Goal: Task Accomplishment & Management: Complete application form

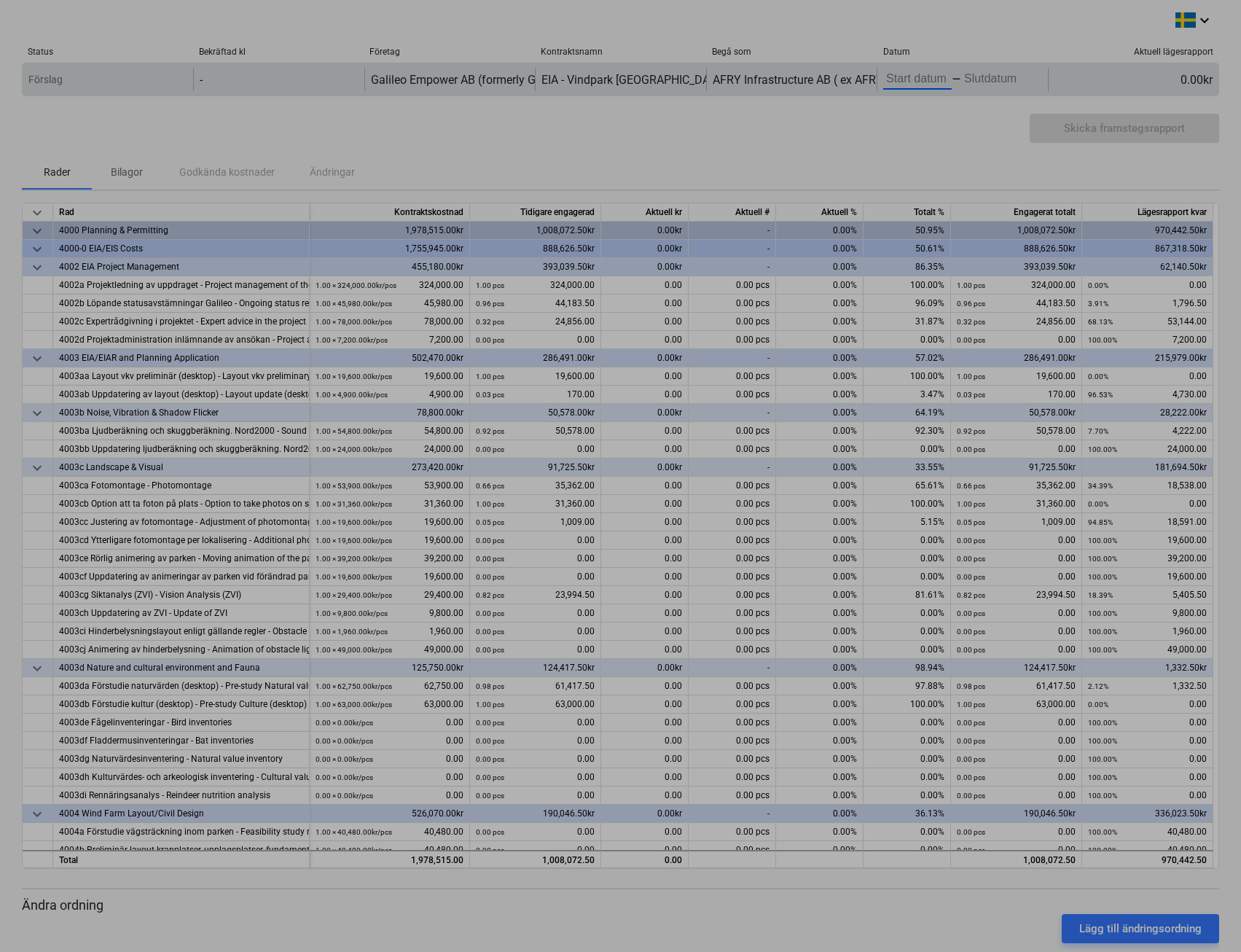
click at [918, 74] on body "keyboard_arrow_down Status Bekräftad kl Företag Kontraktsnamn Begå som Datum Ak…" at bounding box center [620, 476] width 1241 height 952
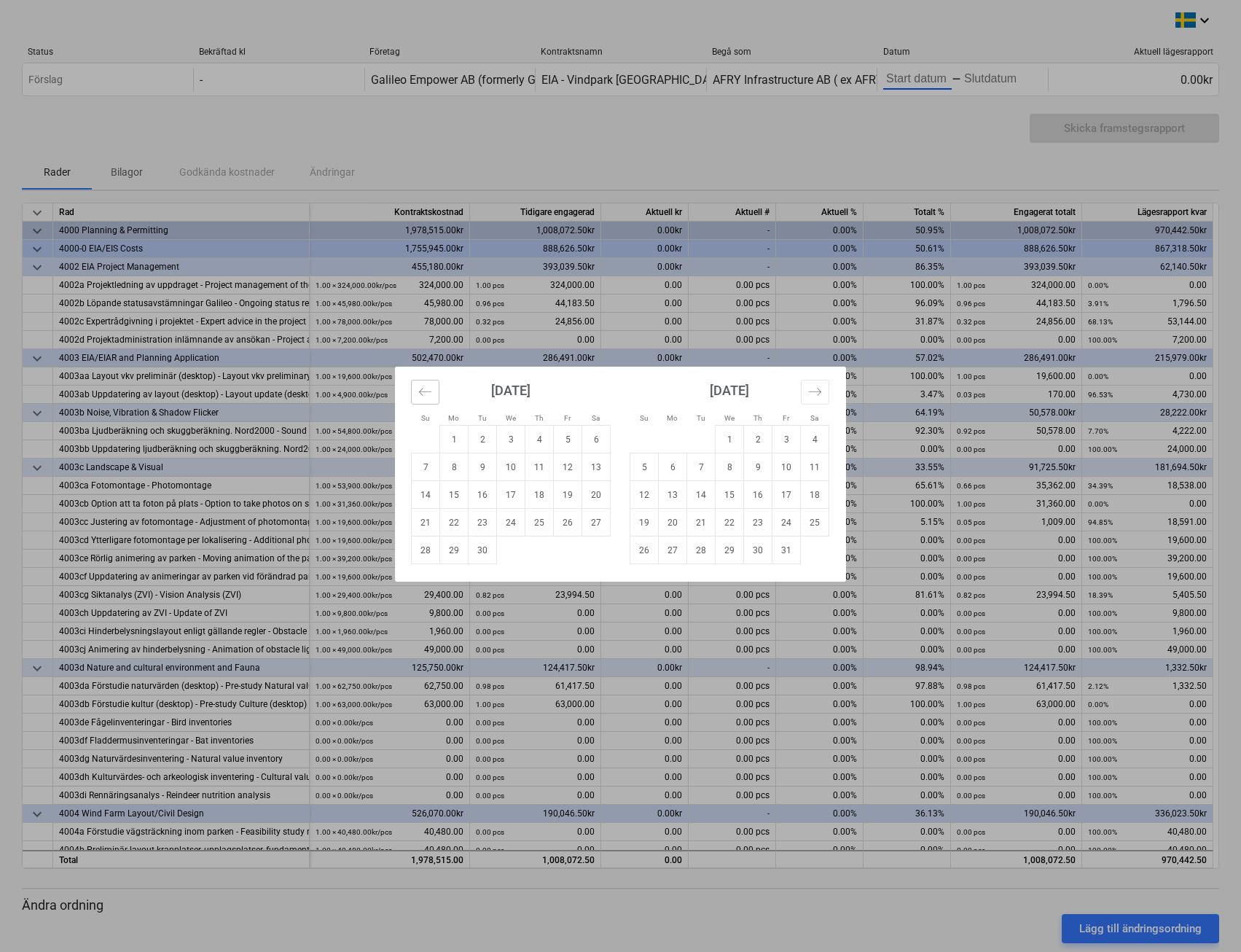
click at [421, 386] on icon "Move backward to switch to the previous month." at bounding box center [425, 391] width 14 height 14
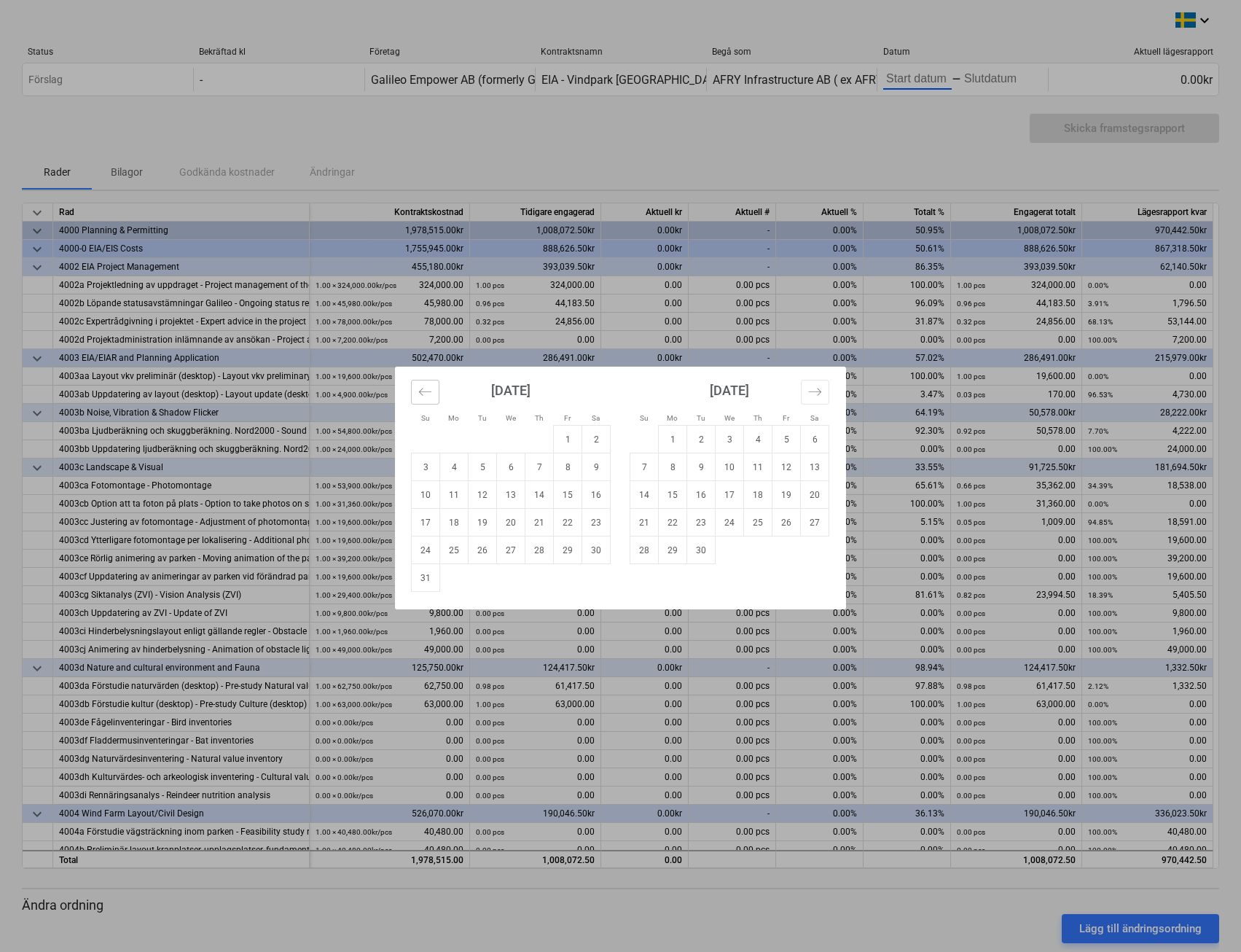
click at [421, 387] on icon "Move backward to switch to the previous month." at bounding box center [425, 391] width 14 height 14
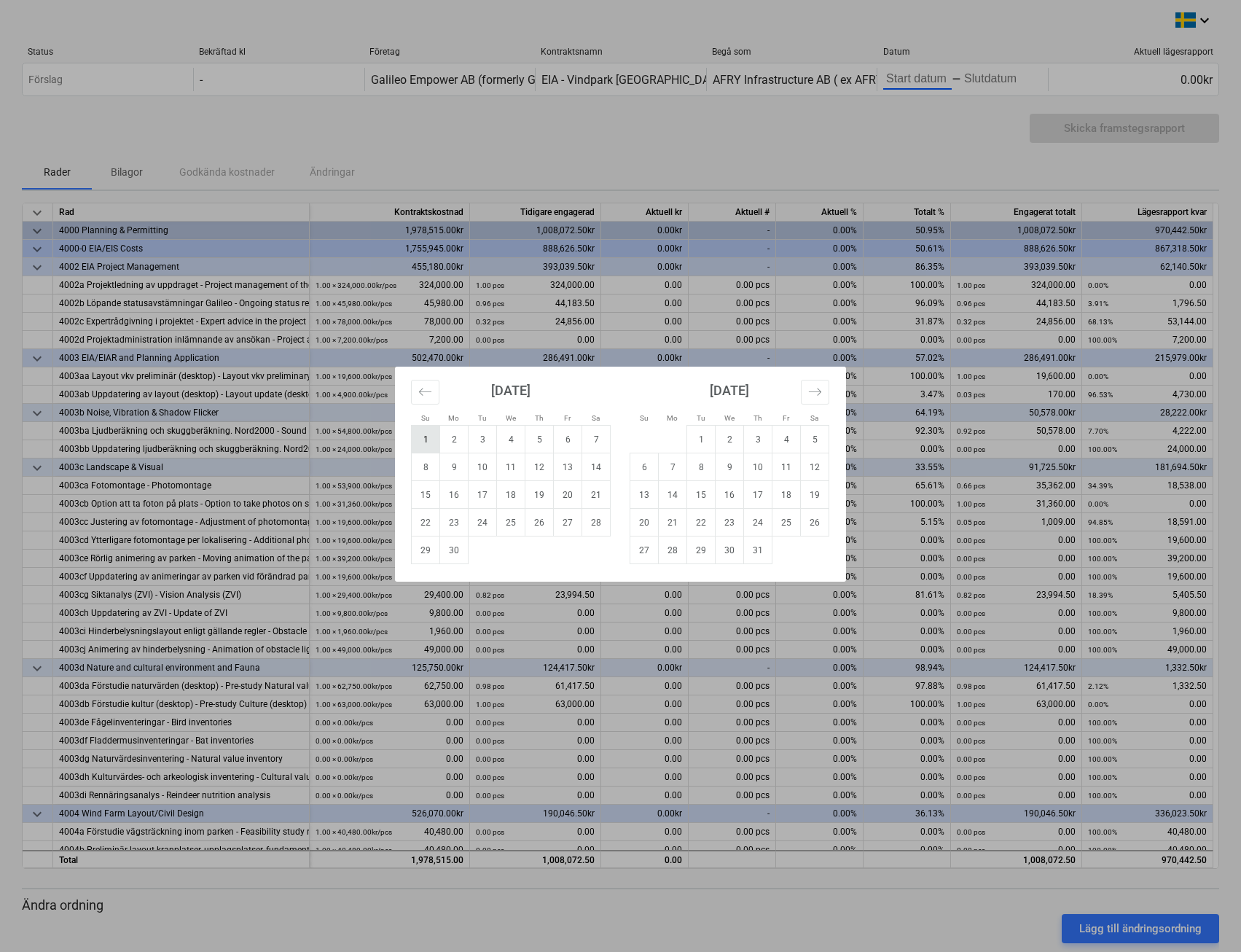
click at [424, 437] on td "1" at bounding box center [425, 439] width 28 height 28
type input "[DATE]"
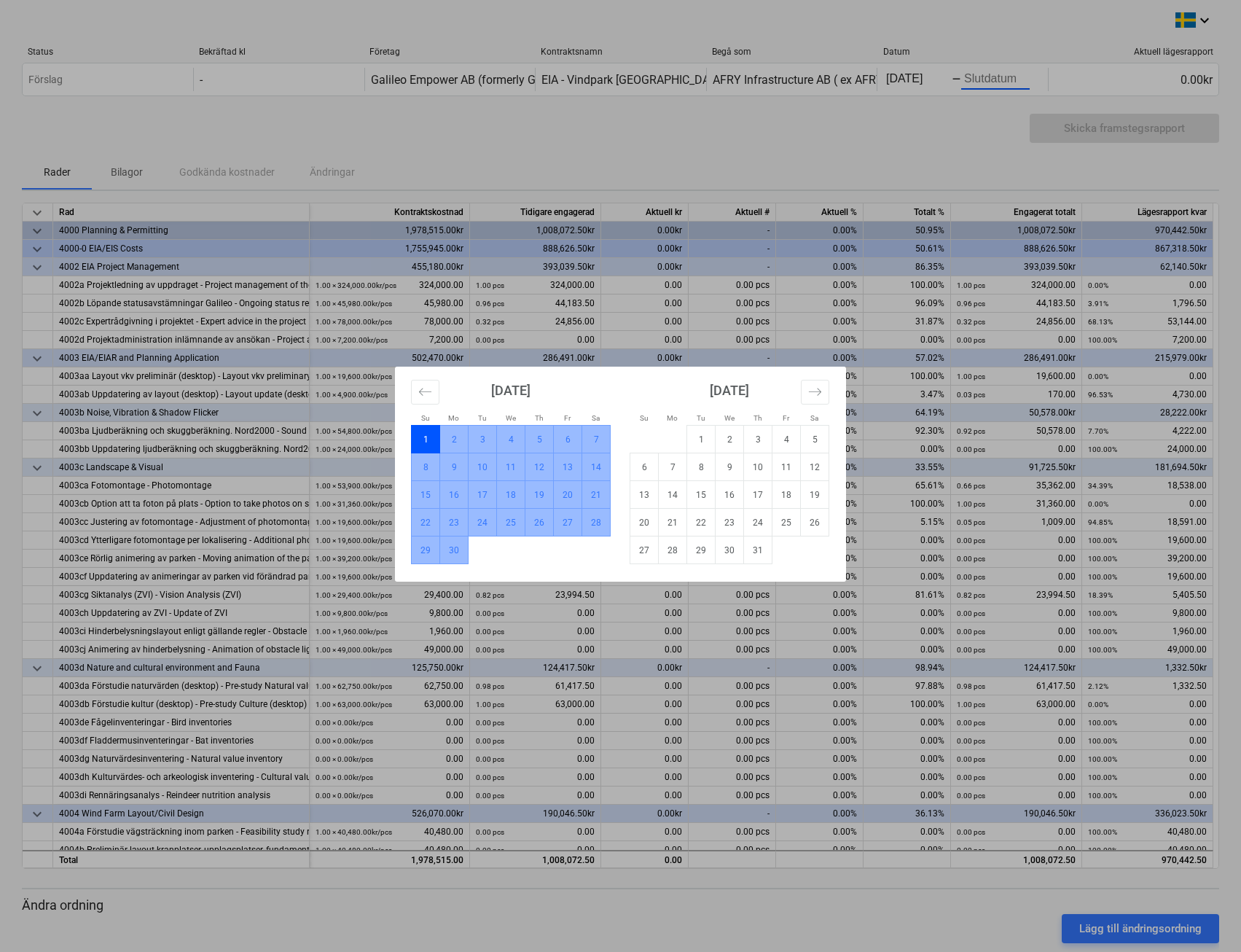
click at [458, 543] on td "30" at bounding box center [454, 550] width 28 height 28
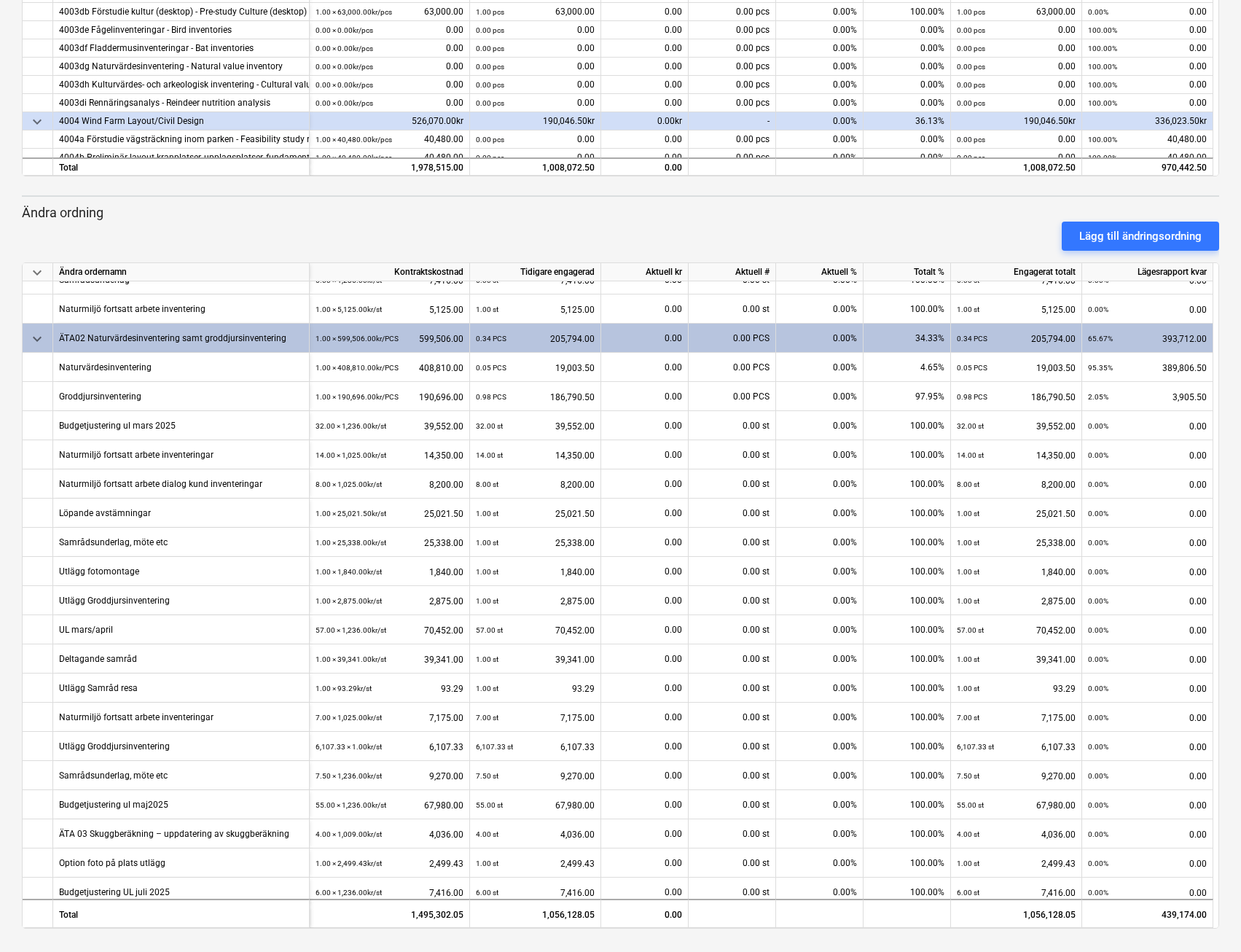
scroll to position [767, 0]
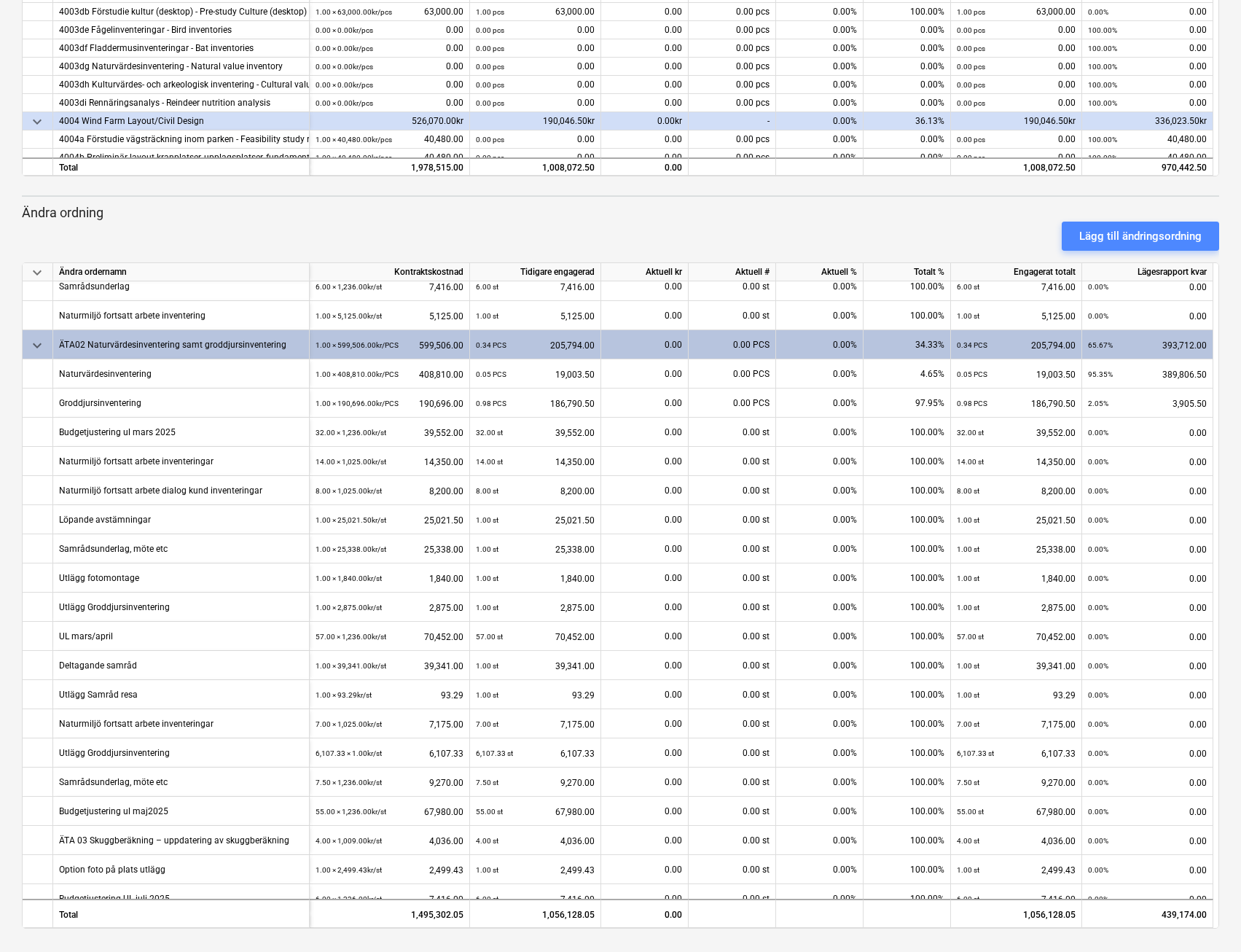
click at [1124, 230] on div "Lägg till ändringsordning" at bounding box center [1141, 236] width 123 height 19
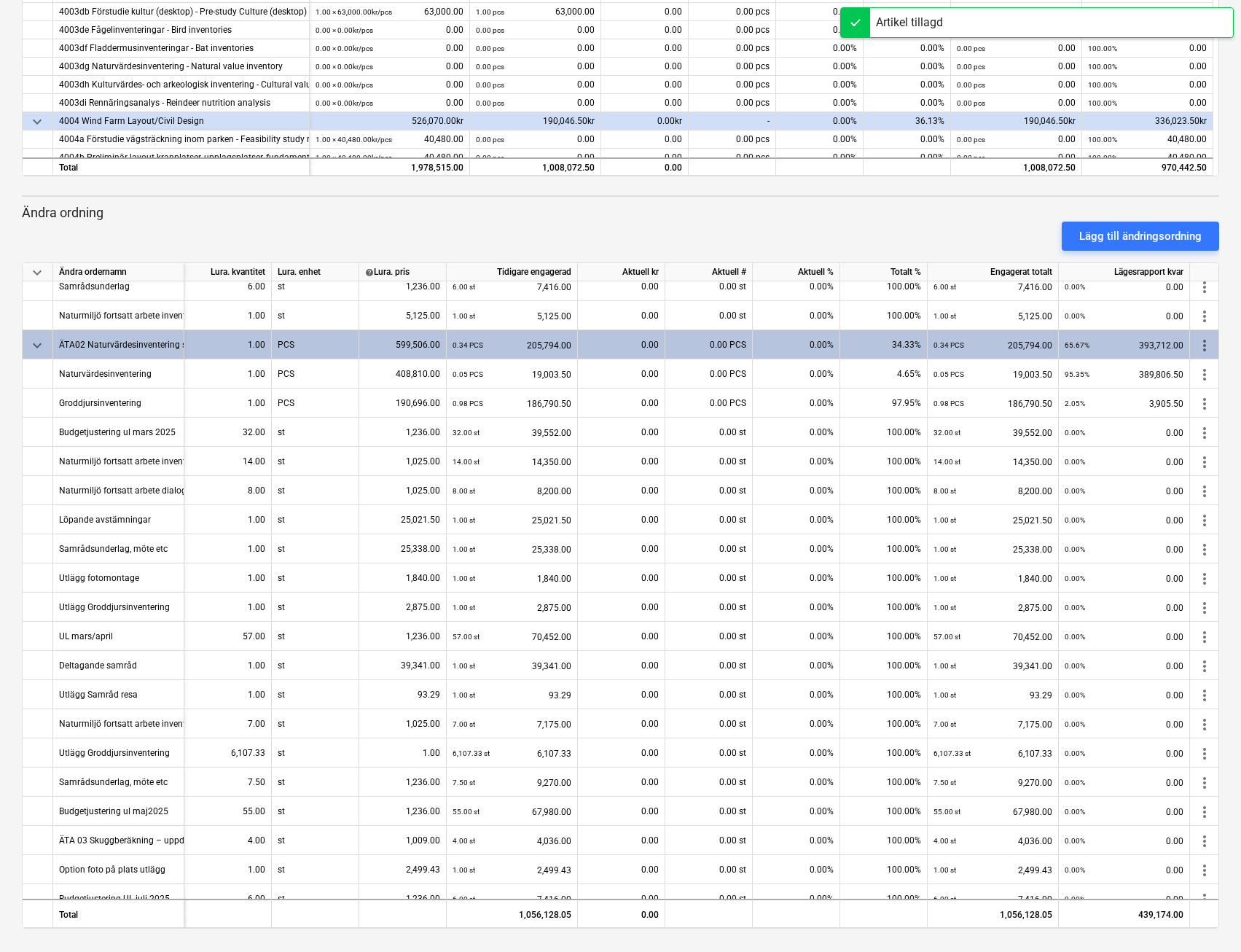
scroll to position [845, 0]
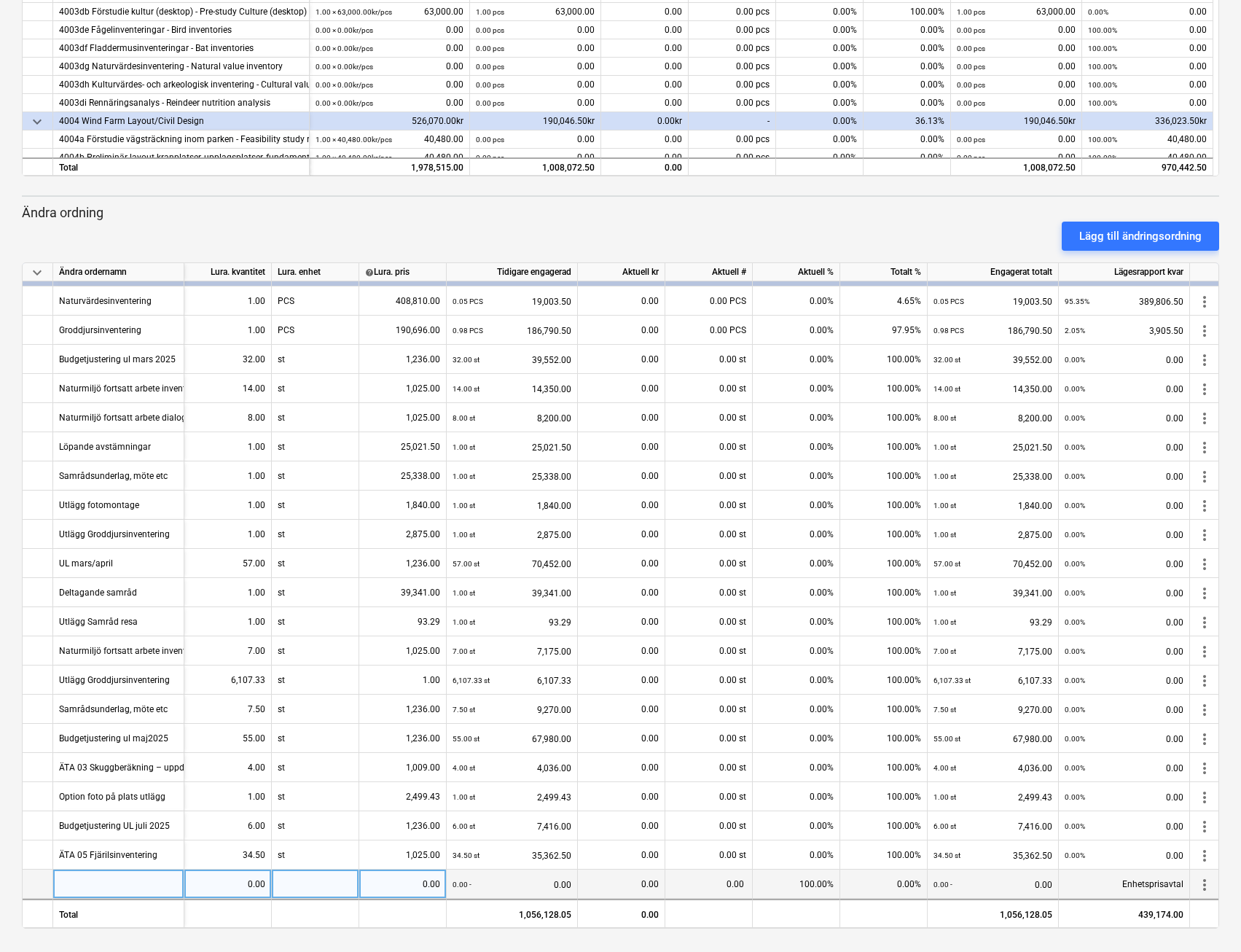
click at [158, 885] on div at bounding box center [118, 884] width 131 height 29
type input "Utlägg samråd"
click at [222, 875] on div "0.00" at bounding box center [228, 884] width 75 height 29
type input "1"
click at [283, 879] on div at bounding box center [315, 884] width 87 height 29
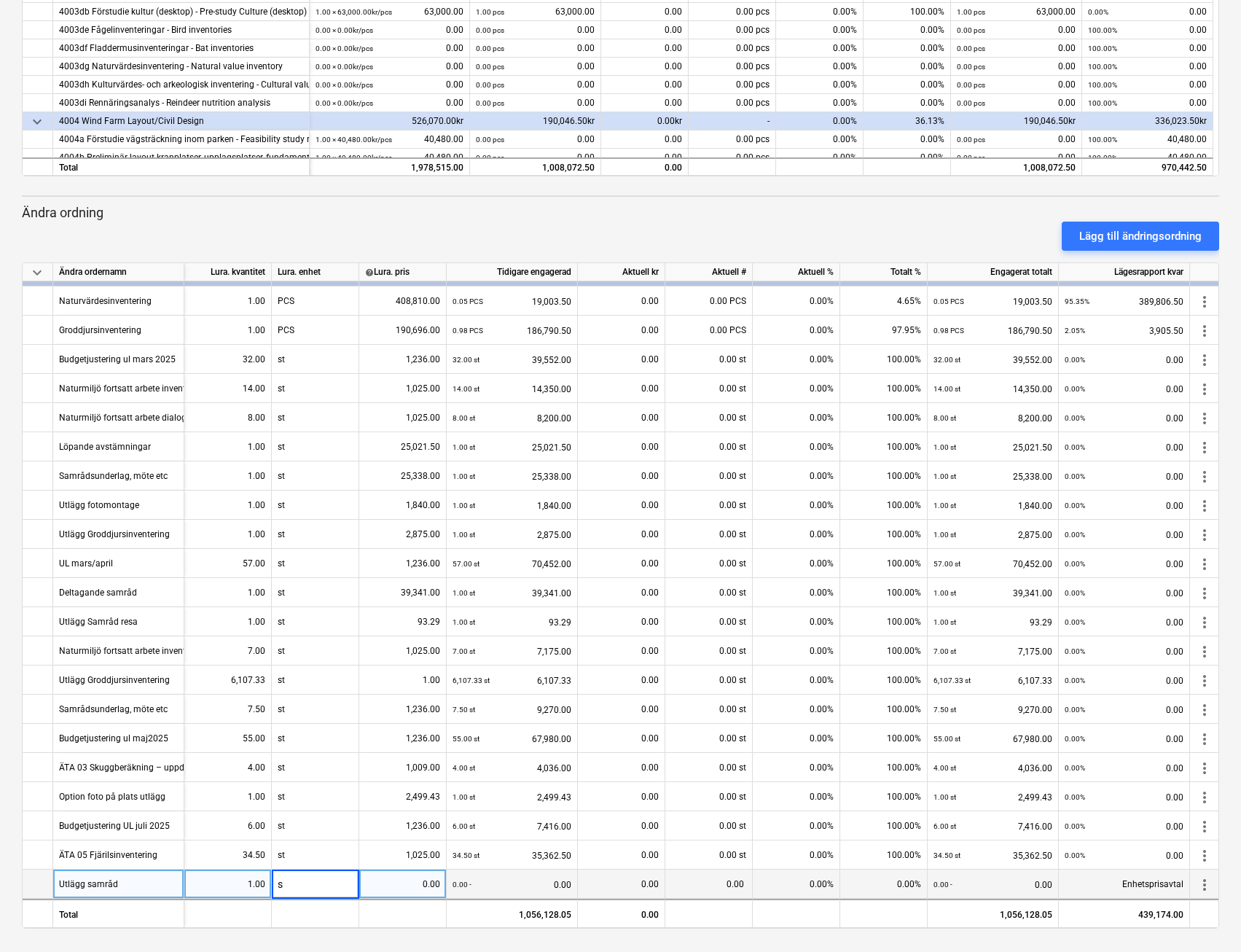
type input "st"
click at [630, 879] on div "0.00" at bounding box center [621, 884] width 75 height 29
click at [623, 881] on div "0.00" at bounding box center [621, 884] width 75 height 29
click at [413, 877] on div "0.00" at bounding box center [403, 884] width 75 height 29
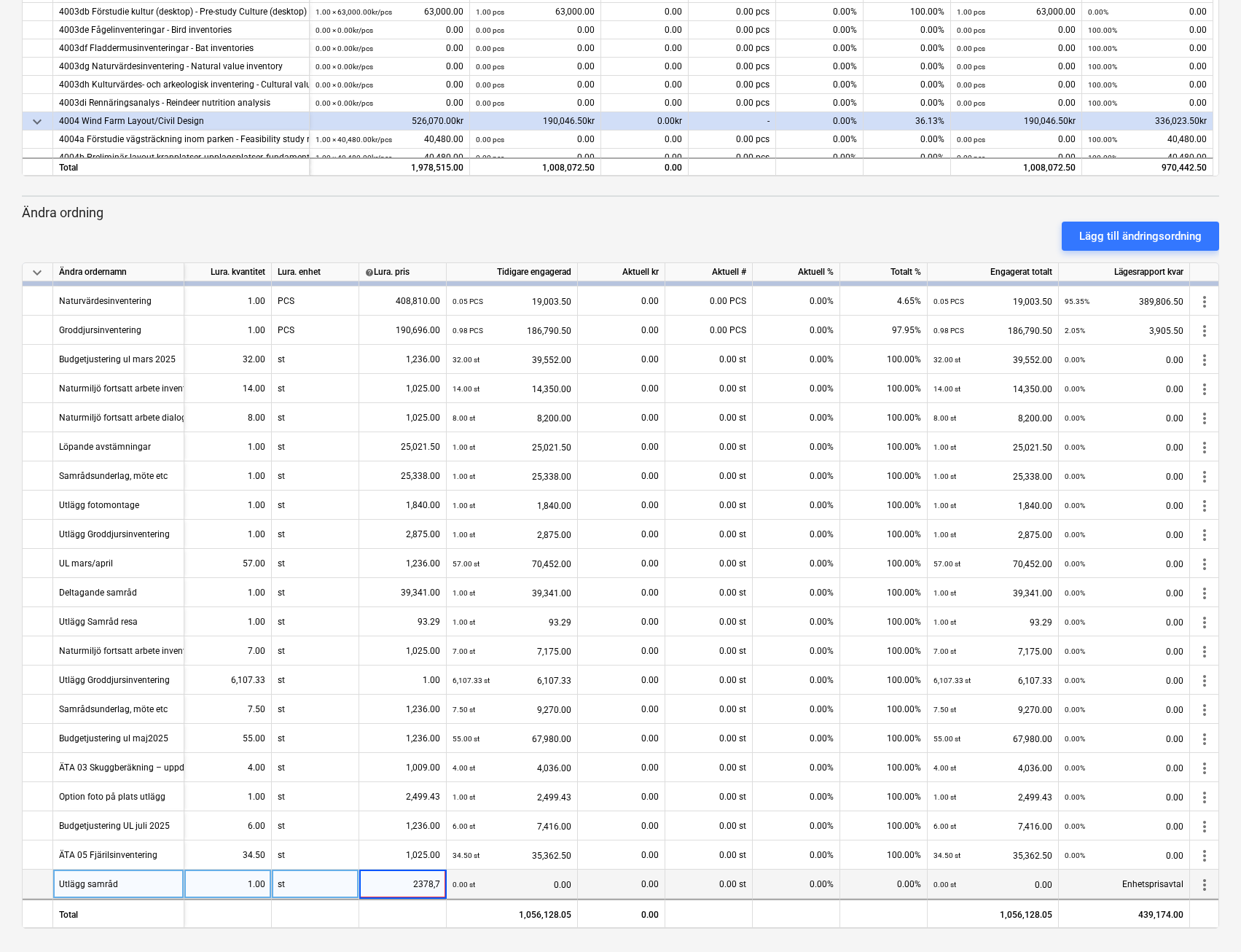
type input "2378,72"
click at [532, 877] on div "0.00 st 0.00" at bounding box center [512, 884] width 119 height 30
click at [620, 878] on div "0.00" at bounding box center [621, 884] width 75 height 29
click at [393, 881] on div "0.00" at bounding box center [403, 884] width 75 height 29
type input "2378.72"
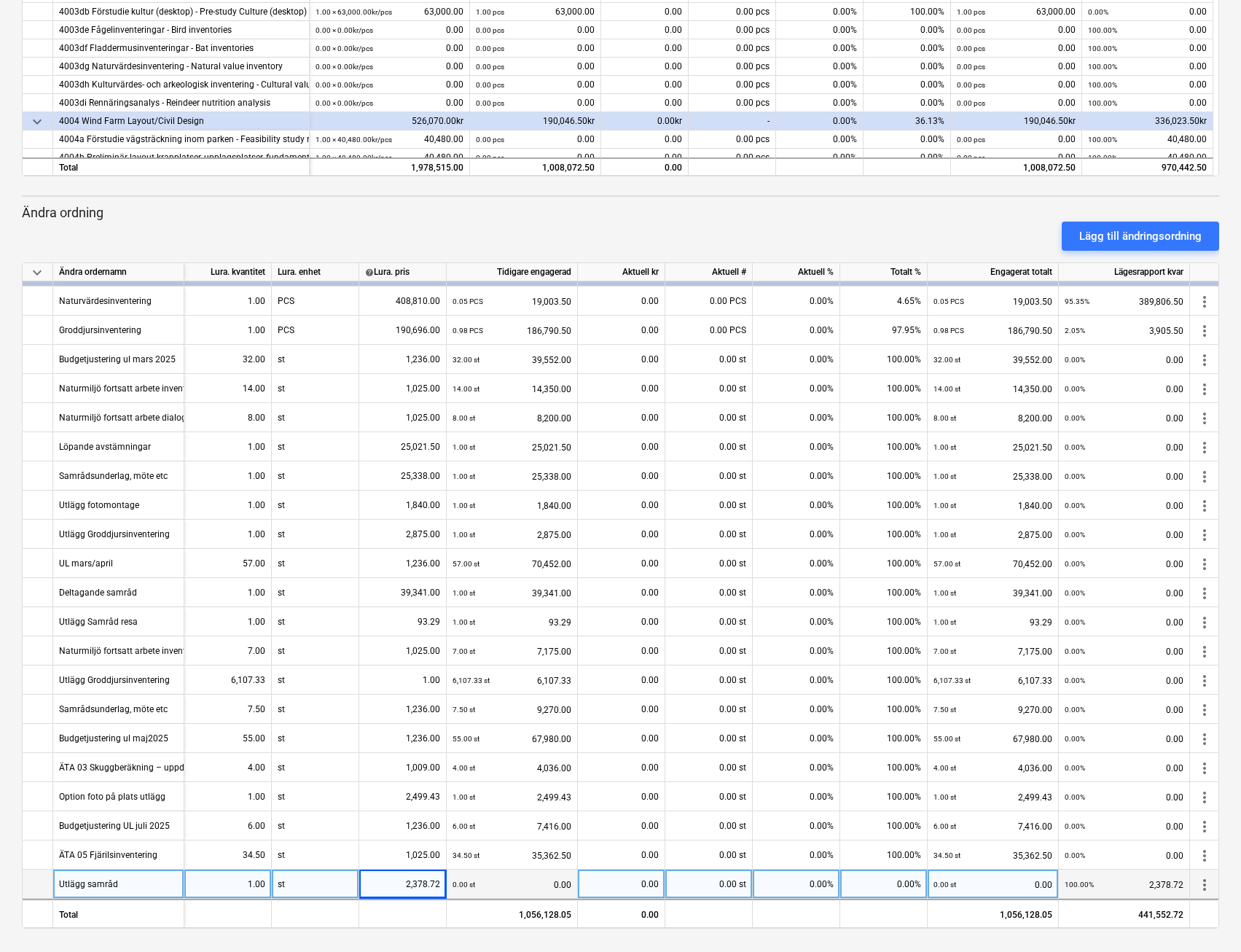
click at [608, 879] on div "0.00" at bounding box center [621, 884] width 75 height 29
type input "2378.72"
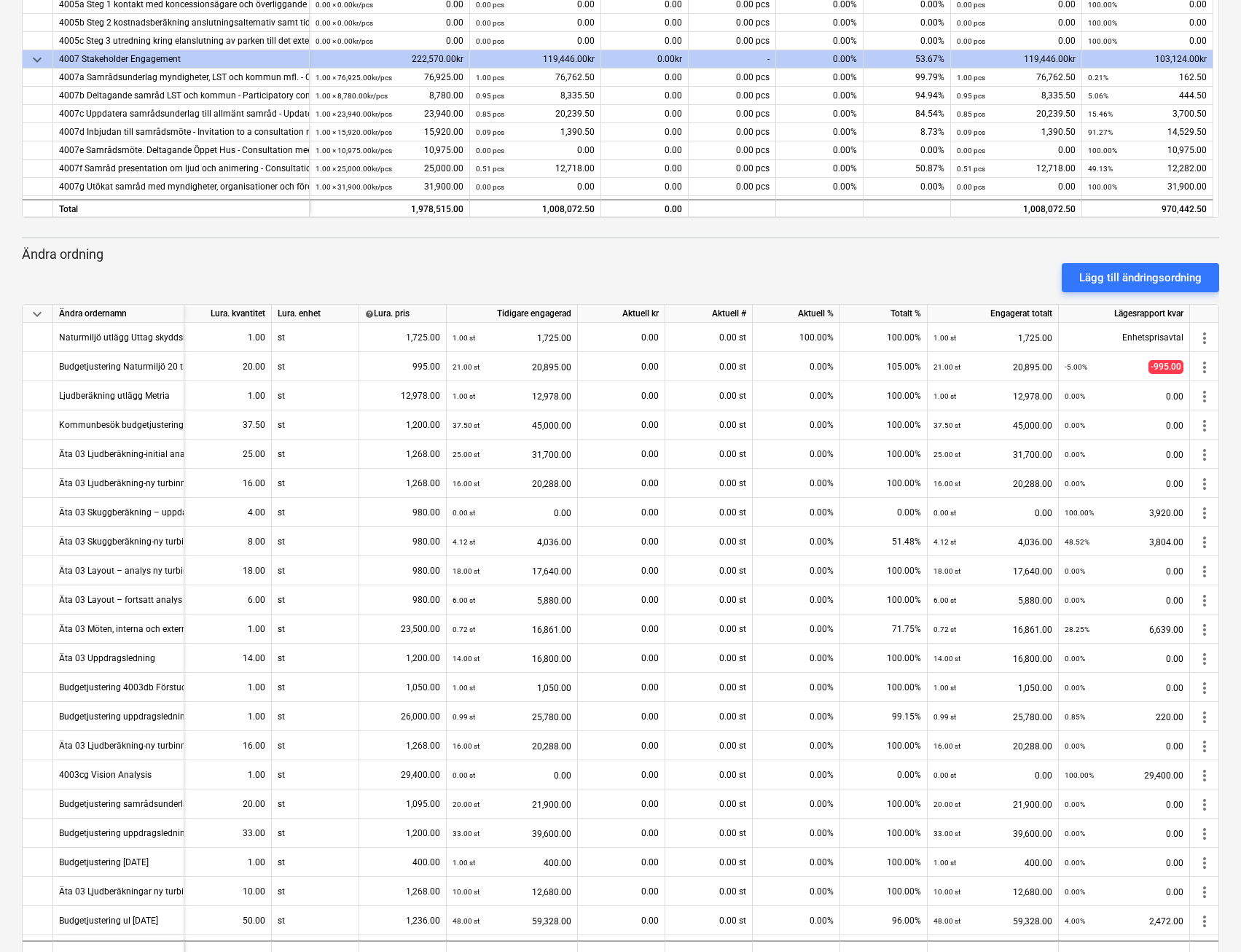
scroll to position [693, 0]
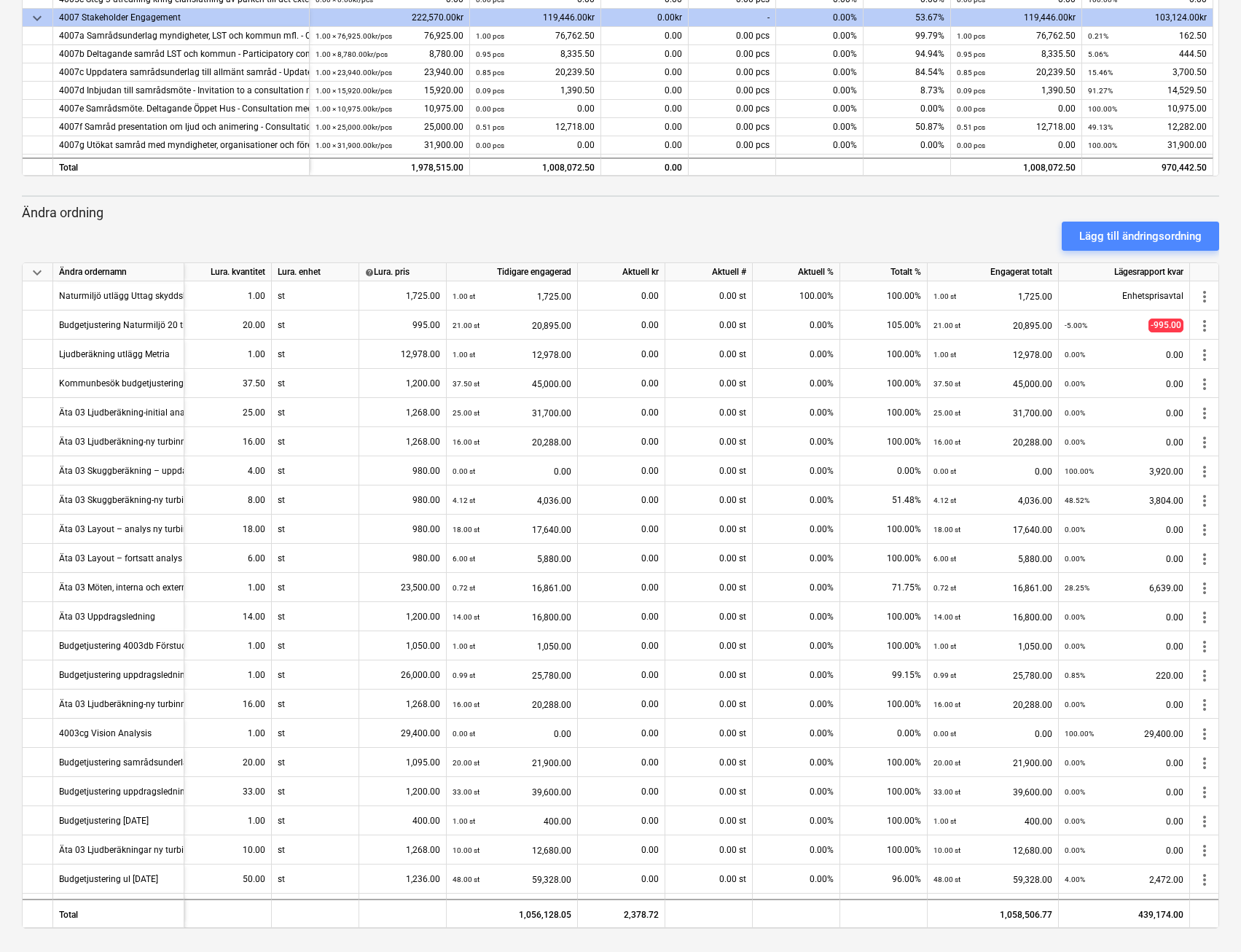
click at [1098, 238] on div "Lägg till ändringsordning" at bounding box center [1141, 236] width 123 height 19
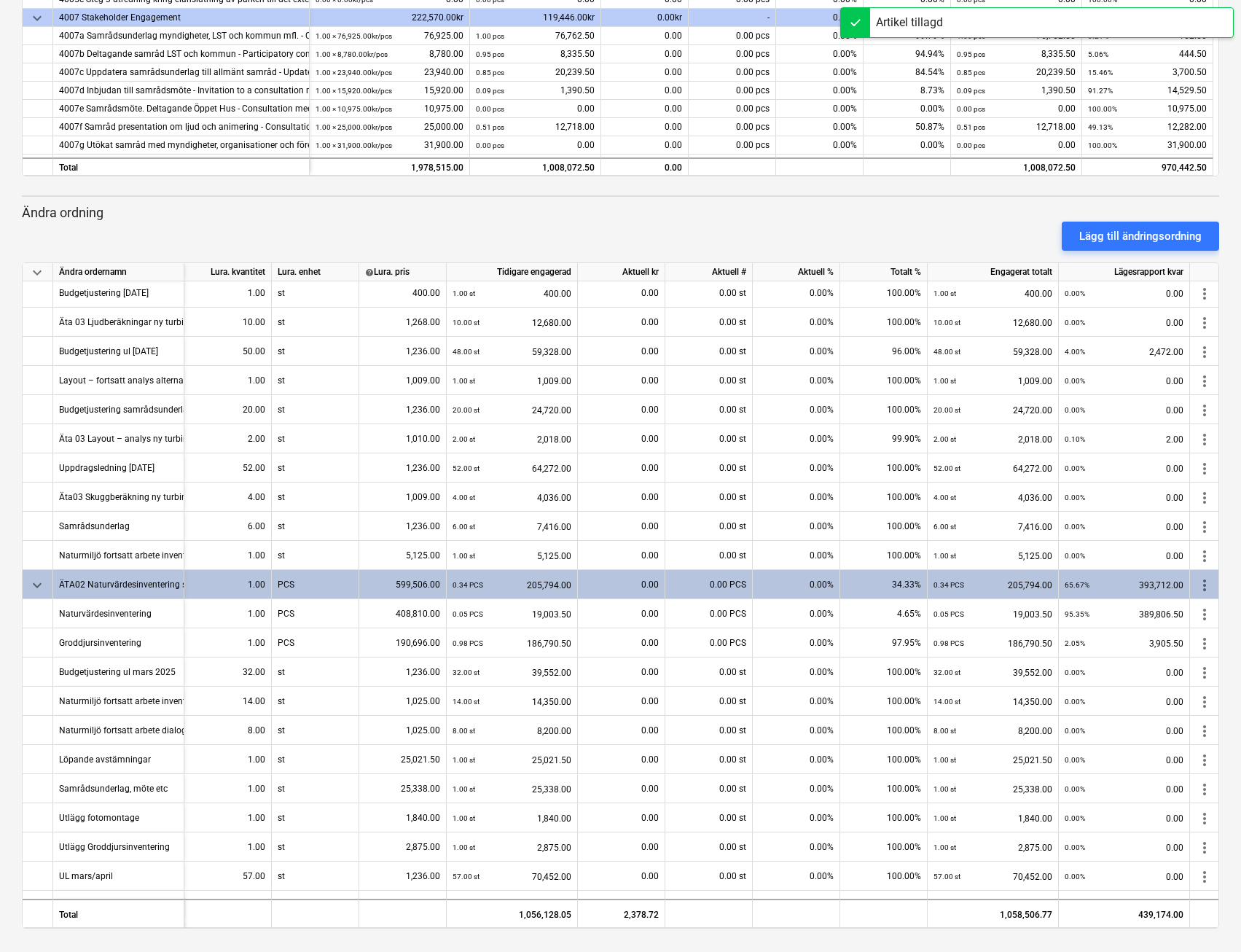
scroll to position [875, 0]
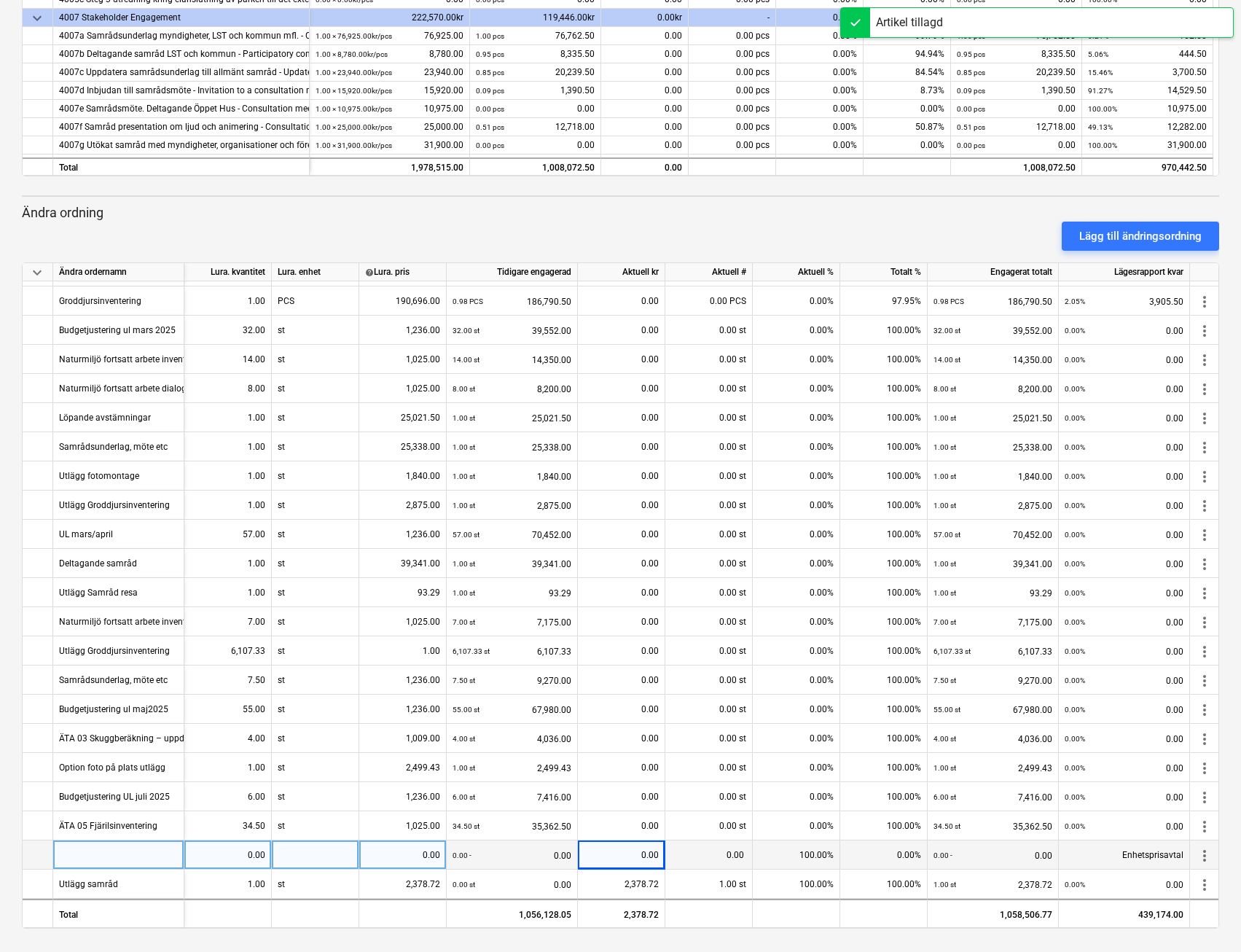
click at [128, 845] on div at bounding box center [118, 855] width 131 height 29
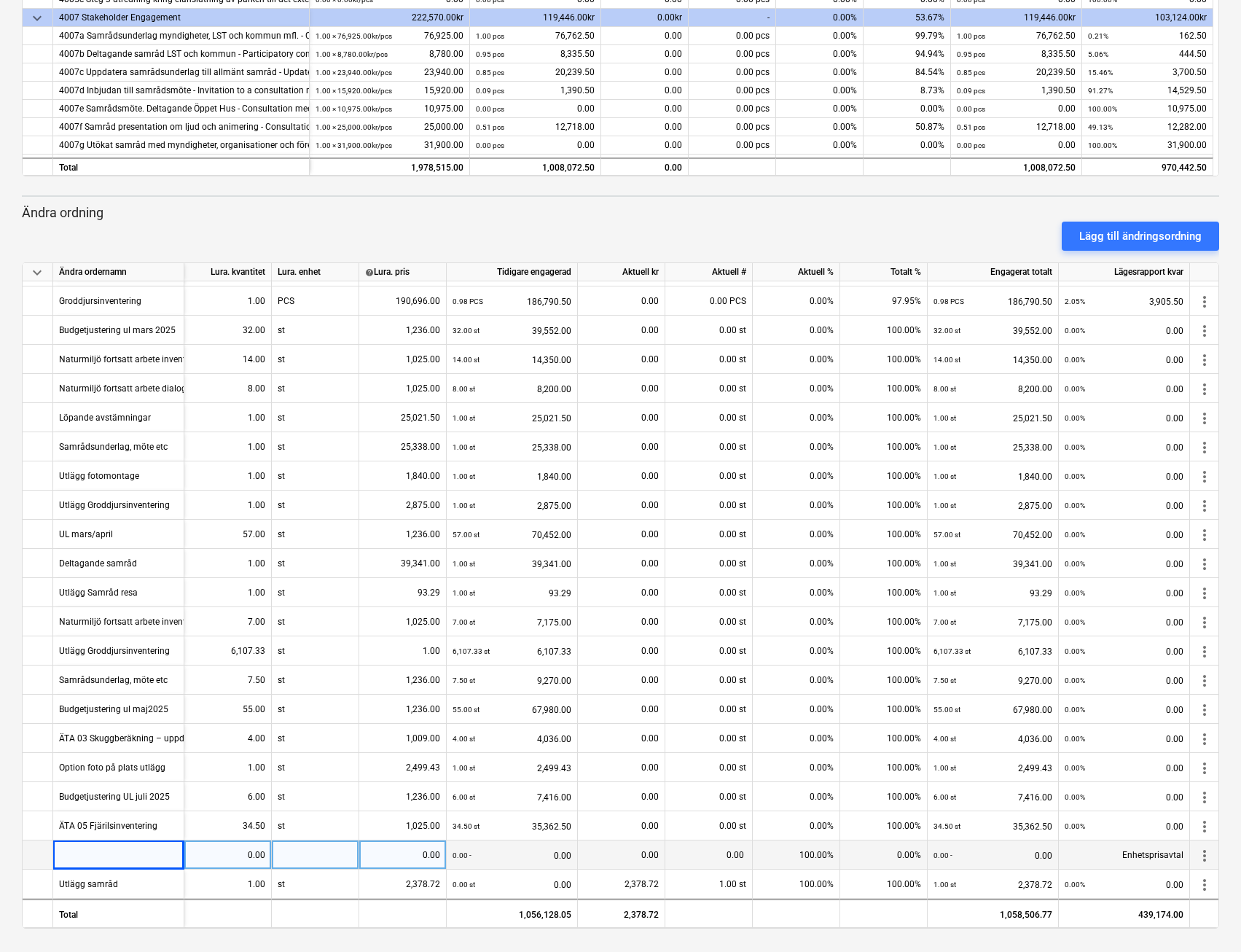
click at [96, 849] on div at bounding box center [118, 855] width 131 height 29
type input "4007B Deltagande samråd LST och kommun"
click at [242, 849] on div "0.00" at bounding box center [228, 855] width 75 height 29
click at [155, 852] on div "4007B Deltagande samråd LST och kommun" at bounding box center [148, 854] width 177 height 28
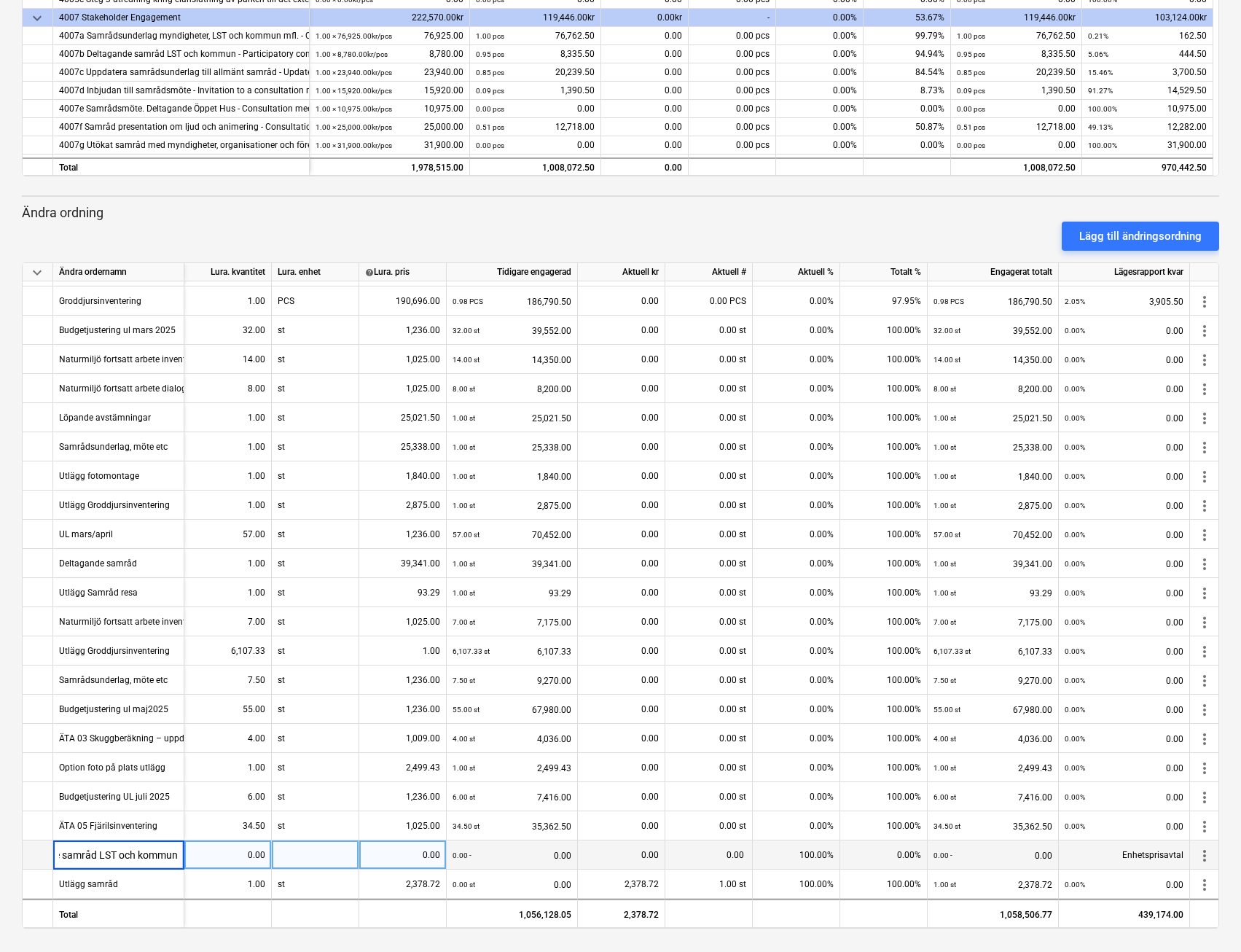
click at [177, 851] on input "4007B Deltagande samråd LST och kommun" at bounding box center [118, 854] width 131 height 28
type input "4007B Deltagande samråd LST och kommun kompl"
click at [232, 853] on div "0.00" at bounding box center [228, 855] width 75 height 29
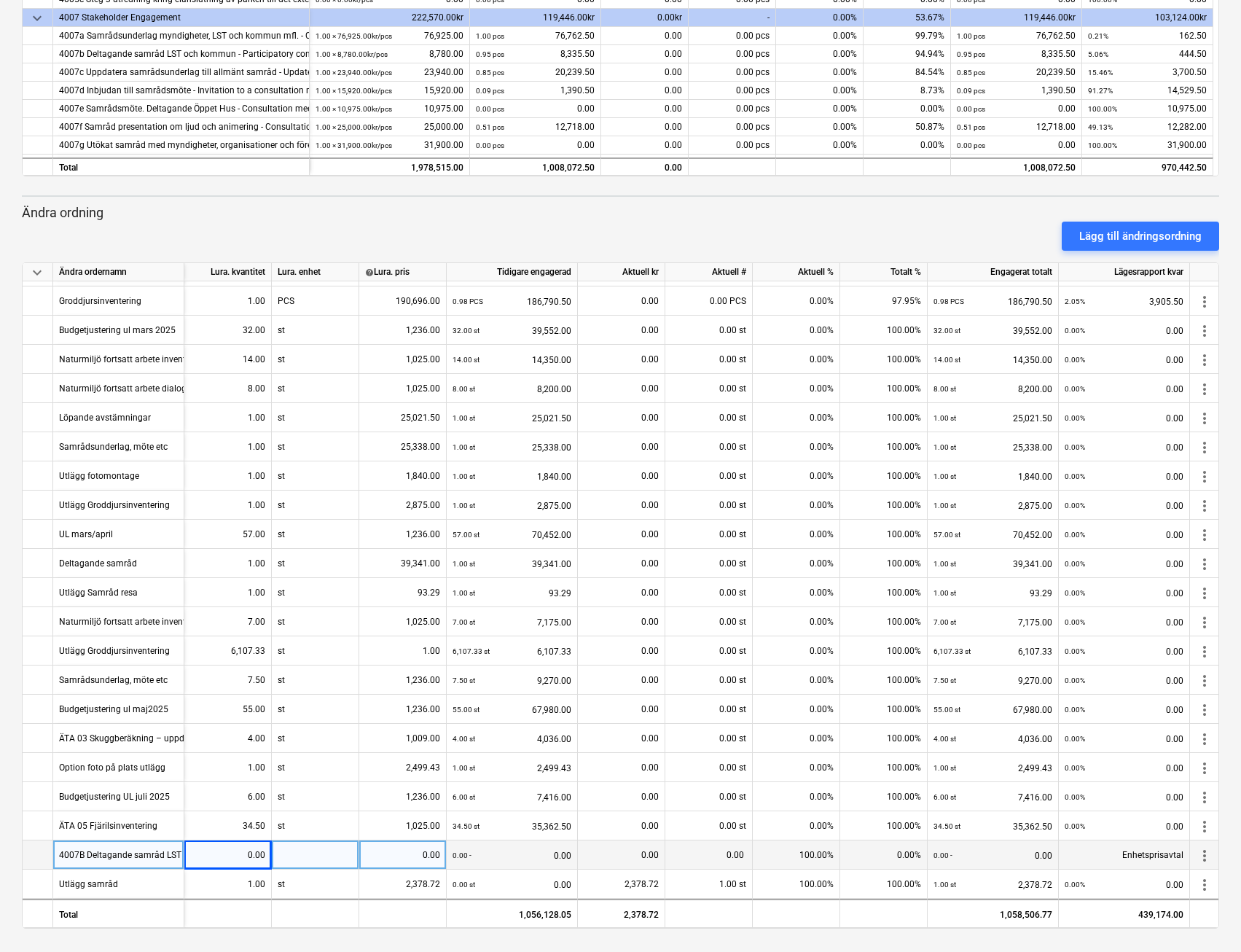
click at [230, 850] on div "0.00" at bounding box center [228, 855] width 75 height 29
type input "2,5"
type input "st"
click at [233, 848] on div "0.00" at bounding box center [228, 855] width 75 height 29
type input "2.5"
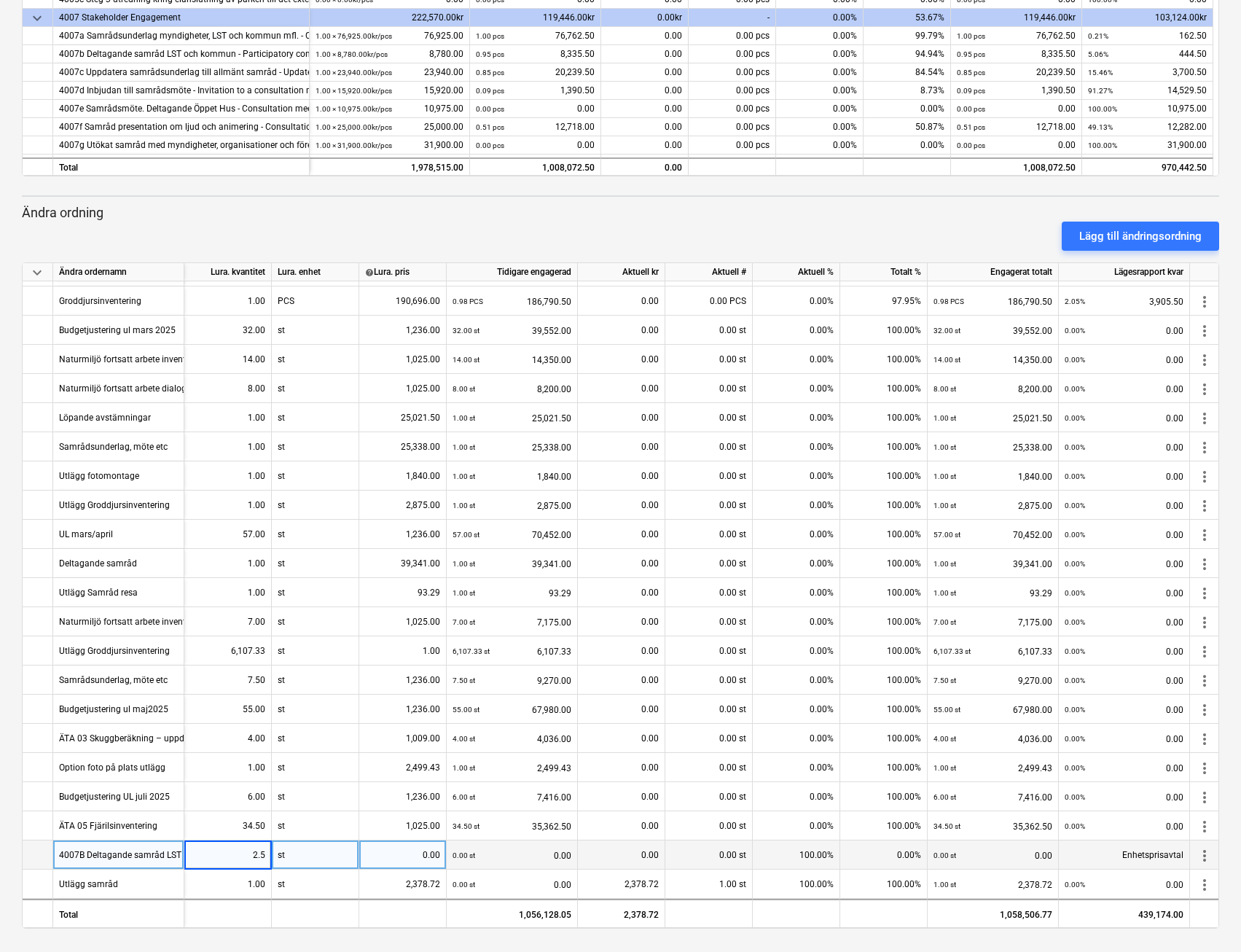
click at [409, 851] on div "0.00" at bounding box center [403, 855] width 75 height 29
type input "1236"
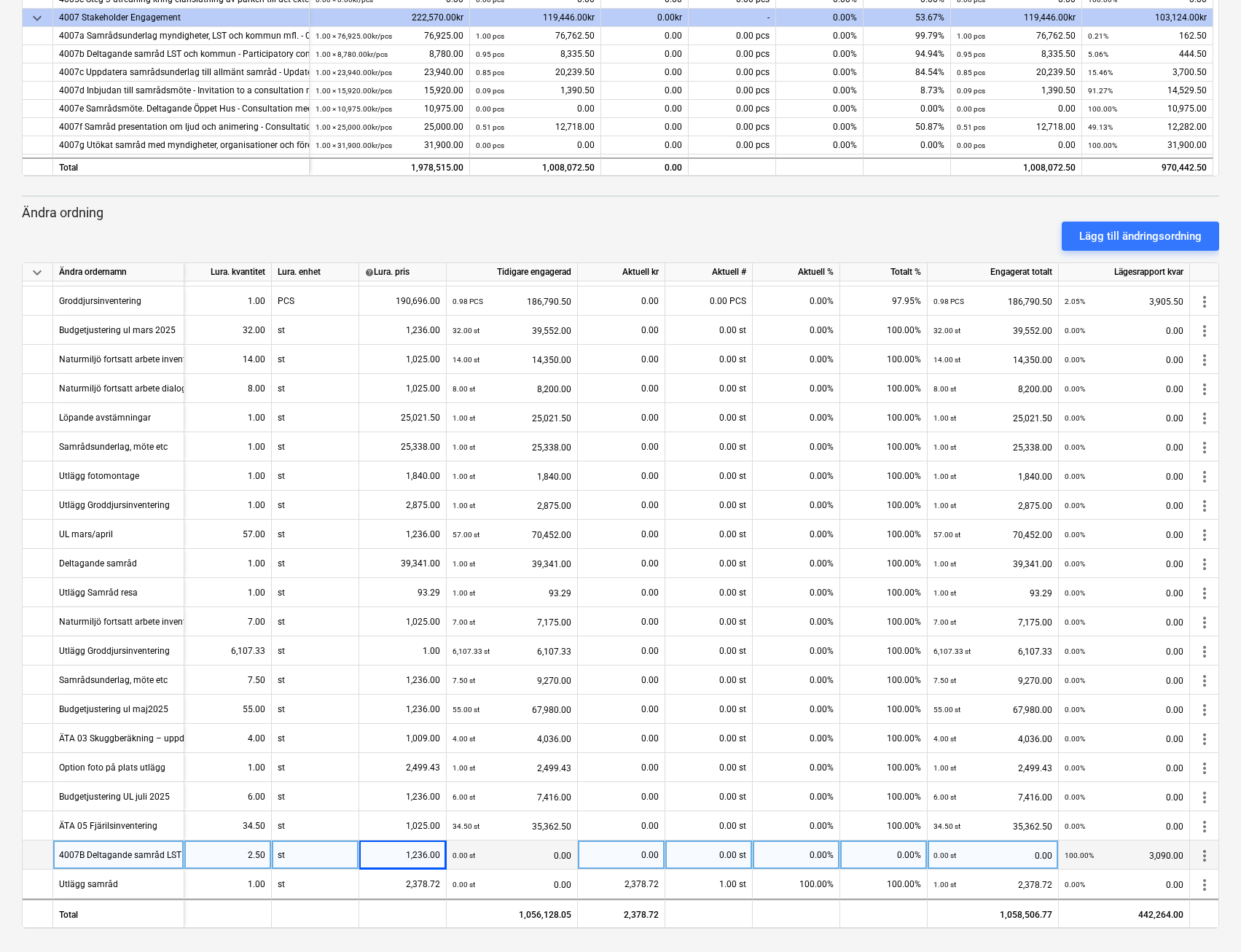
click at [617, 847] on div "0.00" at bounding box center [621, 855] width 75 height 29
type input "3090"
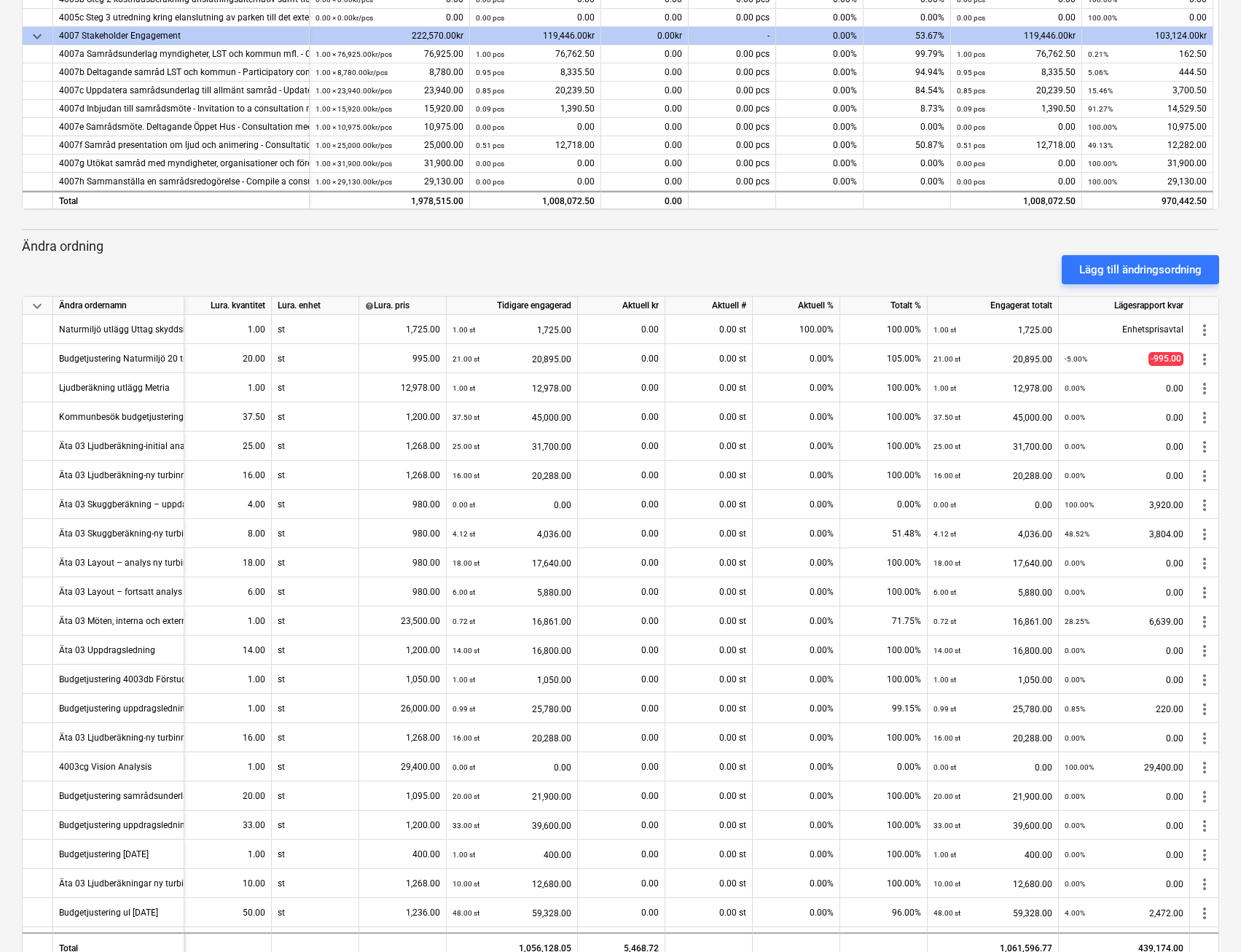
scroll to position [38, 0]
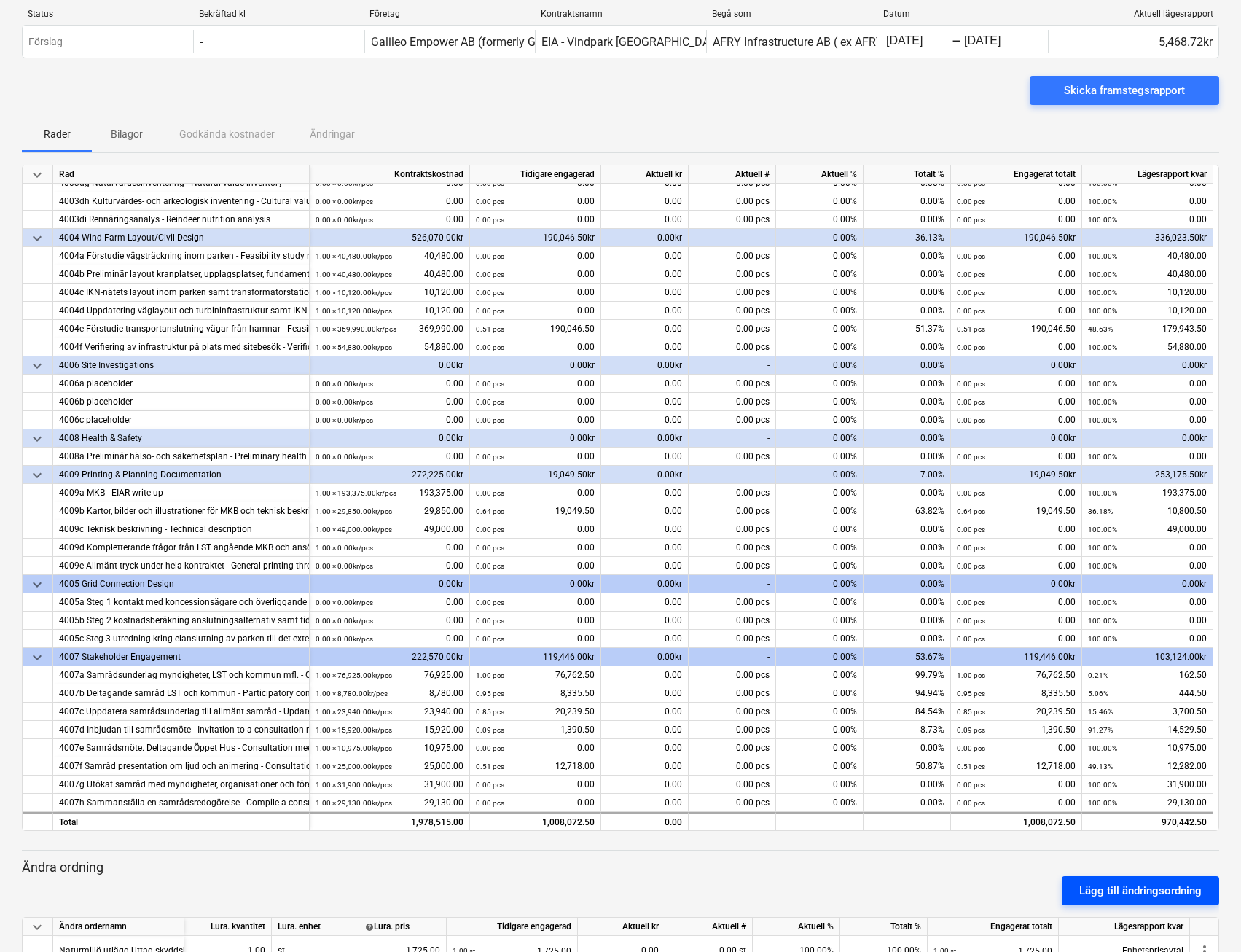
click at [1143, 888] on div "Lägg till ändringsordning" at bounding box center [1141, 891] width 123 height 19
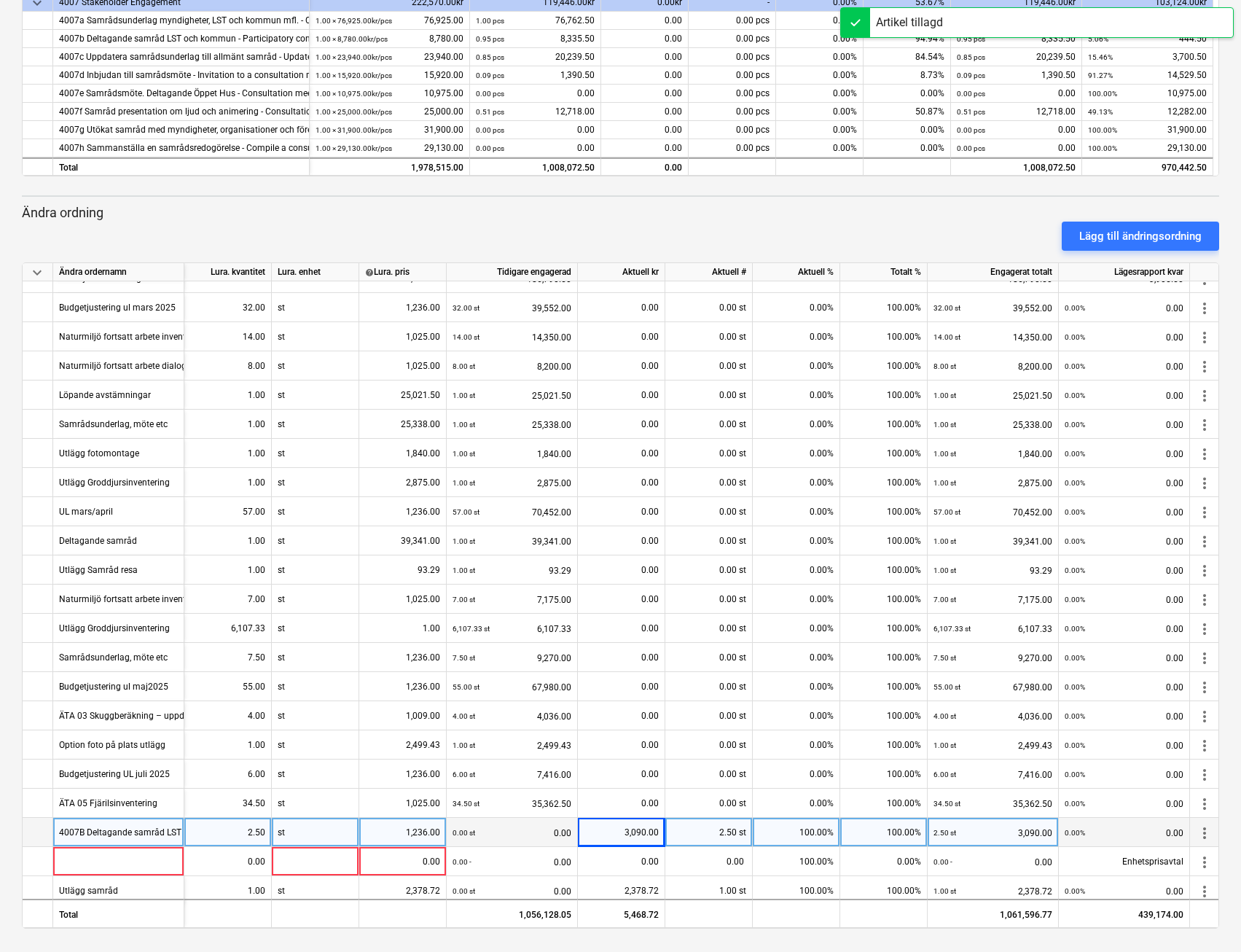
scroll to position [904, 0]
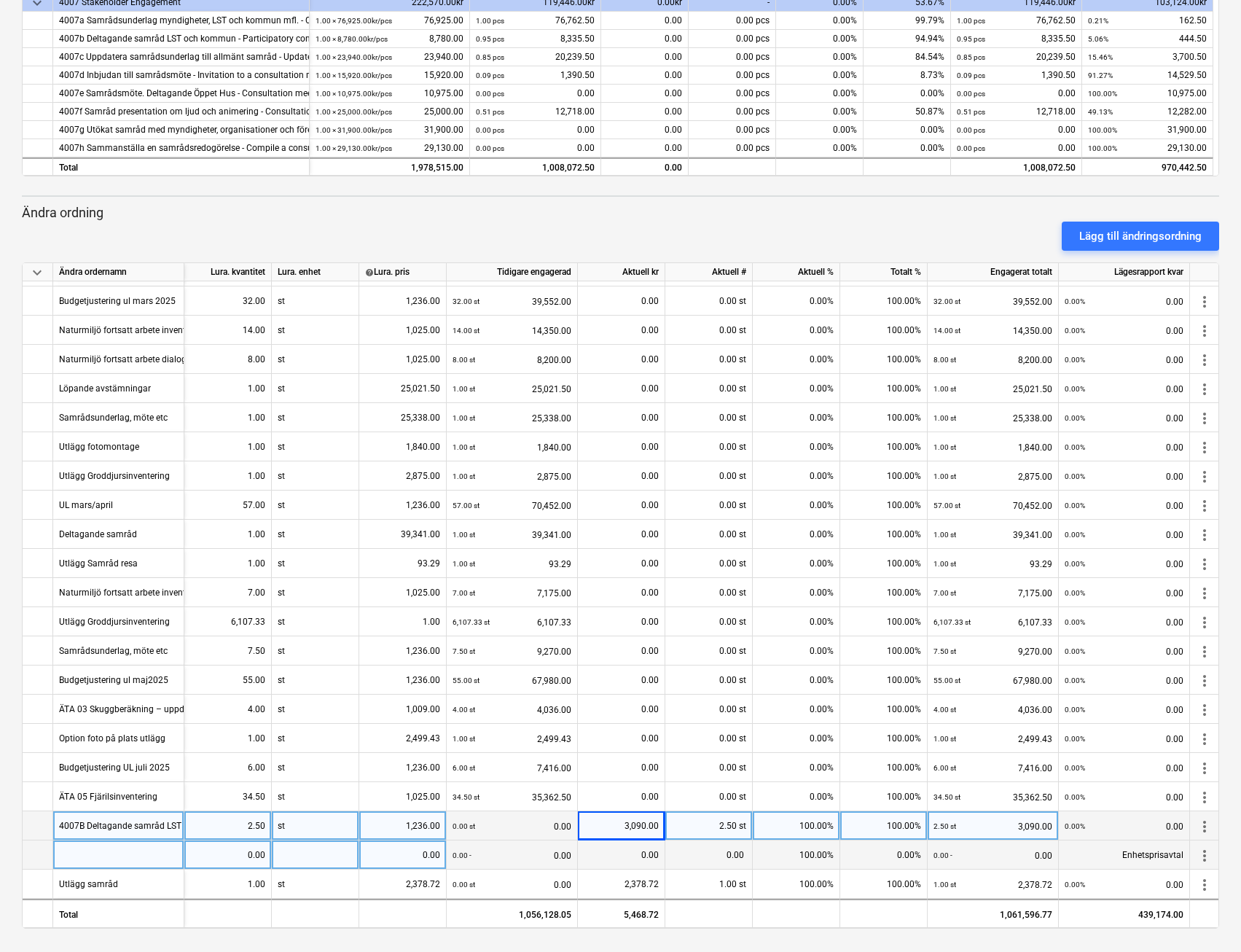
click at [111, 858] on div at bounding box center [118, 855] width 131 height 29
type input "4003DAC Fjärilsinventering"
click at [242, 849] on div "0.00" at bounding box center [228, 855] width 75 height 29
type input "1"
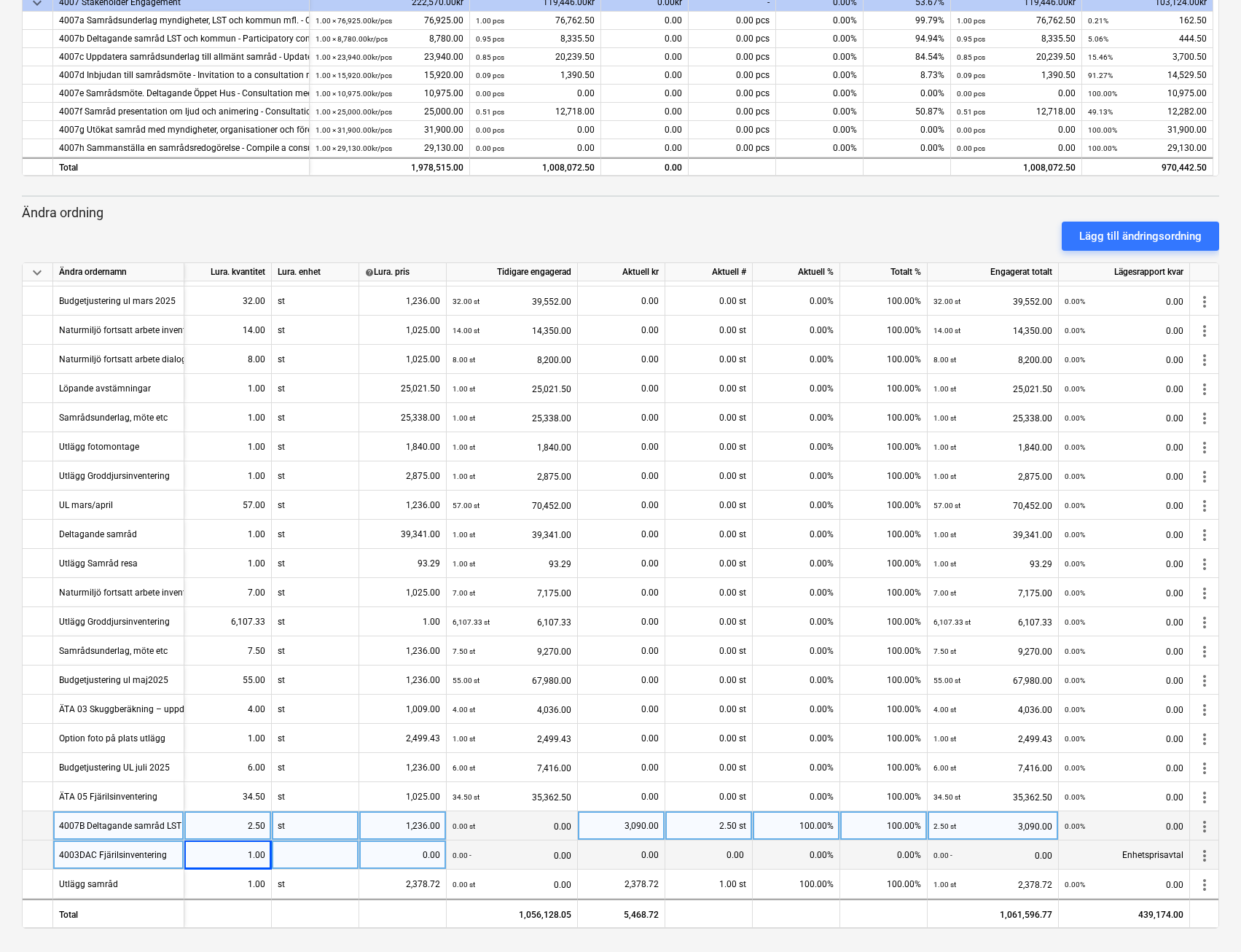
click at [296, 846] on div at bounding box center [315, 855] width 87 height 29
type input "st"
click at [612, 848] on div "0.00" at bounding box center [621, 855] width 75 height 29
click at [413, 849] on div "0.00" at bounding box center [403, 855] width 75 height 29
type input "16882"
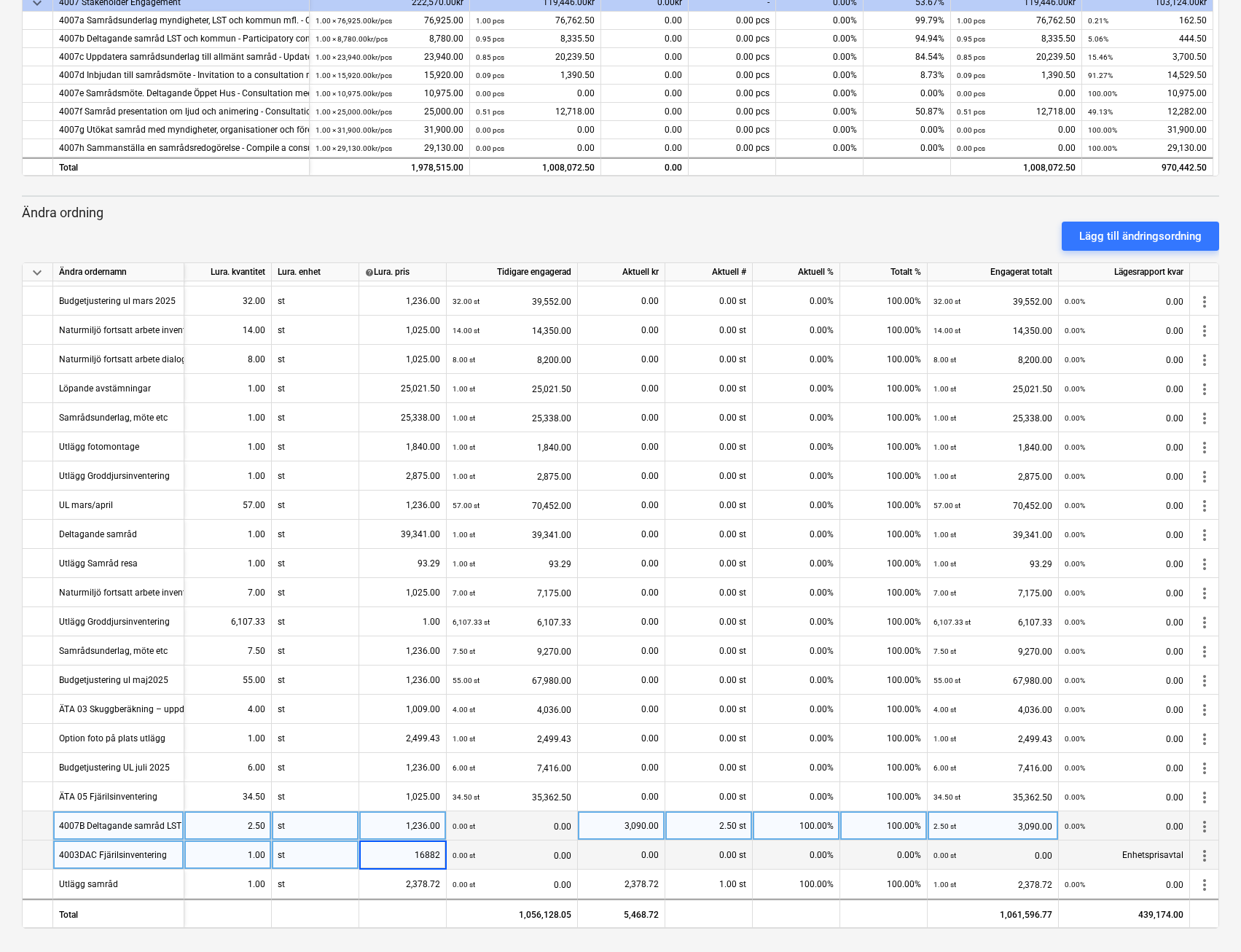
click at [606, 842] on div "0.00" at bounding box center [621, 855] width 75 height 29
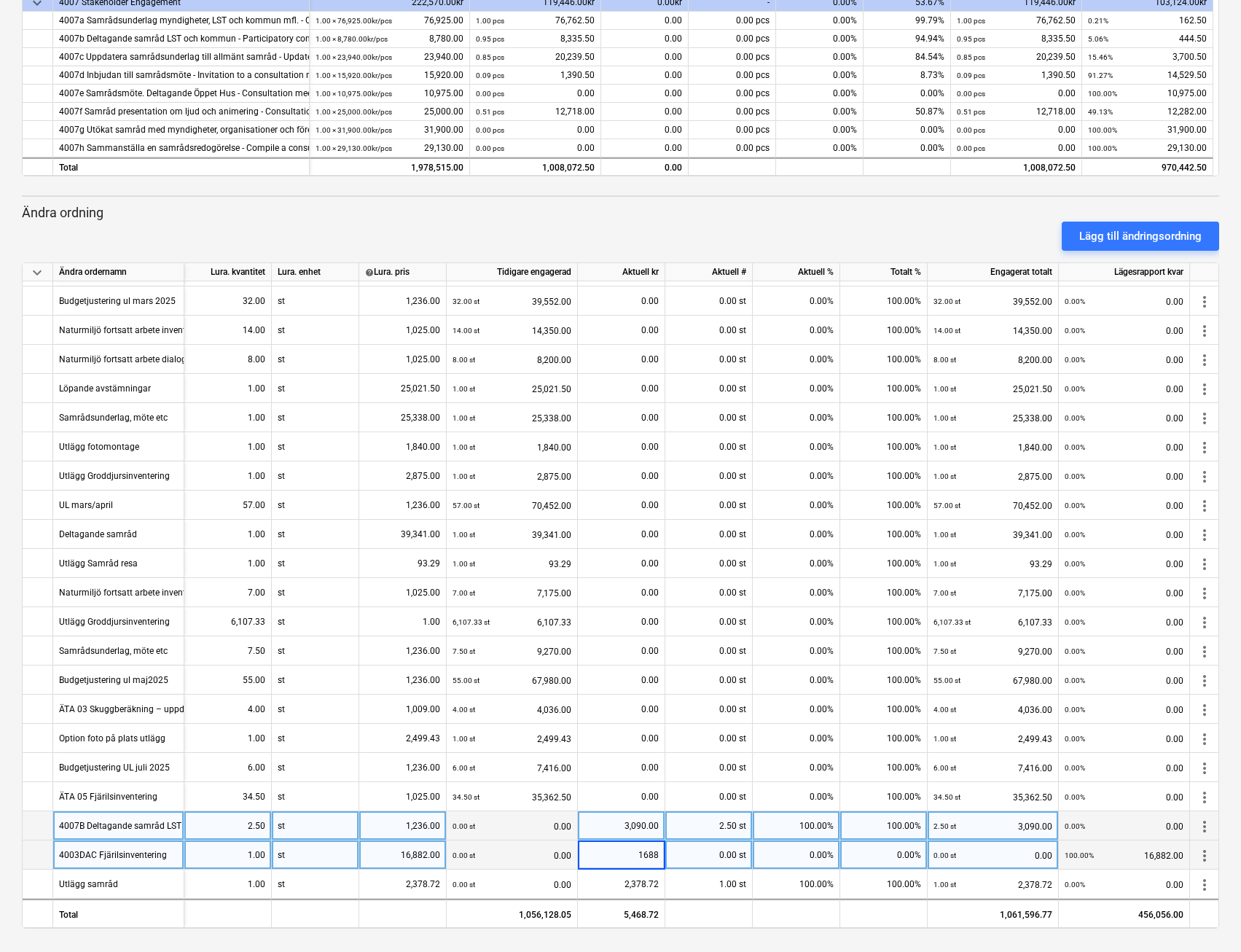
type input "16882"
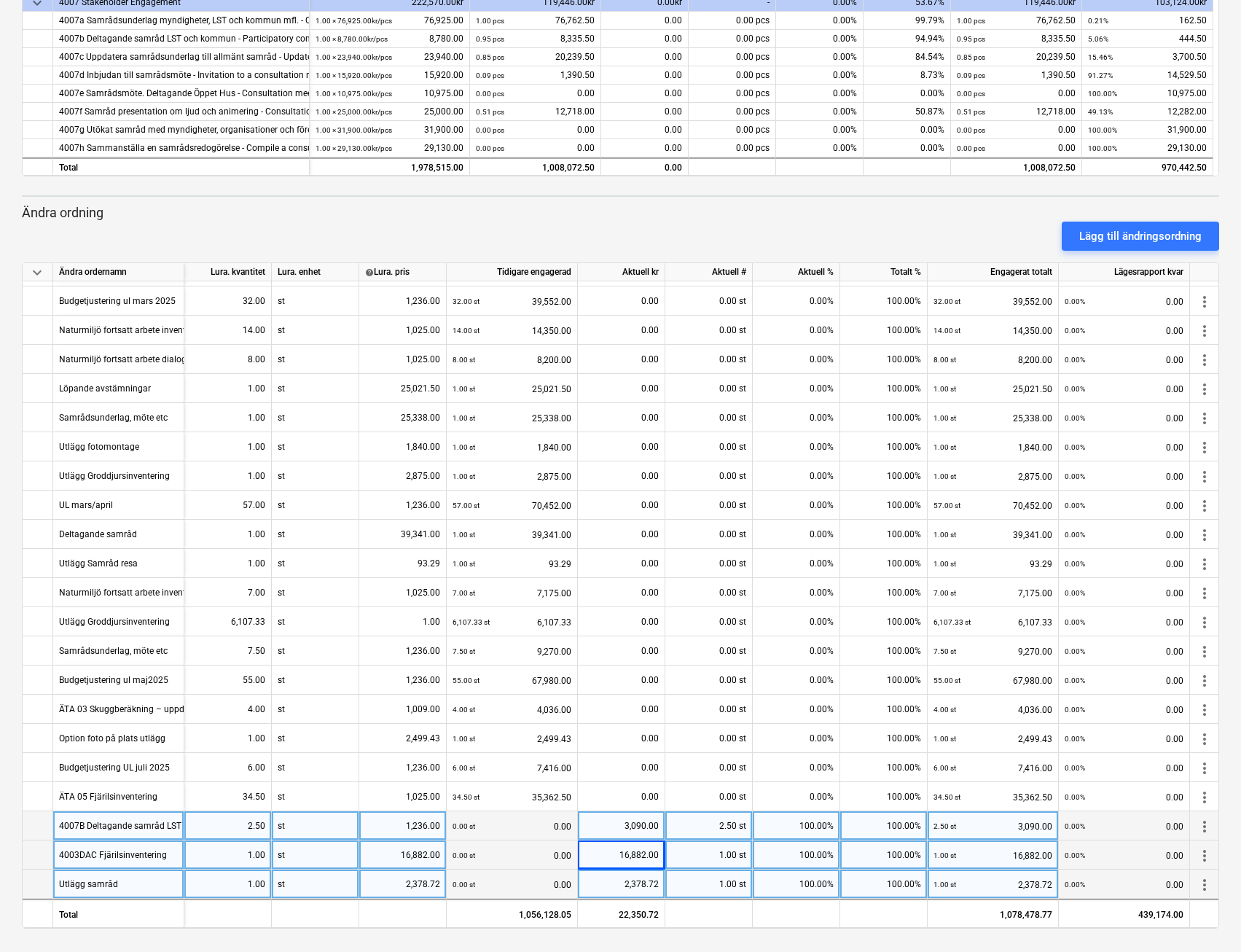
click at [385, 879] on div "2,378.72" at bounding box center [403, 884] width 75 height 29
drag, startPoint x: 387, startPoint y: 850, endPoint x: 424, endPoint y: 848, distance: 37.1
click at [424, 848] on div "16,882.00" at bounding box center [403, 855] width 75 height 29
type input "72164.5"
click at [596, 855] on div "16,882.00" at bounding box center [621, 855] width 75 height 29
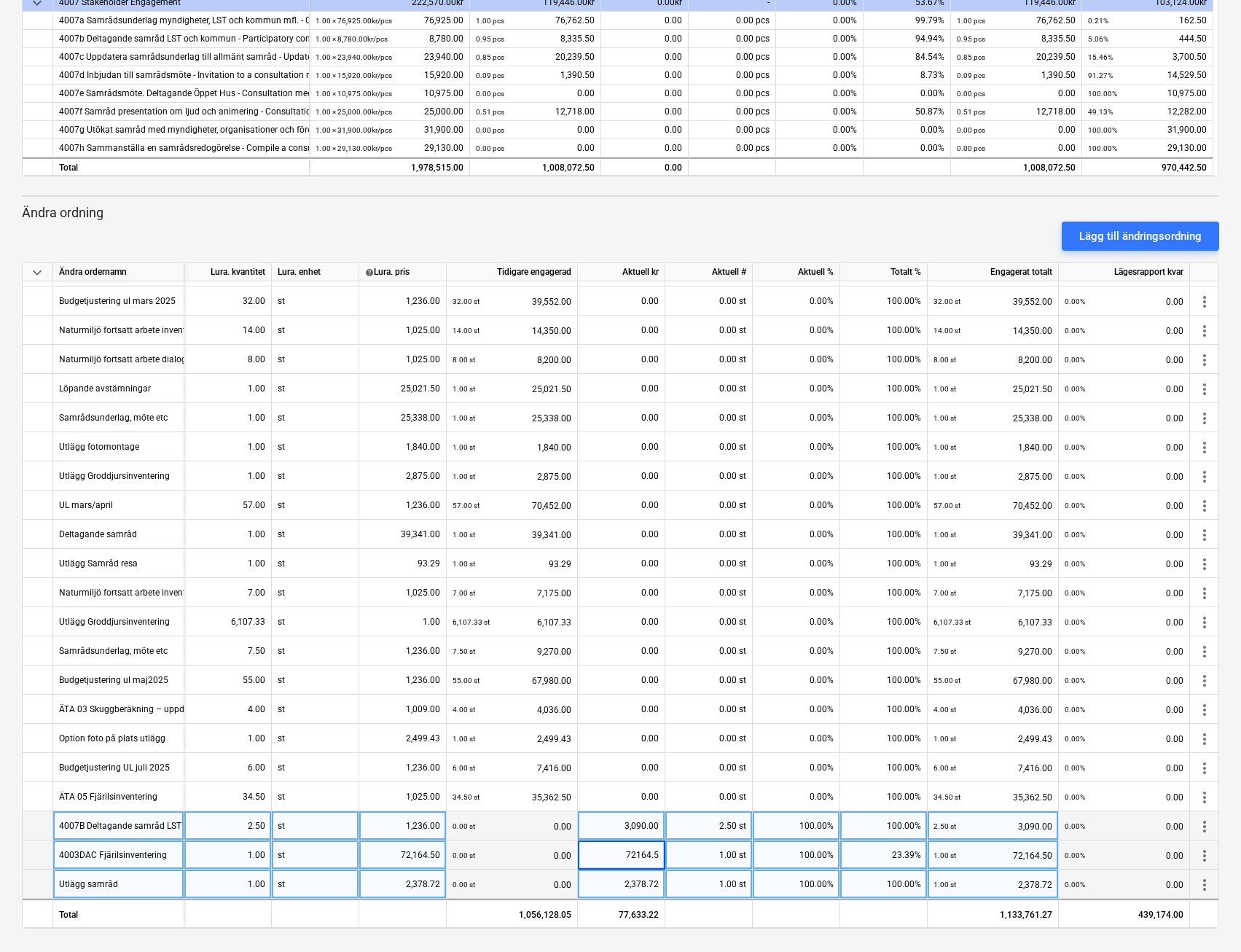
click at [596, 855] on input "72164.5" at bounding box center [621, 854] width 87 height 28
drag, startPoint x: 628, startPoint y: 854, endPoint x: 885, endPoint y: 854, distance: 257.0
click at [0, 0] on div "4003DAC Fjärilsinventering 1.00 st 72,164.50 0.00 st 0.00 72164.5 1.00 st 100.0…" at bounding box center [0, 0] width 0 height 0
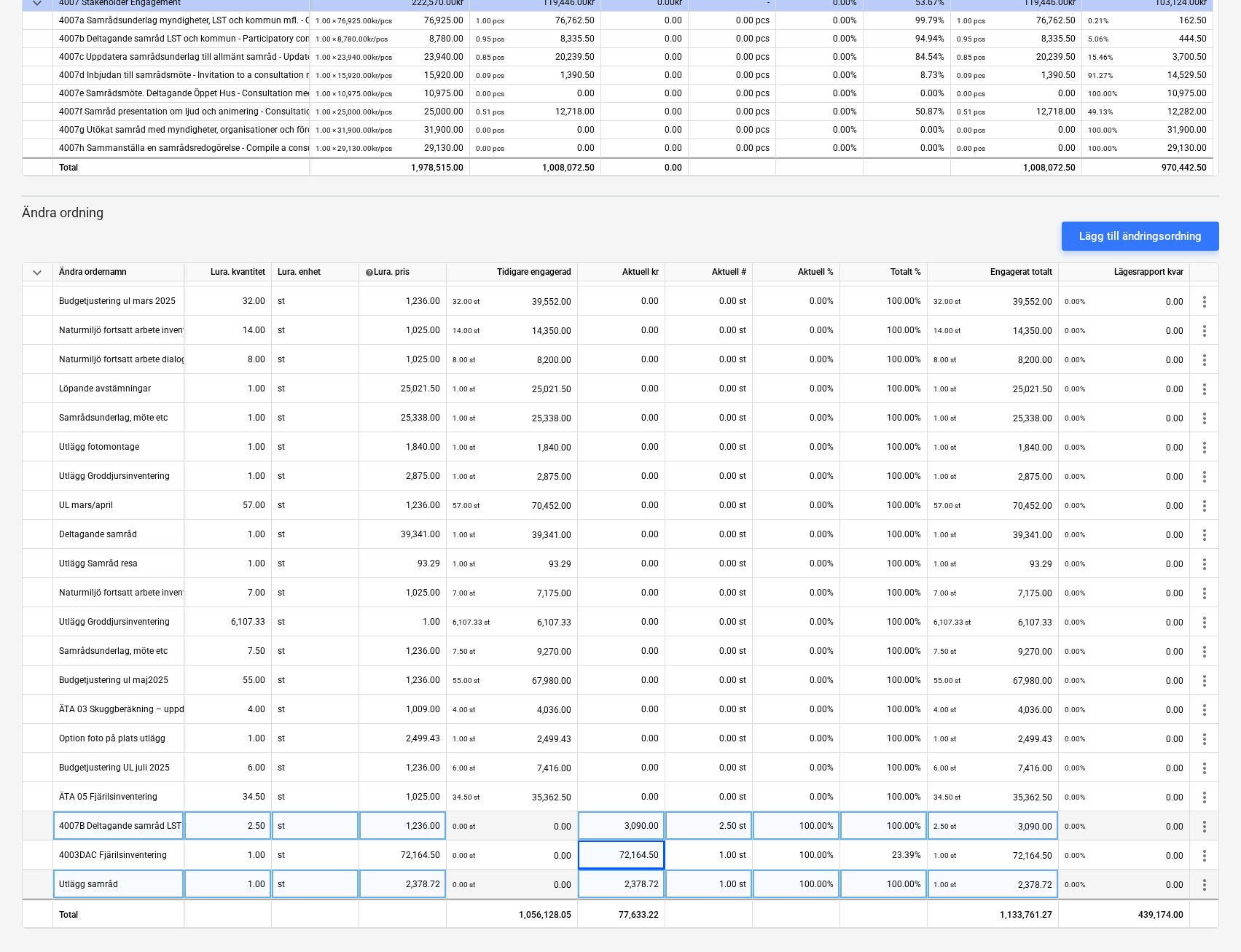
click at [648, 814] on div "3,090.00" at bounding box center [621, 826] width 75 height 29
click at [1155, 234] on div "Lägg till ändringsordning" at bounding box center [1141, 236] width 123 height 19
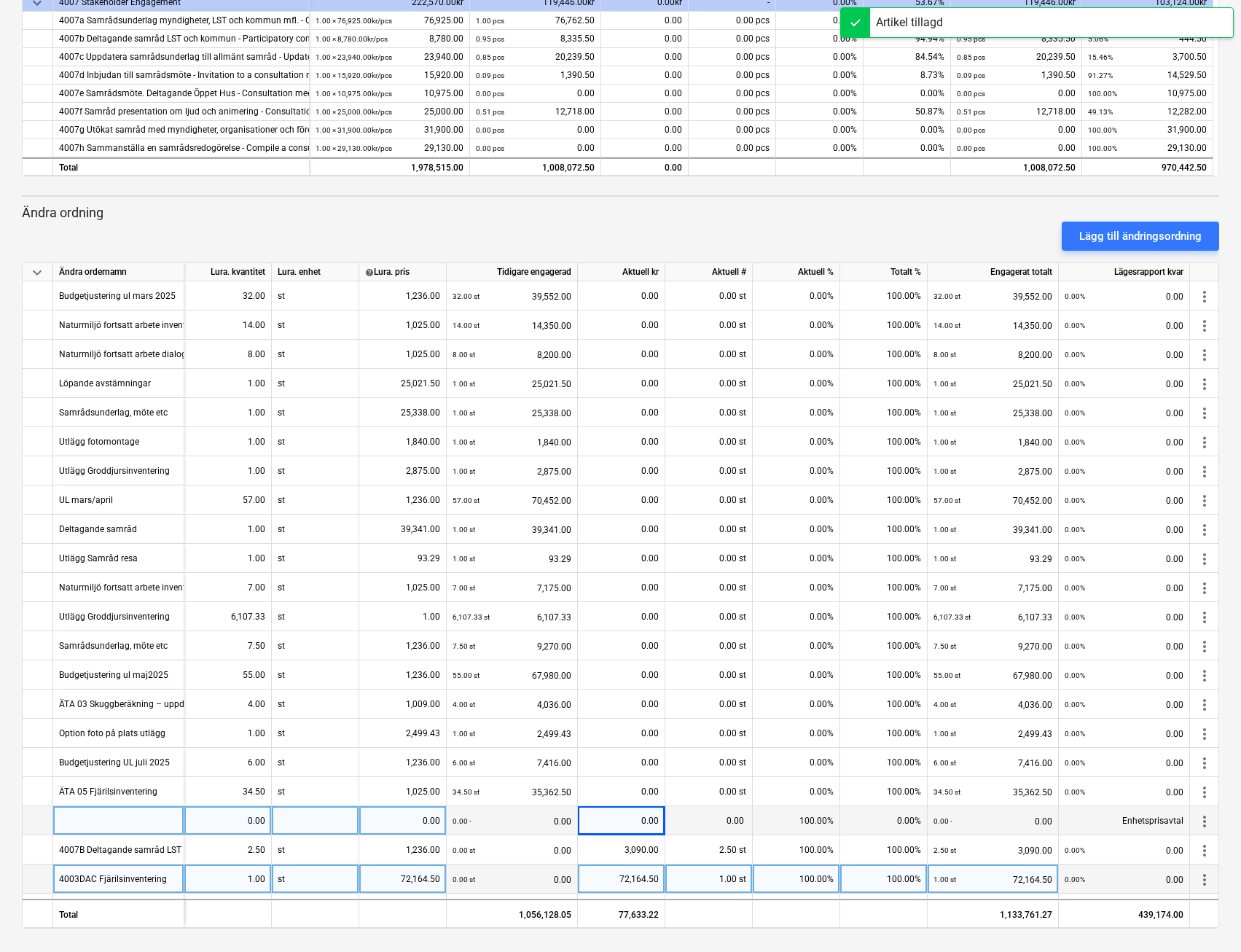
click at [138, 821] on div at bounding box center [118, 820] width 131 height 29
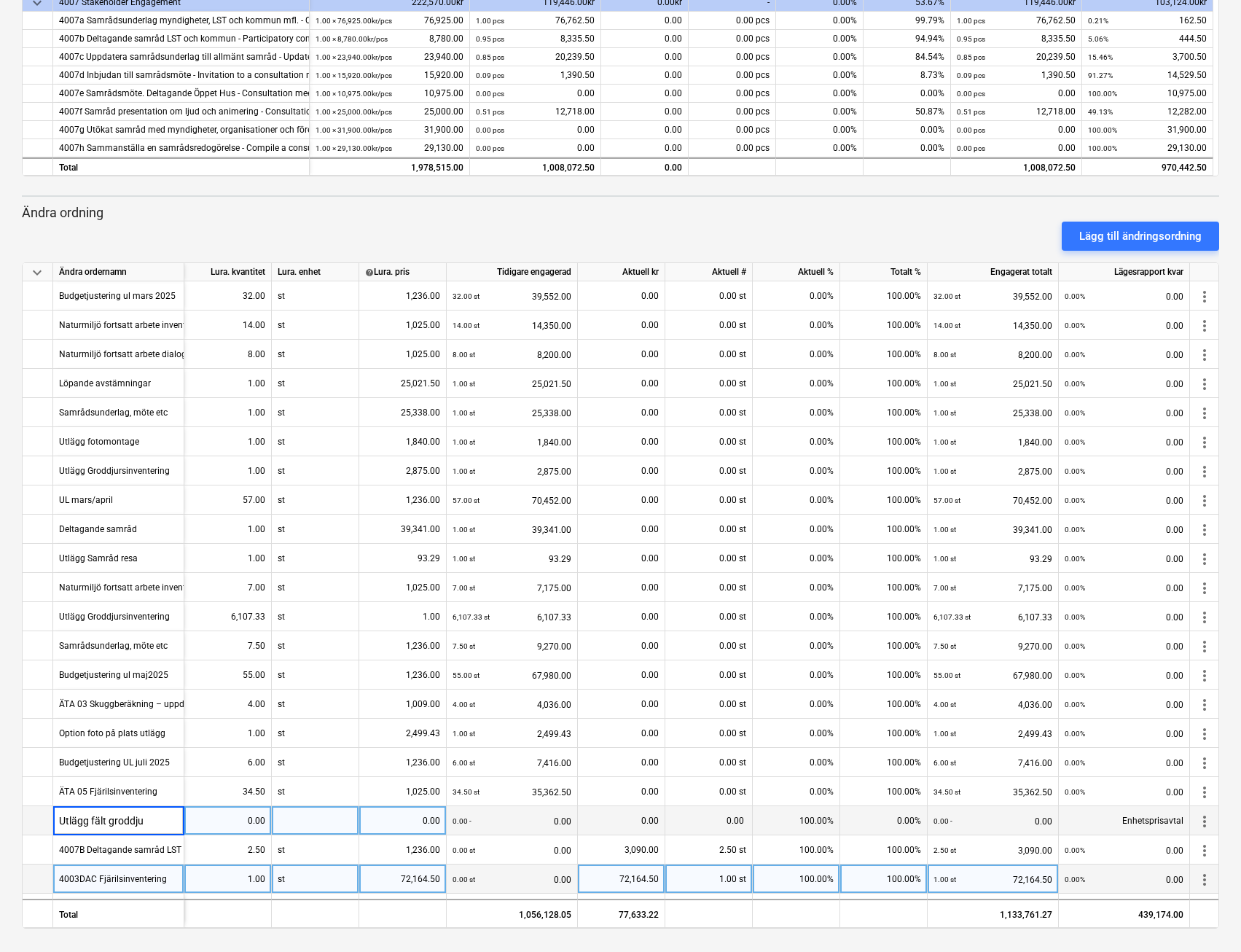
type input "Utlägg fält groddjur"
click at [258, 822] on div "0.00" at bounding box center [228, 820] width 75 height 29
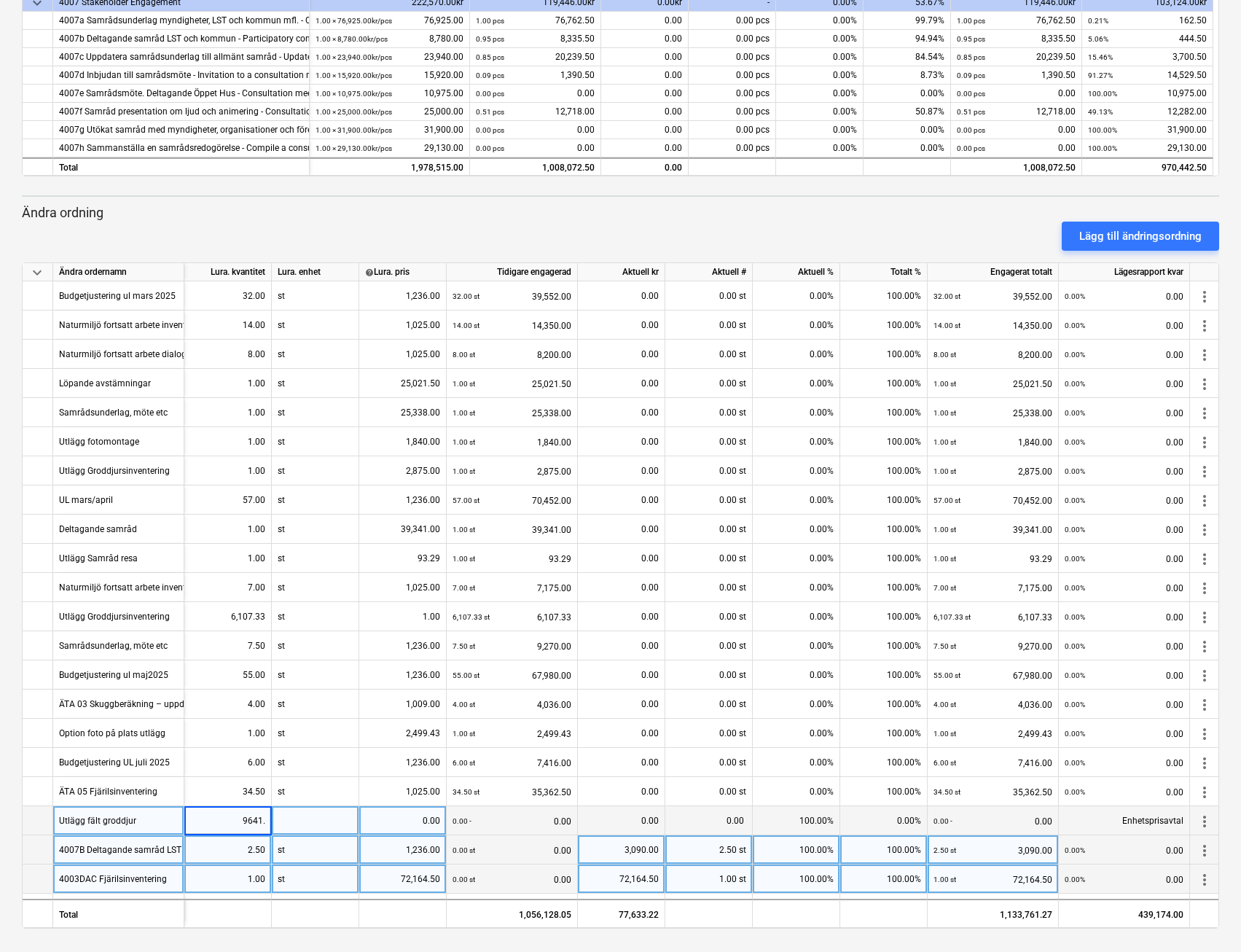
type input "9641.2"
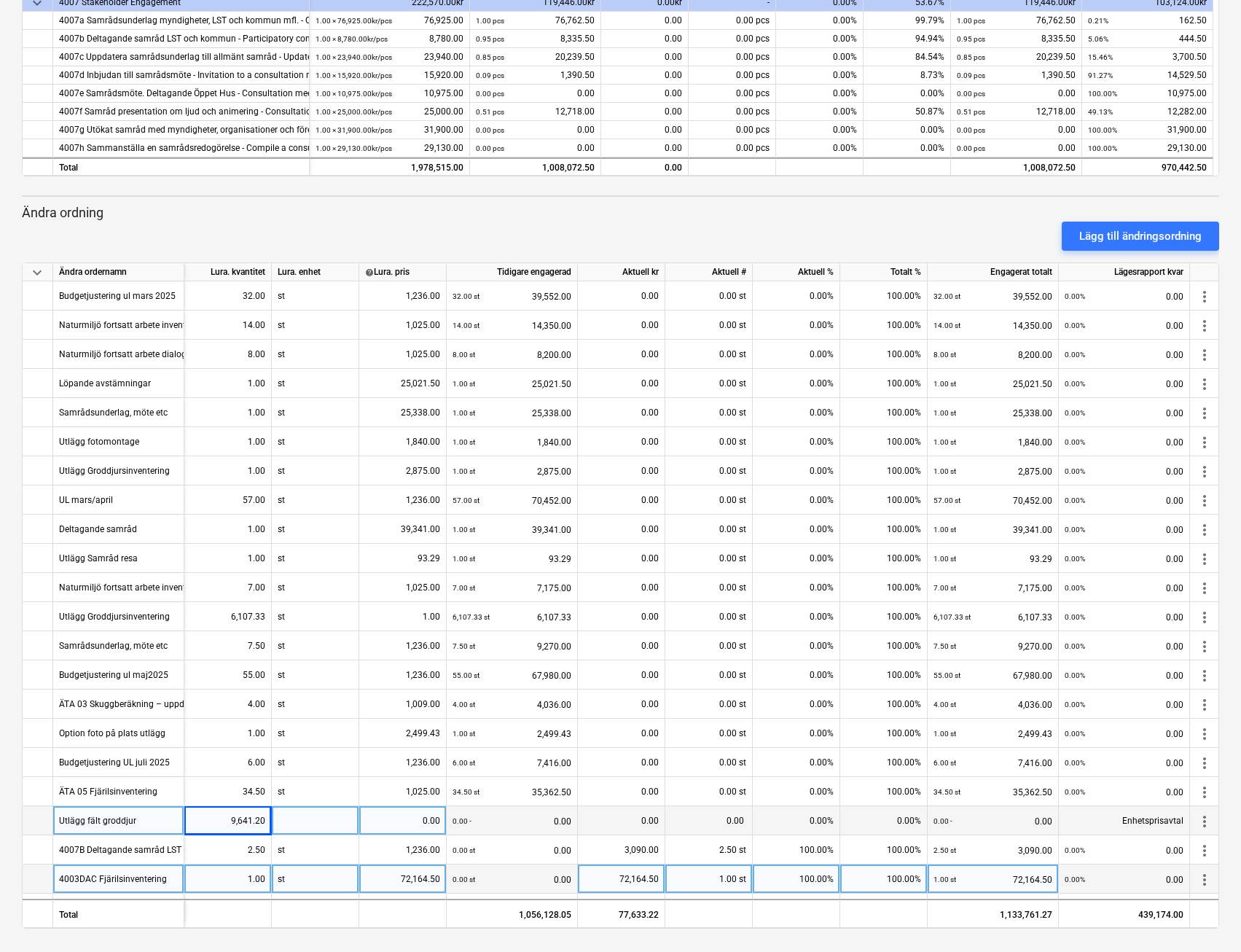
click at [332, 819] on div at bounding box center [315, 820] width 87 height 29
type input "st"
click at [605, 826] on div "0.00" at bounding box center [621, 820] width 75 height 29
click at [607, 823] on div "0.00" at bounding box center [621, 820] width 75 height 29
click at [413, 820] on div "0.00" at bounding box center [403, 820] width 75 height 29
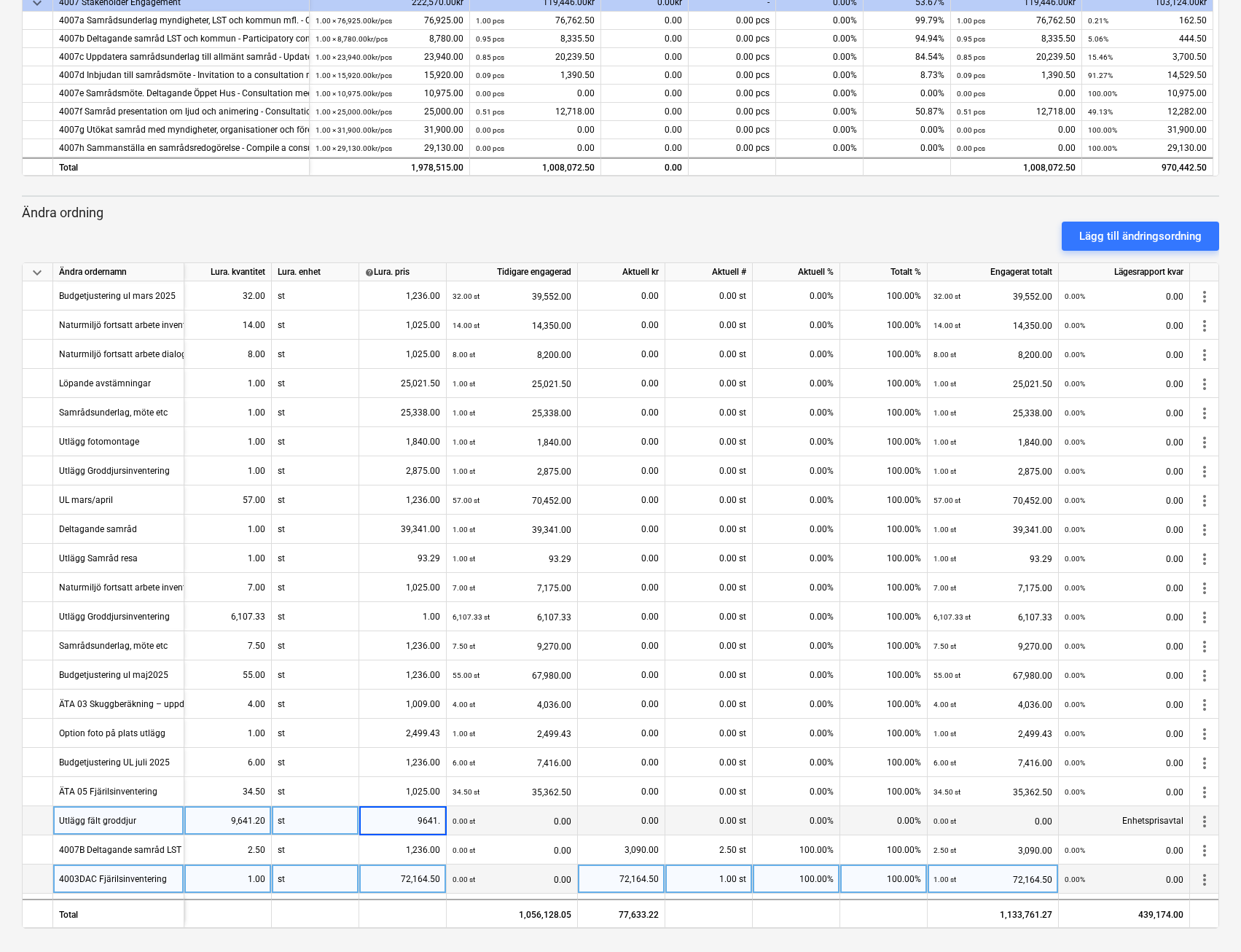
type input "9641.2"
click at [614, 818] on div "0.00" at bounding box center [621, 820] width 75 height 29
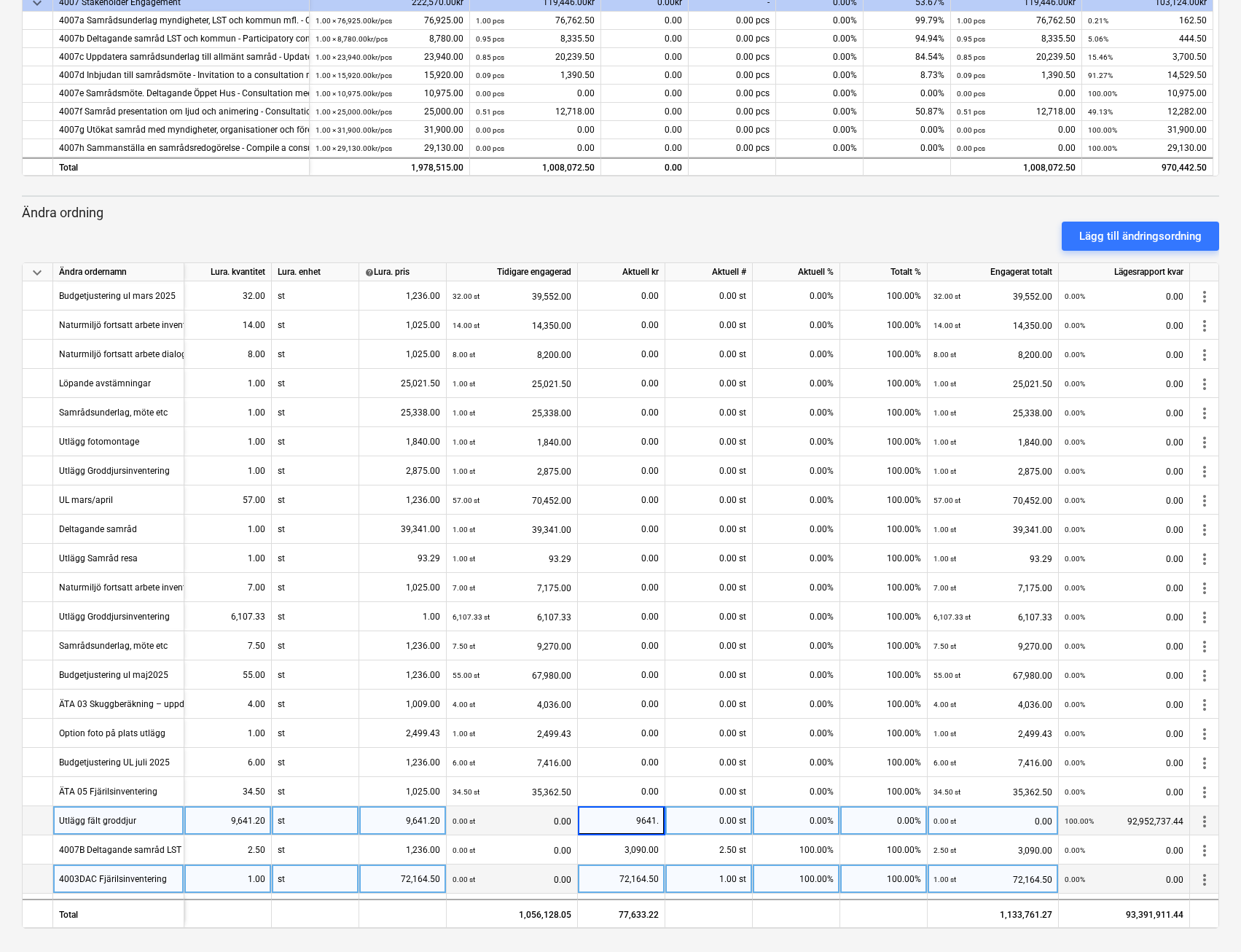
type input "9641.2"
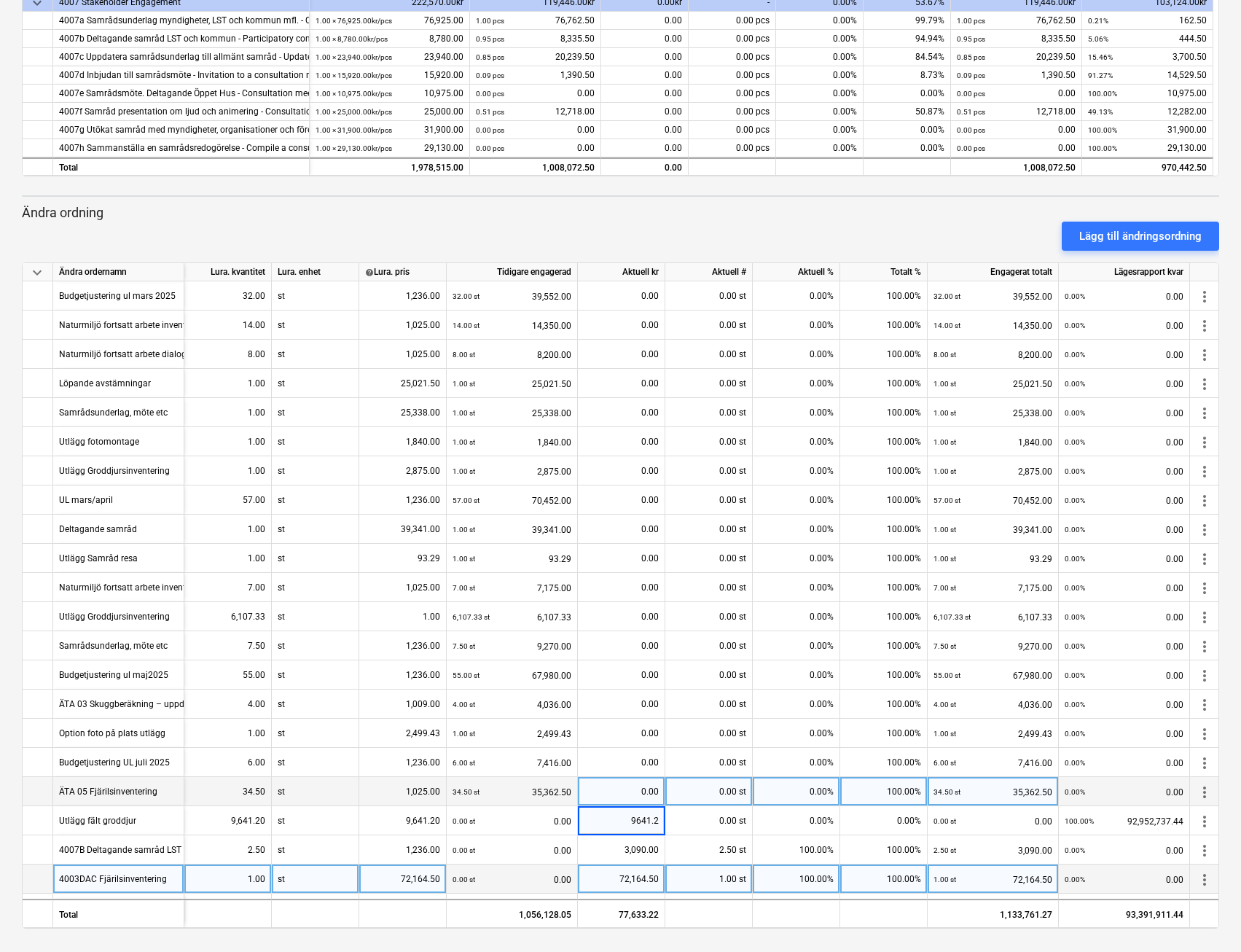
click at [616, 793] on div "0.00" at bounding box center [621, 791] width 75 height 29
click at [76, 877] on div "4003DAC Fjärilsinventering" at bounding box center [113, 878] width 108 height 28
click at [76, 877] on input "4003DAC Fjärilsinventering" at bounding box center [118, 878] width 131 height 28
click at [76, 878] on input "4003DAC Fjärilsinventering" at bounding box center [118, 878] width 131 height 28
click at [77, 881] on input "4003DAC Fjärilsinventering" at bounding box center [118, 878] width 131 height 28
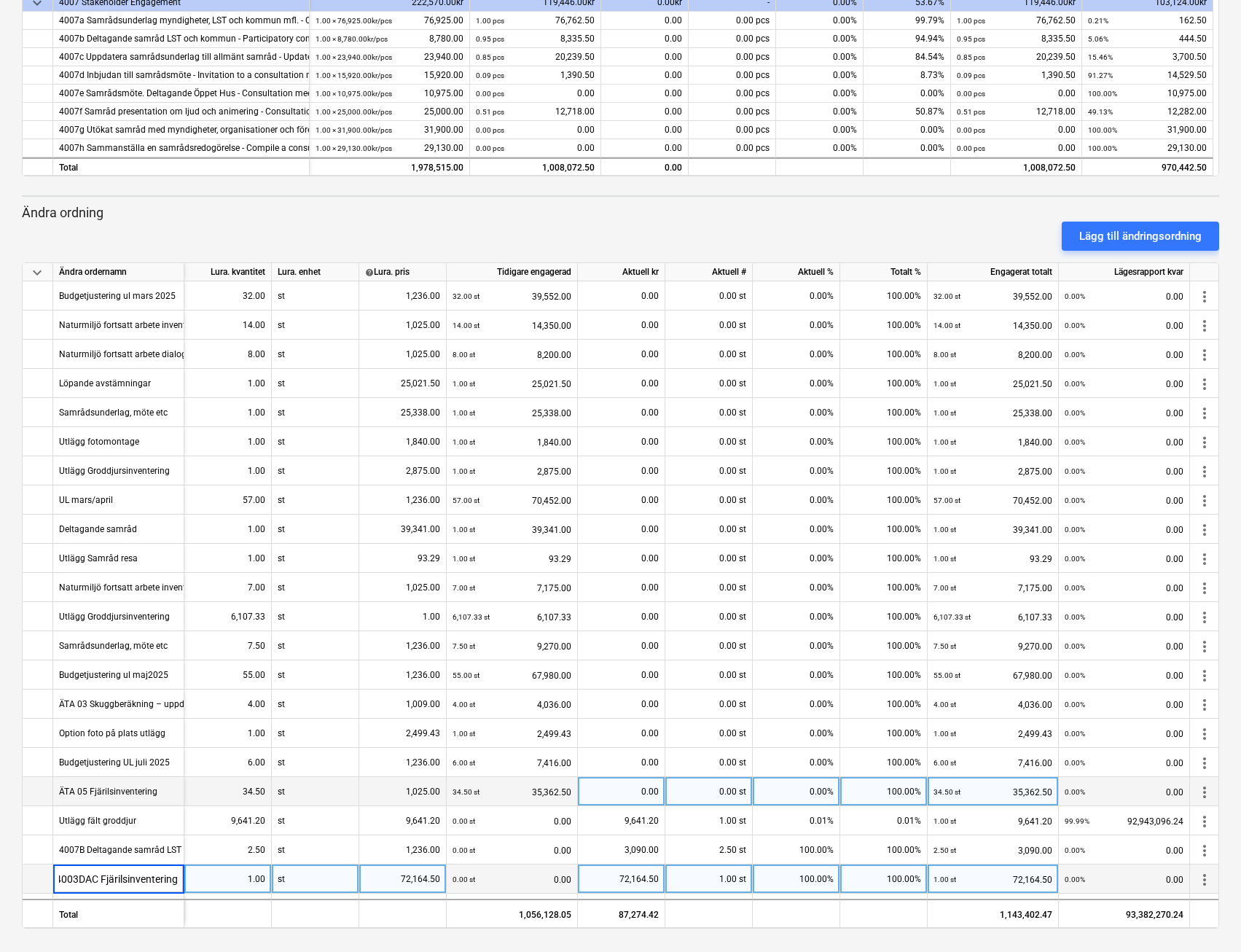
scroll to position [0, 0]
drag, startPoint x: 95, startPoint y: 880, endPoint x: 79, endPoint y: 882, distance: 16.1
click at [59, 879] on input "4003DAC Fjärilsinventering" at bounding box center [118, 878] width 131 height 28
type input "ÄTA 05 Fjärilsinventering"
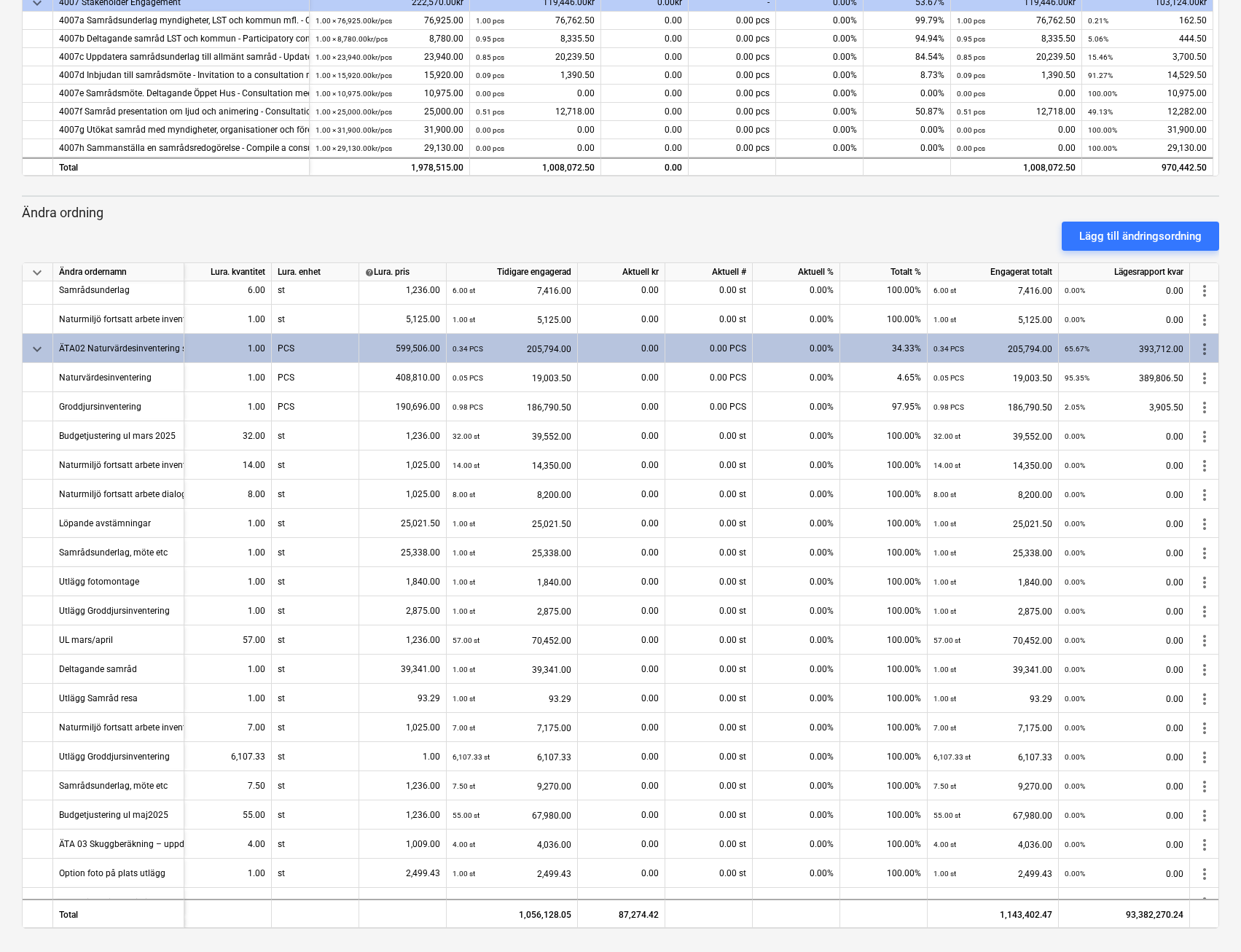
scroll to position [737, 0]
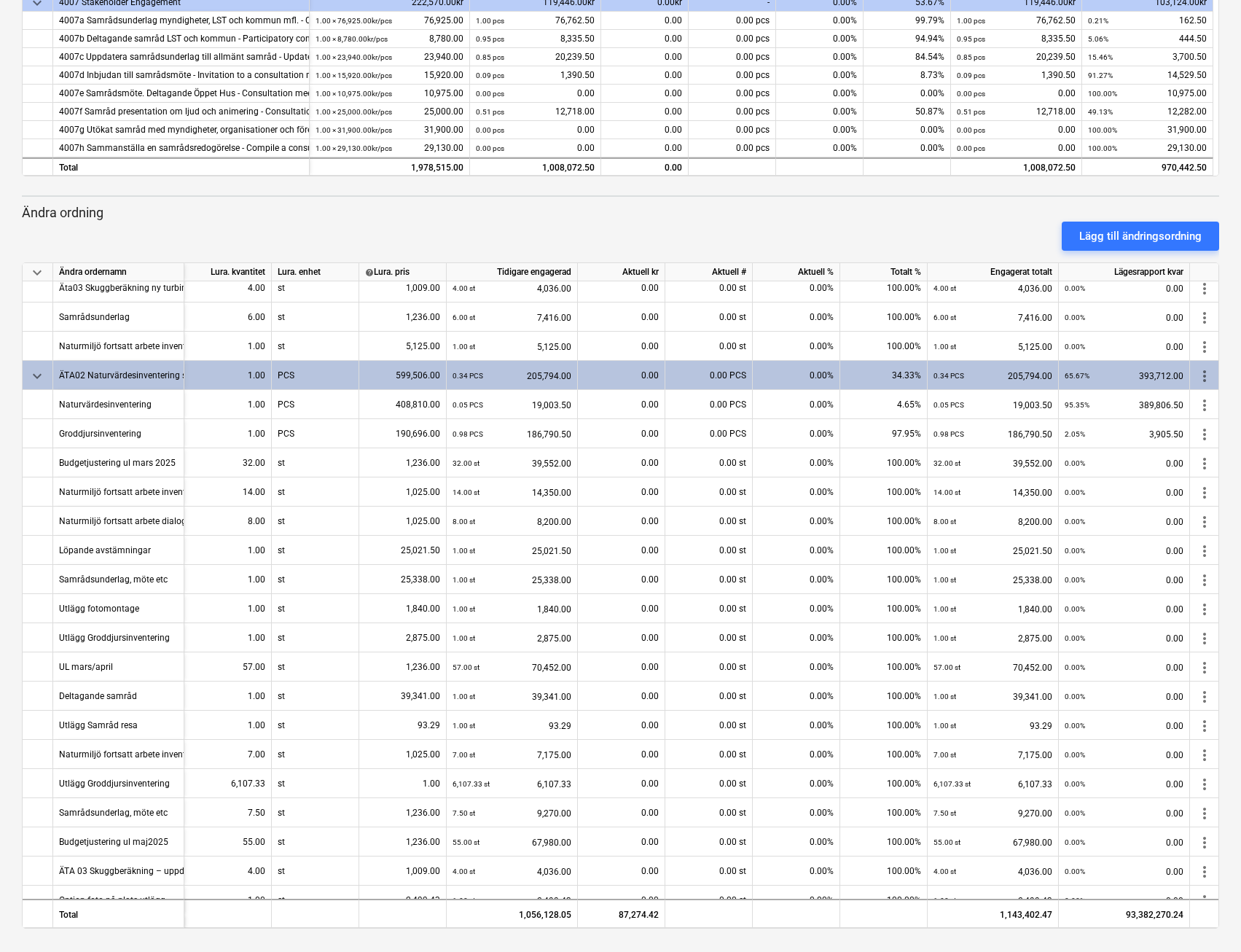
drag, startPoint x: 1219, startPoint y: 591, endPoint x: 1223, endPoint y: 559, distance: 32.2
click at [1223, 559] on div "keyboard_arrow_down Status Bekräftad kl Företag Kontraktsnamn Begå som Datum Ak…" at bounding box center [620, 129] width 1241 height 1645
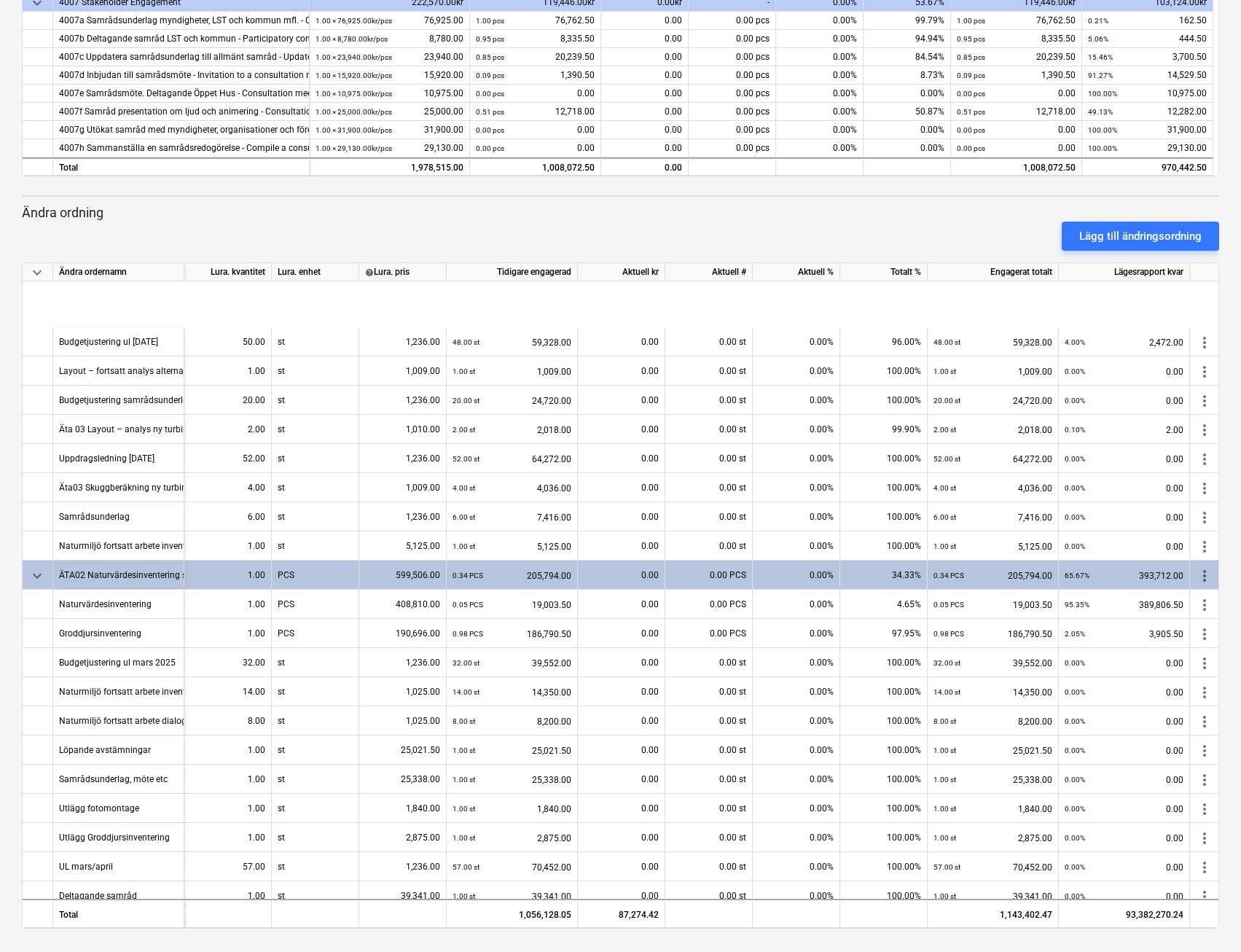
scroll to position [933, 0]
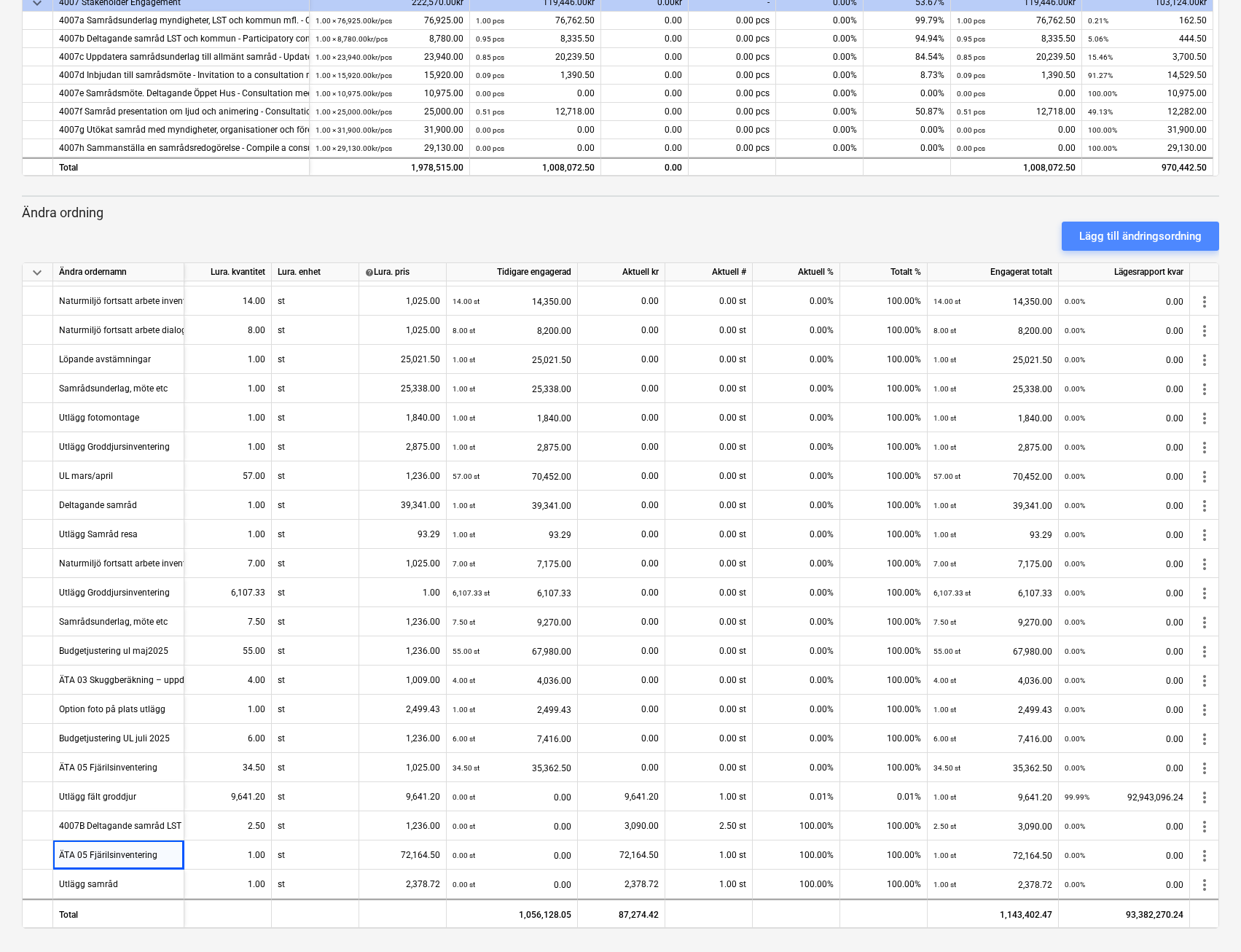
click at [1122, 238] on div "Lägg till ändringsordning" at bounding box center [1141, 236] width 123 height 19
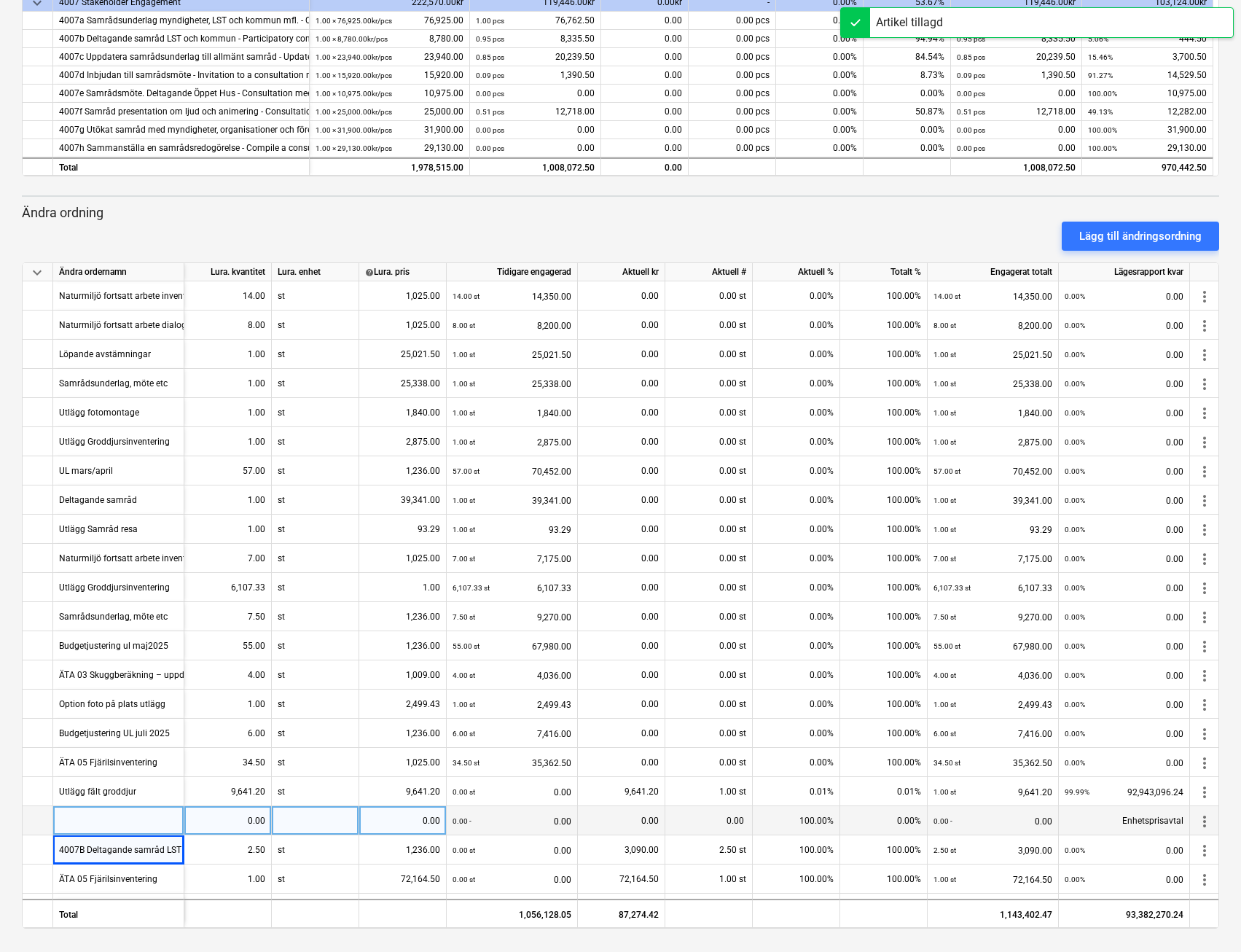
click at [92, 822] on div at bounding box center [118, 820] width 131 height 29
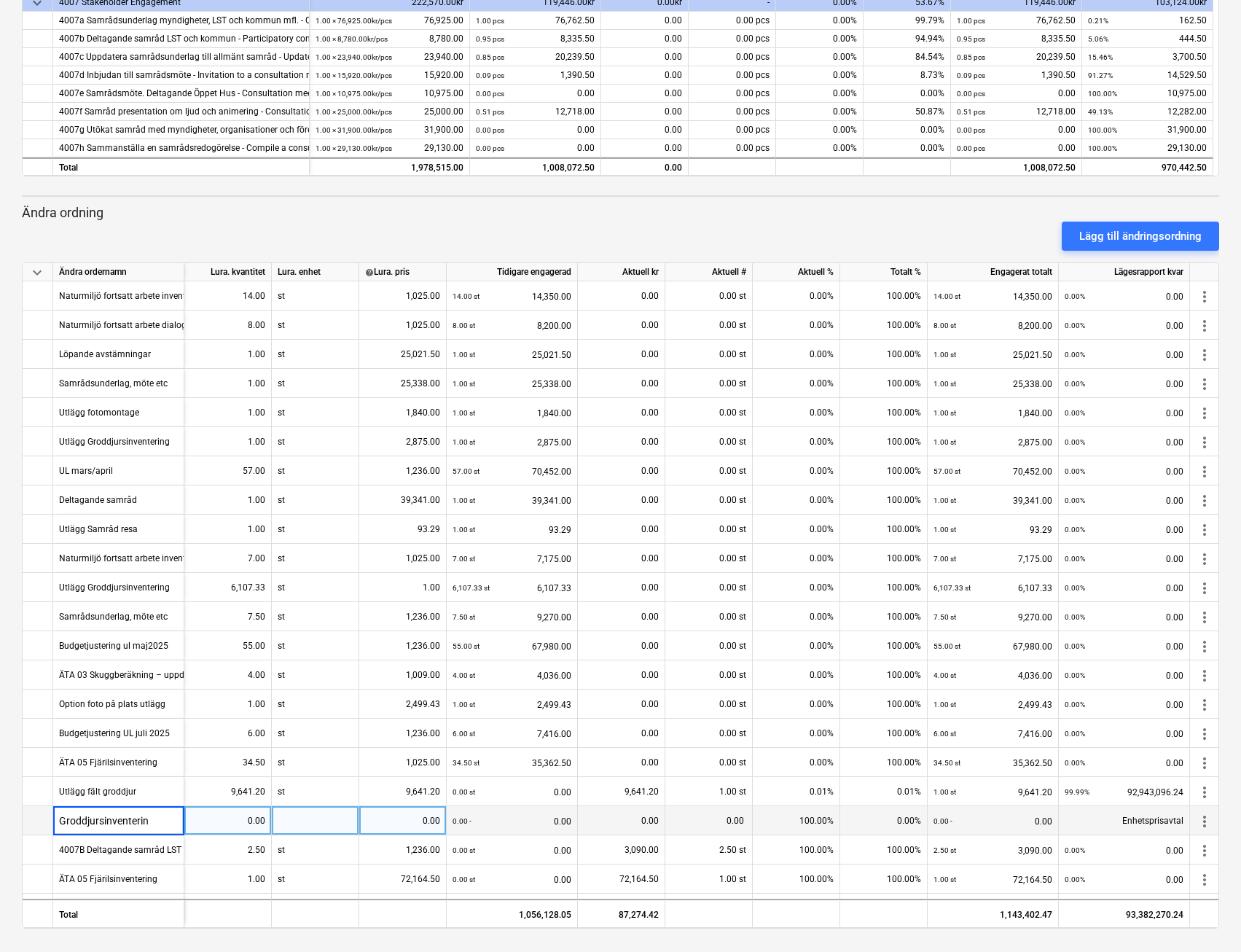
type input "Groddjursinventering"
click at [249, 820] on div "0.00" at bounding box center [228, 820] width 75 height 29
type input "16882"
click at [311, 820] on div at bounding box center [315, 820] width 87 height 29
type input "st"
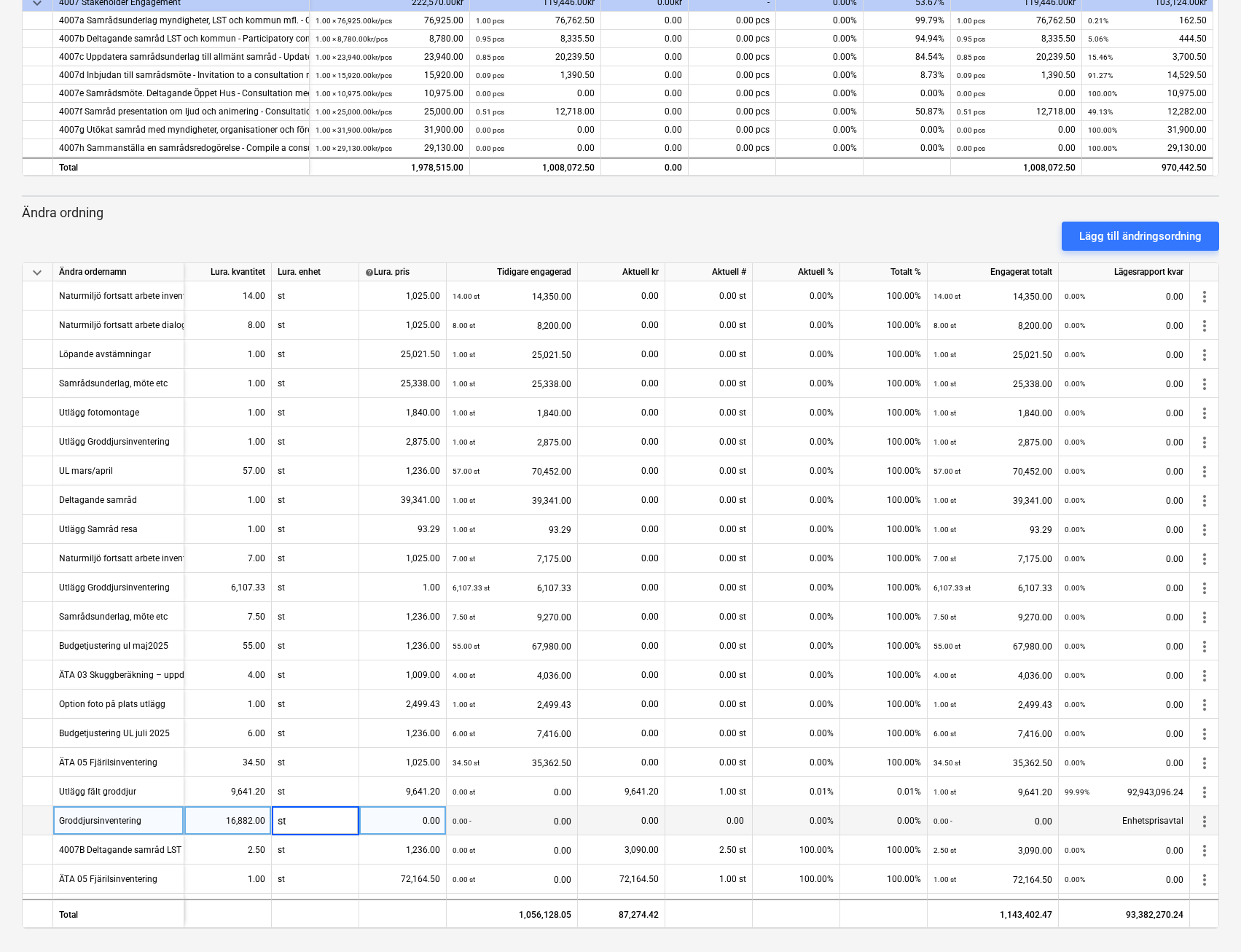
click at [543, 819] on div "0.00 - 0.00" at bounding box center [512, 820] width 119 height 30
click at [612, 815] on div "0.00" at bounding box center [621, 820] width 75 height 29
click at [416, 824] on div "0.00" at bounding box center [403, 820] width 75 height 29
type input "16882"
click at [592, 815] on div "0.00" at bounding box center [621, 820] width 75 height 29
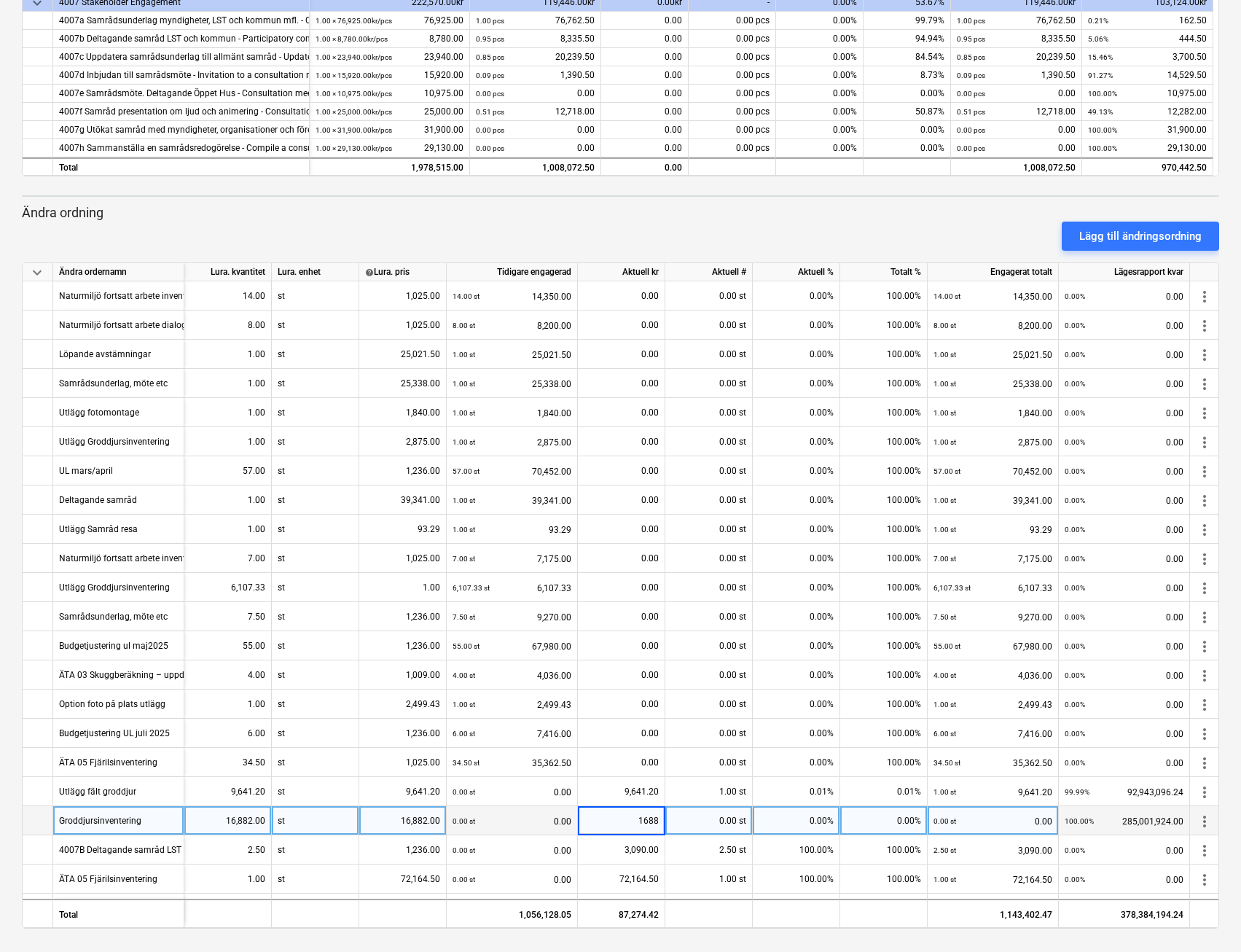
type input "16882"
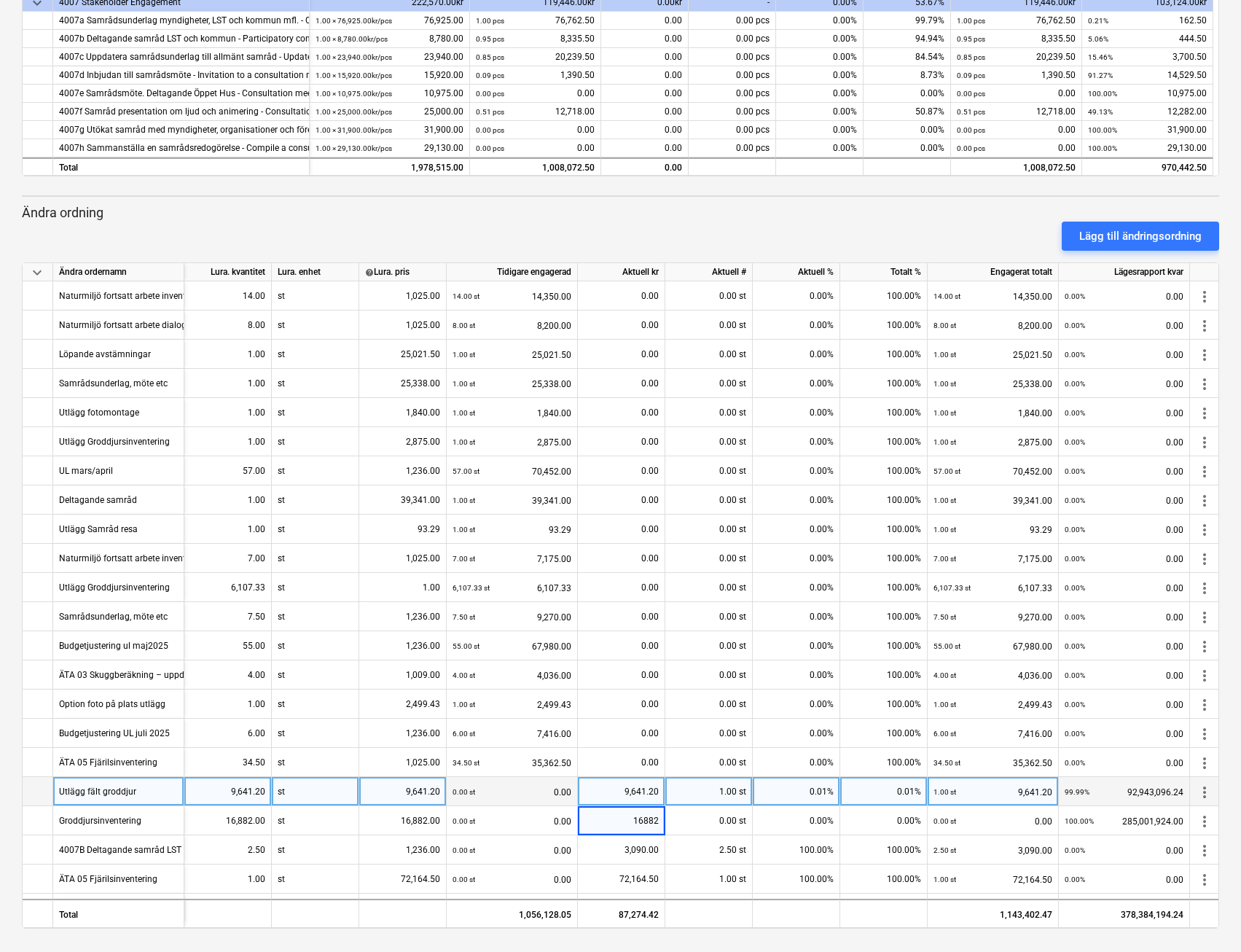
click at [606, 788] on div "9,641.20" at bounding box center [621, 791] width 75 height 29
click at [1150, 227] on div "Lägg till ändringsordning" at bounding box center [1141, 236] width 123 height 19
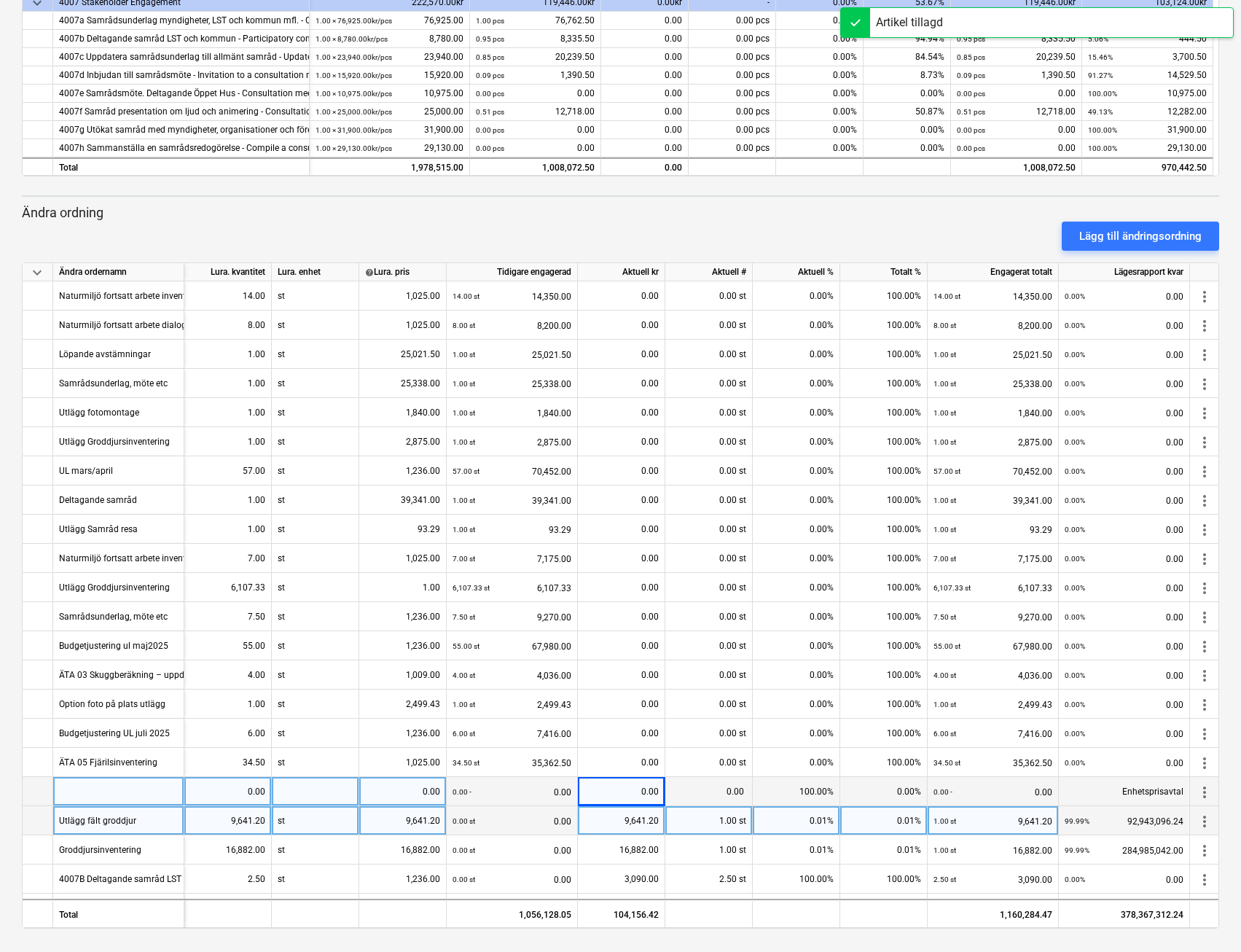
click at [148, 817] on div "Utlägg fält groddjur" at bounding box center [118, 820] width 131 height 29
click at [170, 816] on input "Utlägg fält groddjur" at bounding box center [118, 820] width 131 height 28
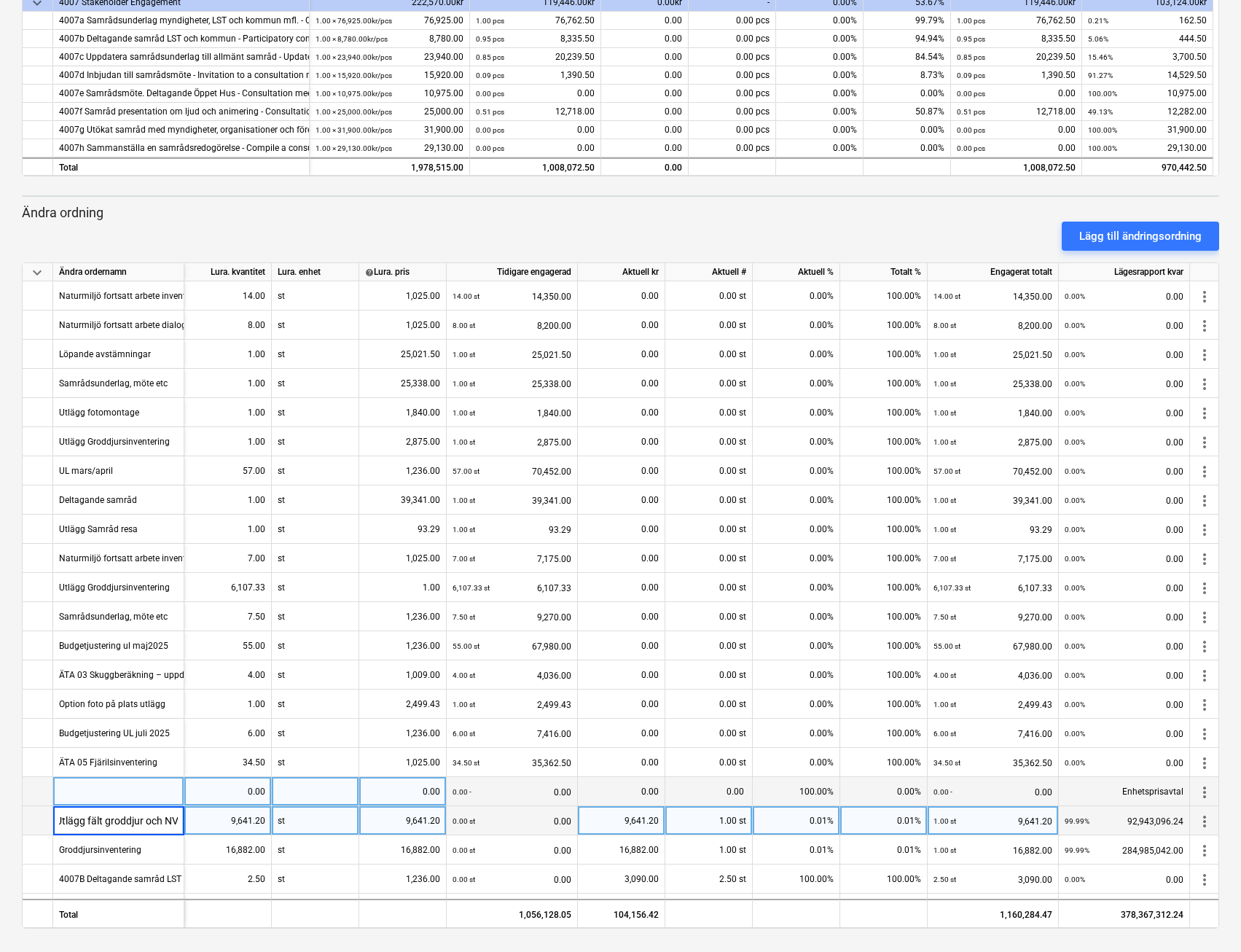
type input "Utlägg fält groddjur och NVI"
drag, startPoint x: 218, startPoint y: 822, endPoint x: 269, endPoint y: 821, distance: 51.0
click at [269, 821] on div "9,641.20" at bounding box center [228, 820] width 87 height 29
type input "1"
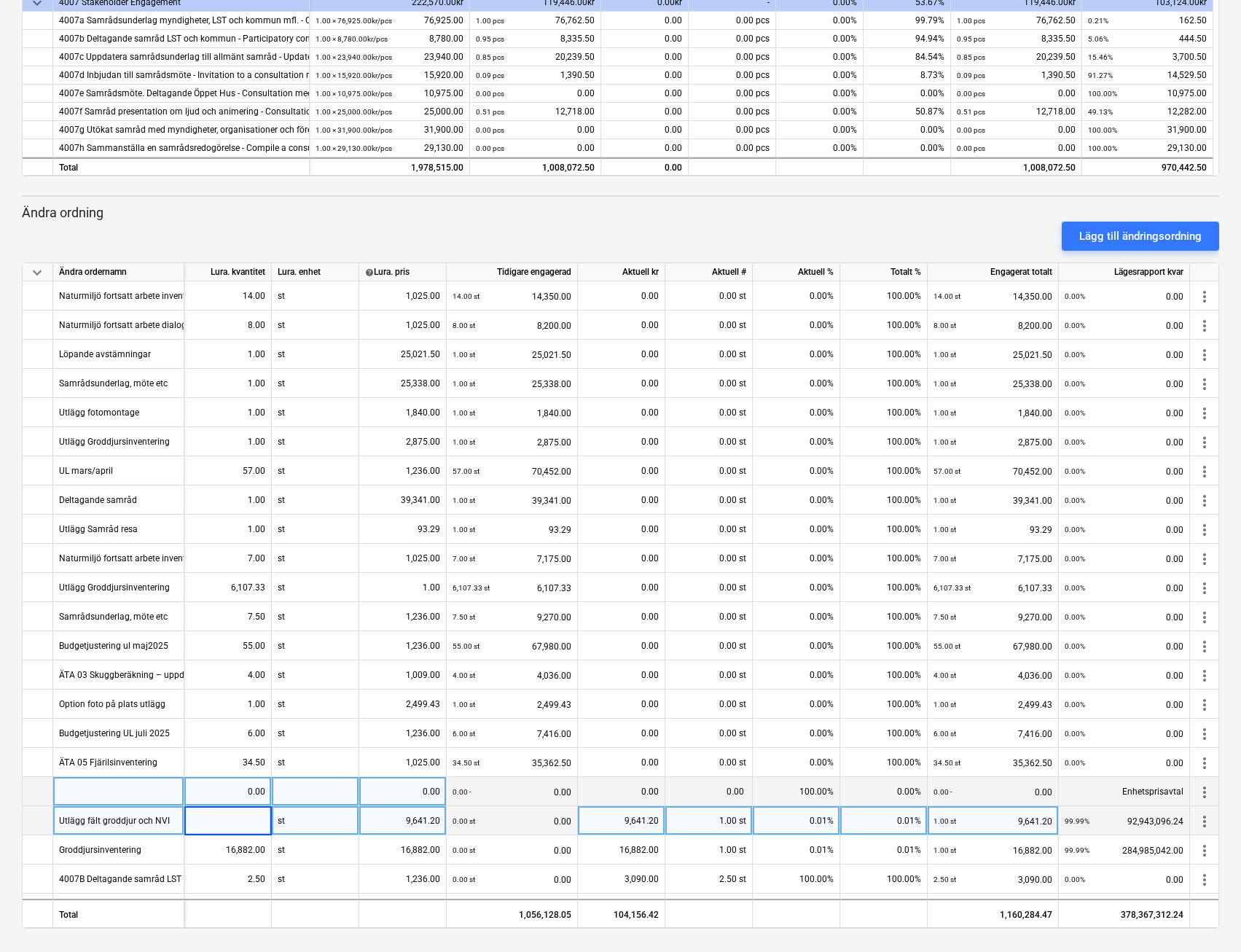
type input "1"
drag, startPoint x: 403, startPoint y: 820, endPoint x: 426, endPoint y: 820, distance: 23.0
click at [426, 820] on div "9,641.20" at bounding box center [403, 820] width 75 height 29
click at [424, 823] on input "9641.2" at bounding box center [403, 820] width 87 height 28
click at [424, 822] on input "9641.2" at bounding box center [403, 820] width 87 height 28
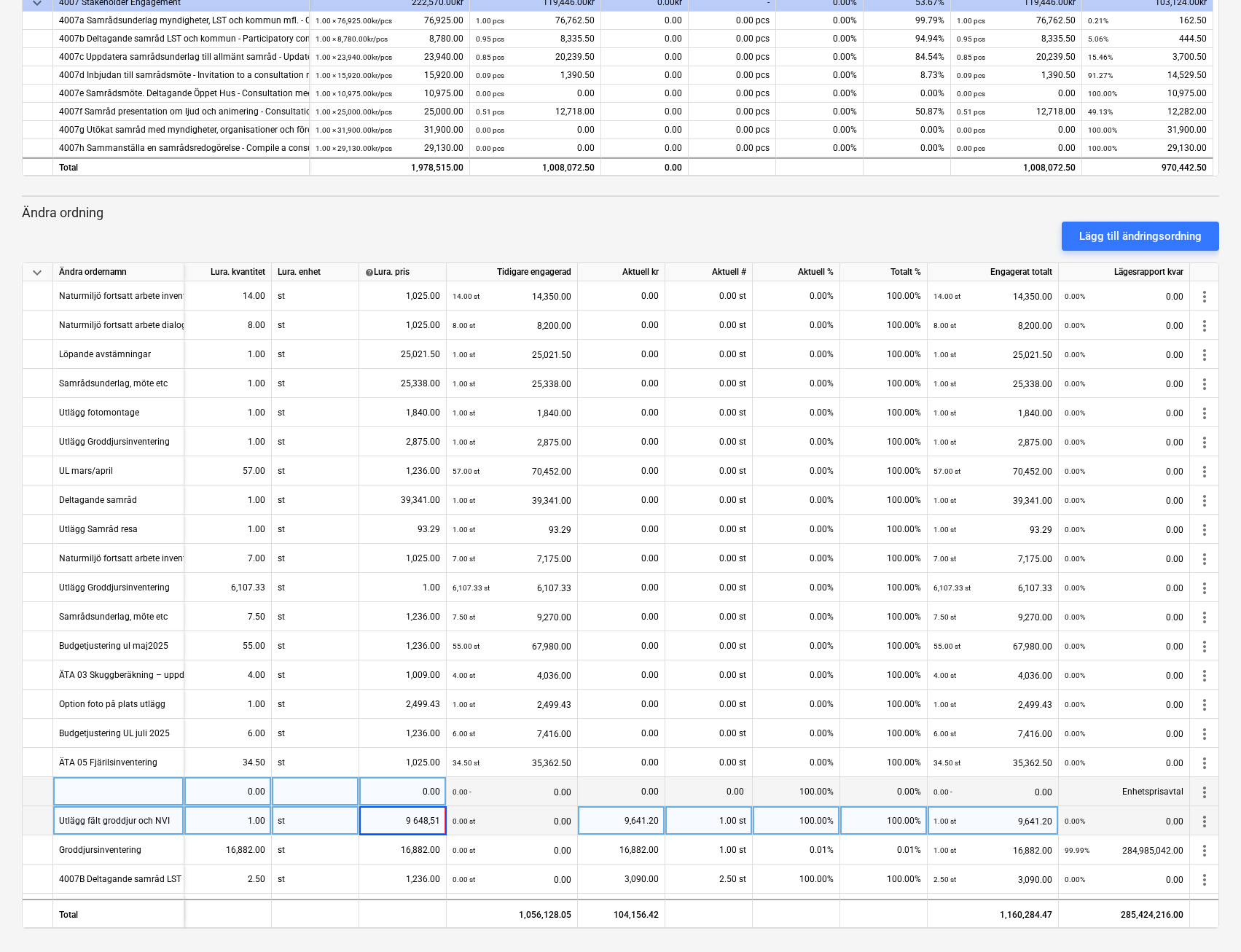
click at [428, 826] on input "9 648,51" at bounding box center [403, 820] width 87 height 28
type input "9 648.51"
drag, startPoint x: 620, startPoint y: 820, endPoint x: 665, endPoint y: 816, distance: 45.2
click at [0, 0] on div "Utlägg fält groddjur och NVI 1.00 st 9,641.20 0.00 st 0.00 9,641.20 1.00 st 100…" at bounding box center [0, 0] width 0 height 0
click at [651, 820] on div "9,641.20" at bounding box center [621, 820] width 75 height 29
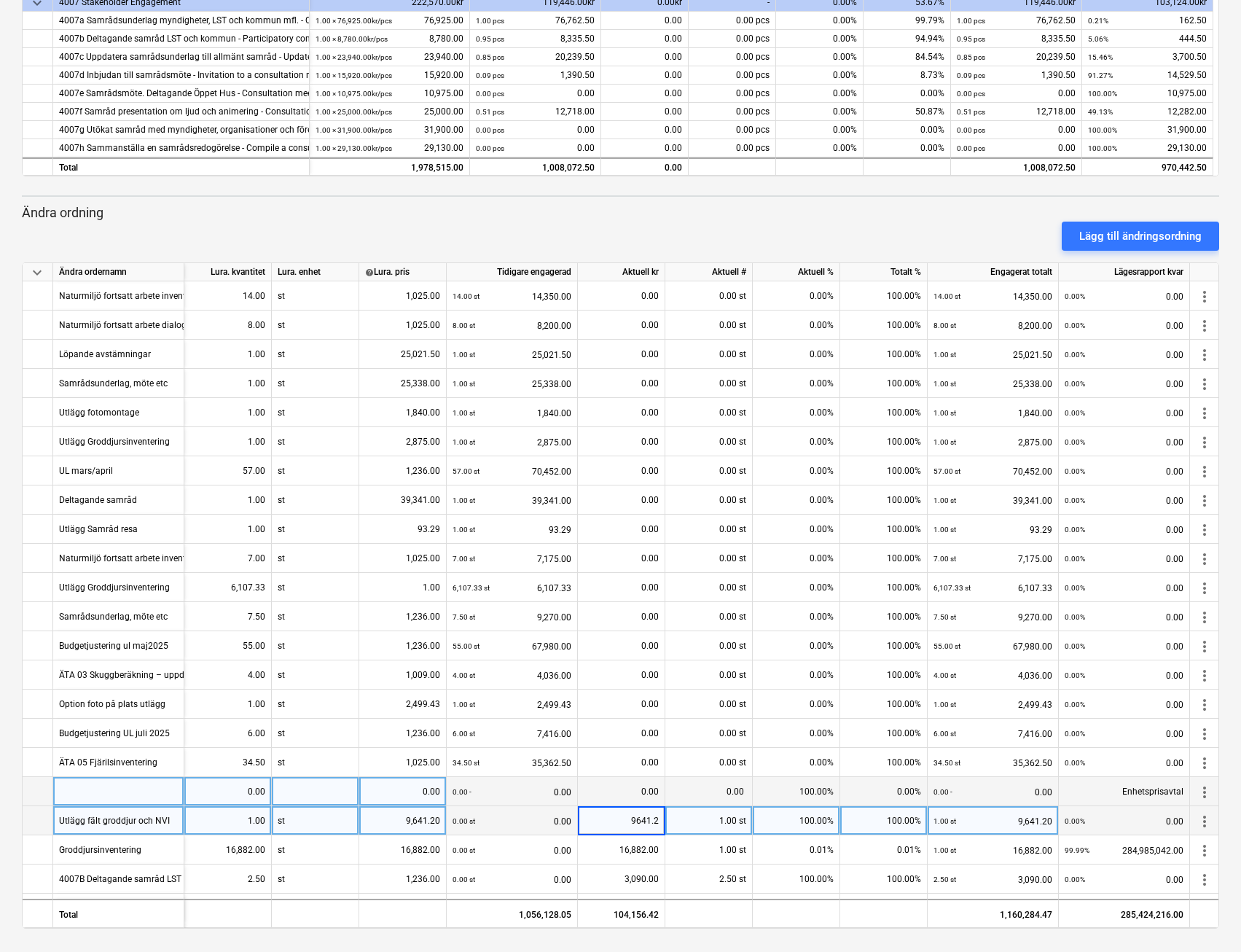
click at [650, 817] on input "9641.2" at bounding box center [621, 820] width 87 height 28
drag, startPoint x: 659, startPoint y: 820, endPoint x: 619, endPoint y: 820, distance: 40.0
click at [619, 820] on input "9641.2" at bounding box center [621, 820] width 87 height 28
click at [647, 824] on input "9 648,51" at bounding box center [621, 820] width 87 height 28
type input "9 648.51"
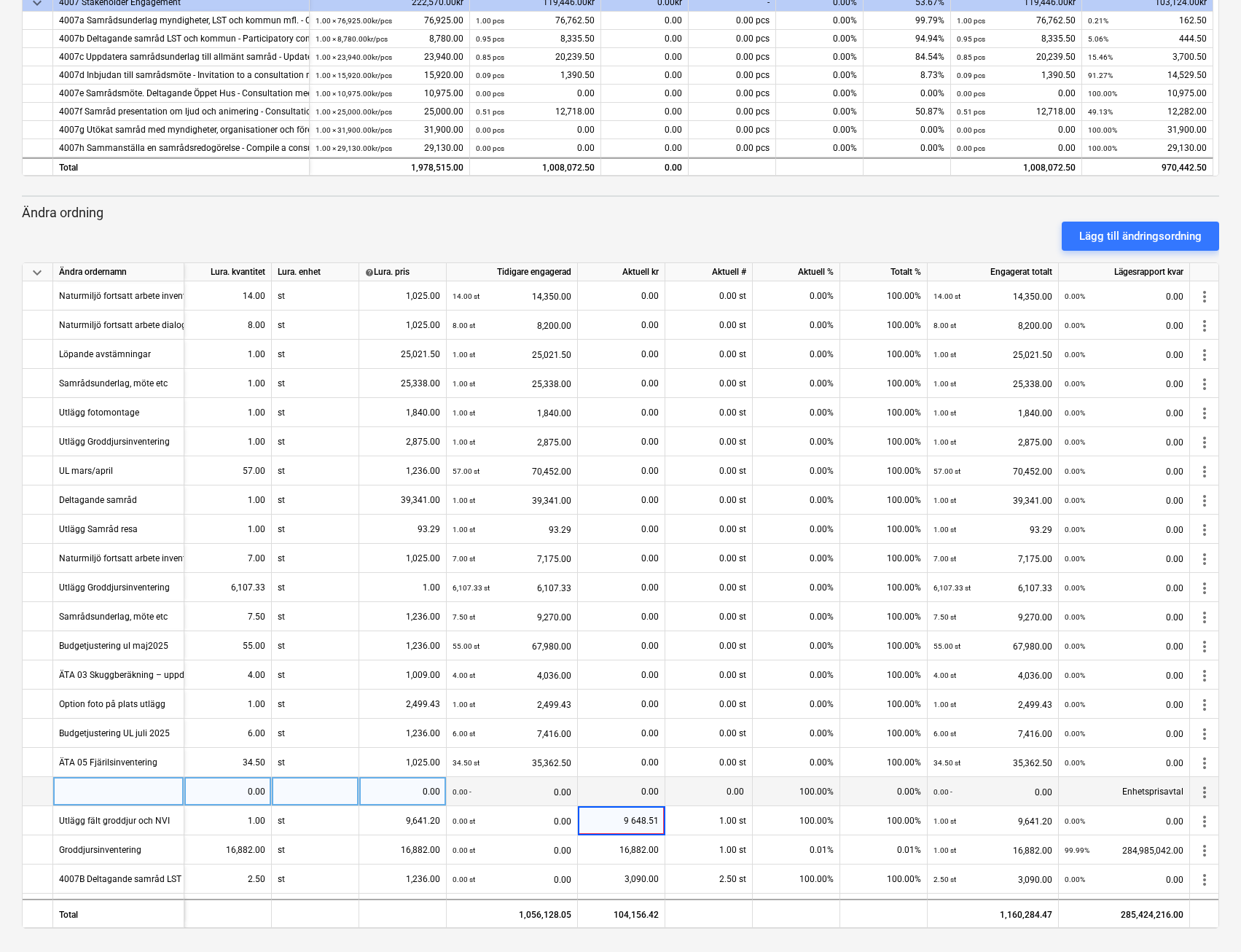
click at [158, 789] on div at bounding box center [118, 791] width 131 height 29
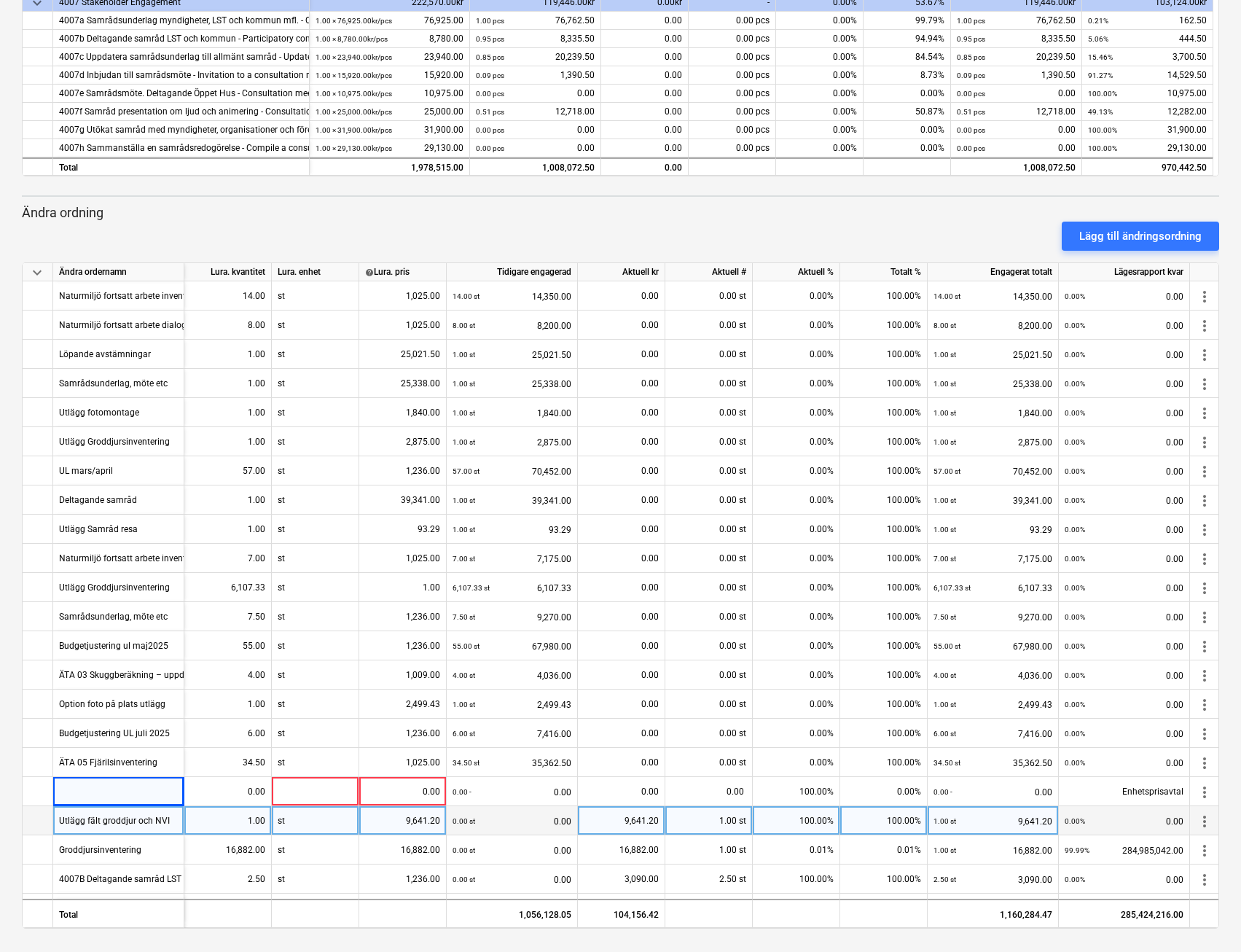
click at [406, 828] on div "9,641.20" at bounding box center [403, 820] width 75 height 29
click at [428, 823] on input "9 648,51" at bounding box center [403, 820] width 87 height 28
type input "9 648.51"
click at [634, 821] on div "9,641.20" at bounding box center [621, 820] width 75 height 29
click at [634, 823] on input "9641.2" at bounding box center [621, 820] width 87 height 28
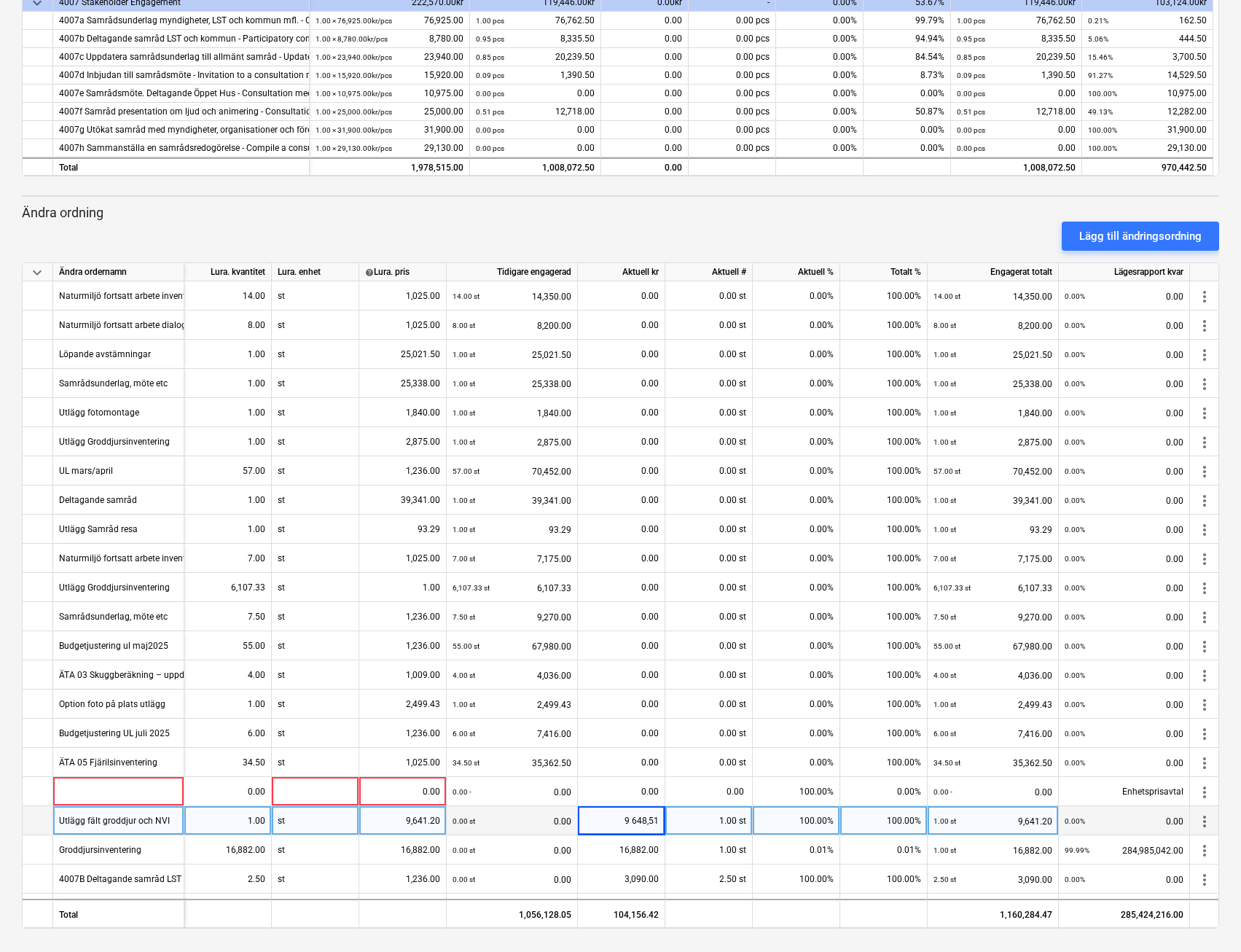
click at [646, 824] on input "9 648,51" at bounding box center [621, 820] width 87 height 28
type input "9 648.51"
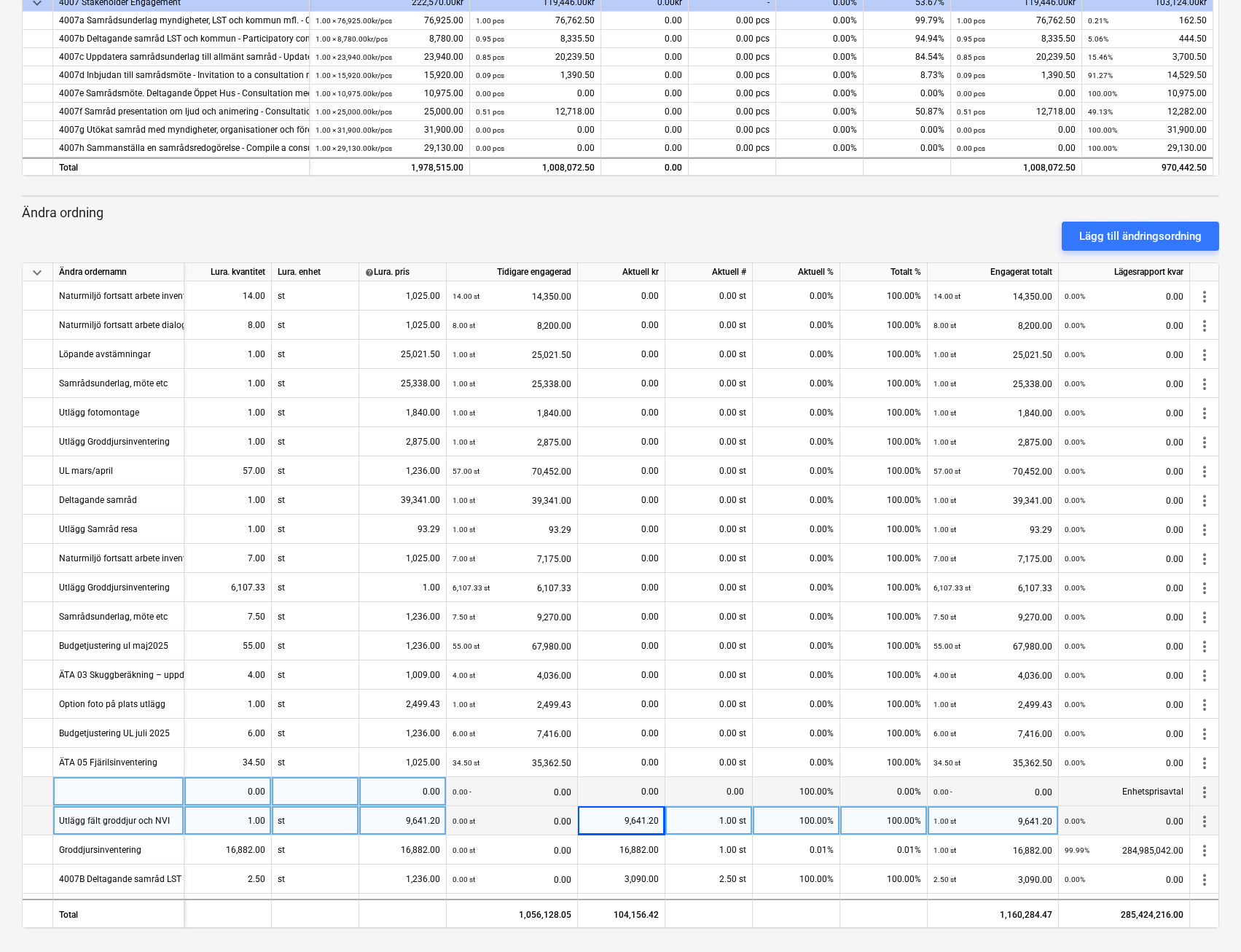
click at [630, 790] on div "0.00" at bounding box center [621, 791] width 75 height 29
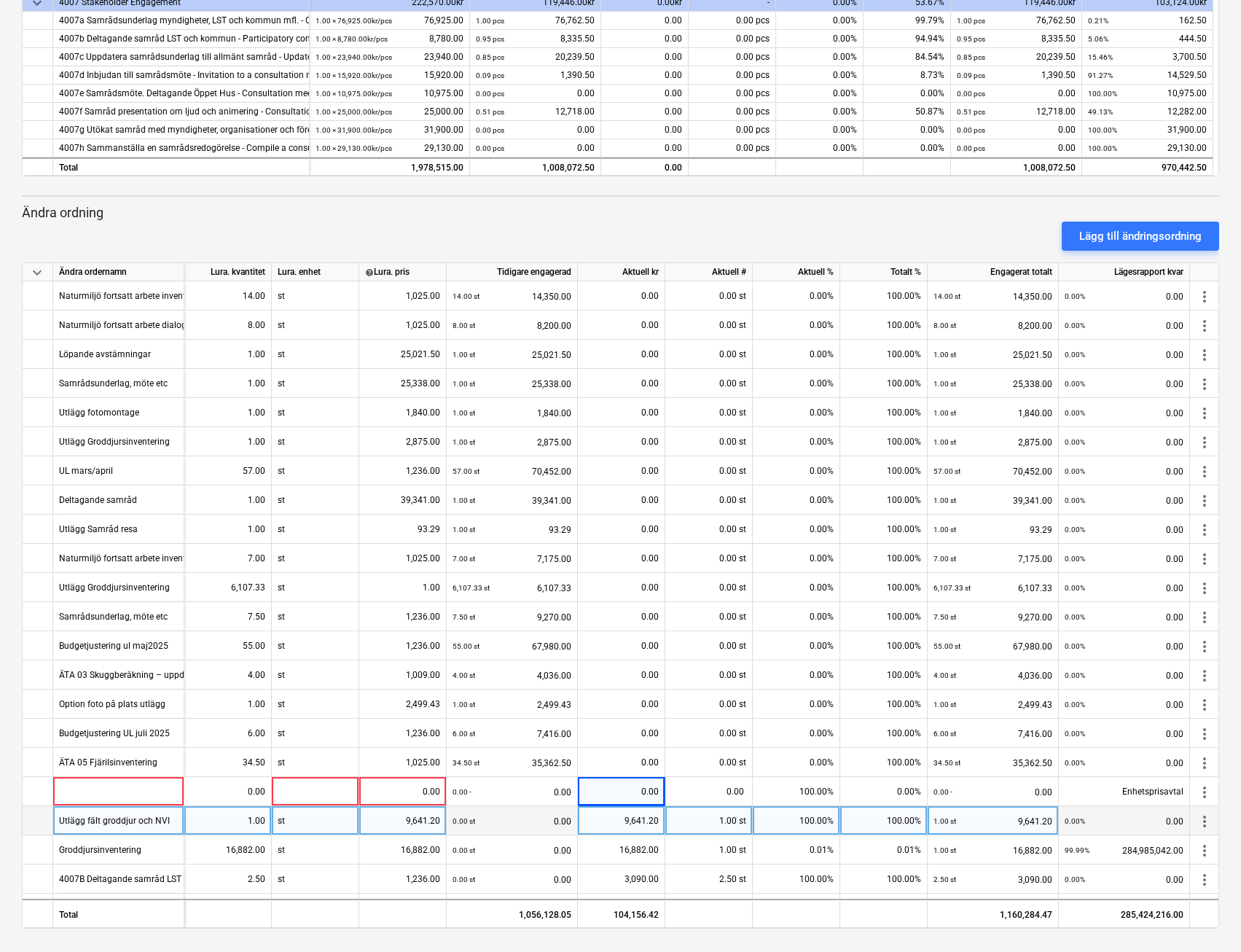
click at [411, 821] on div "9,641.20" at bounding box center [403, 820] width 75 height 29
click at [411, 820] on input "9641.2" at bounding box center [403, 820] width 87 height 28
drag, startPoint x: 410, startPoint y: 820, endPoint x: 453, endPoint y: 812, distance: 43.7
click at [0, 0] on div "Utlägg fält groddjur och NVI 1.00 st 9641.2 0.00 st 0.00 9,641.20 1.00 st 100.0…" at bounding box center [0, 0] width 0 height 0
click at [430, 824] on input "9 648,51" at bounding box center [403, 820] width 87 height 28
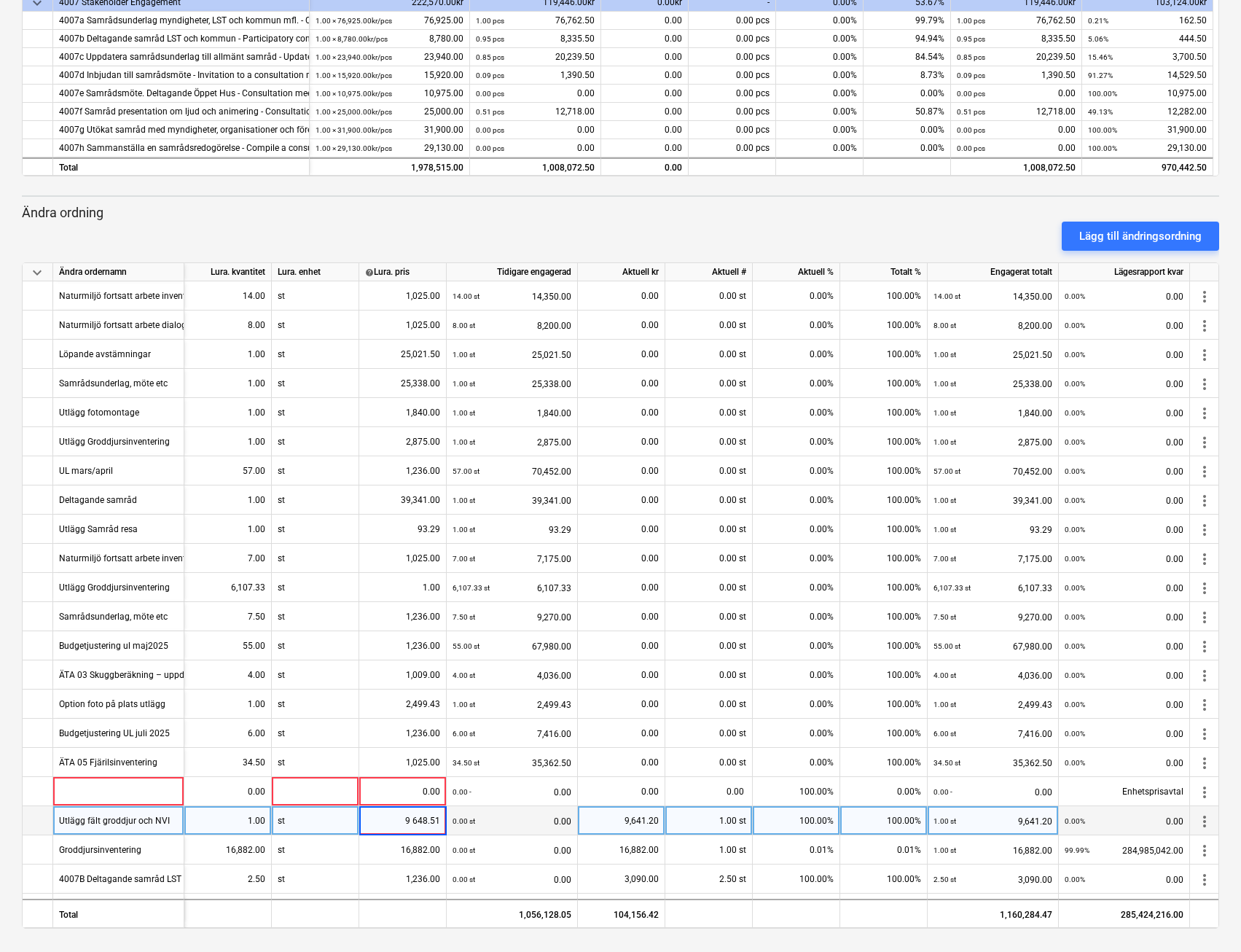
click at [414, 820] on input "9 648.51" at bounding box center [403, 820] width 87 height 28
type input "9648.51"
drag, startPoint x: 632, startPoint y: 820, endPoint x: 874, endPoint y: 820, distance: 242.0
click at [0, 0] on div "Utlägg fält groddjur och NVI 1.00 st 9,648.51 0.00 st 0.00 9,648.51 1.00 st 100…" at bounding box center [0, 0] width 0 height 0
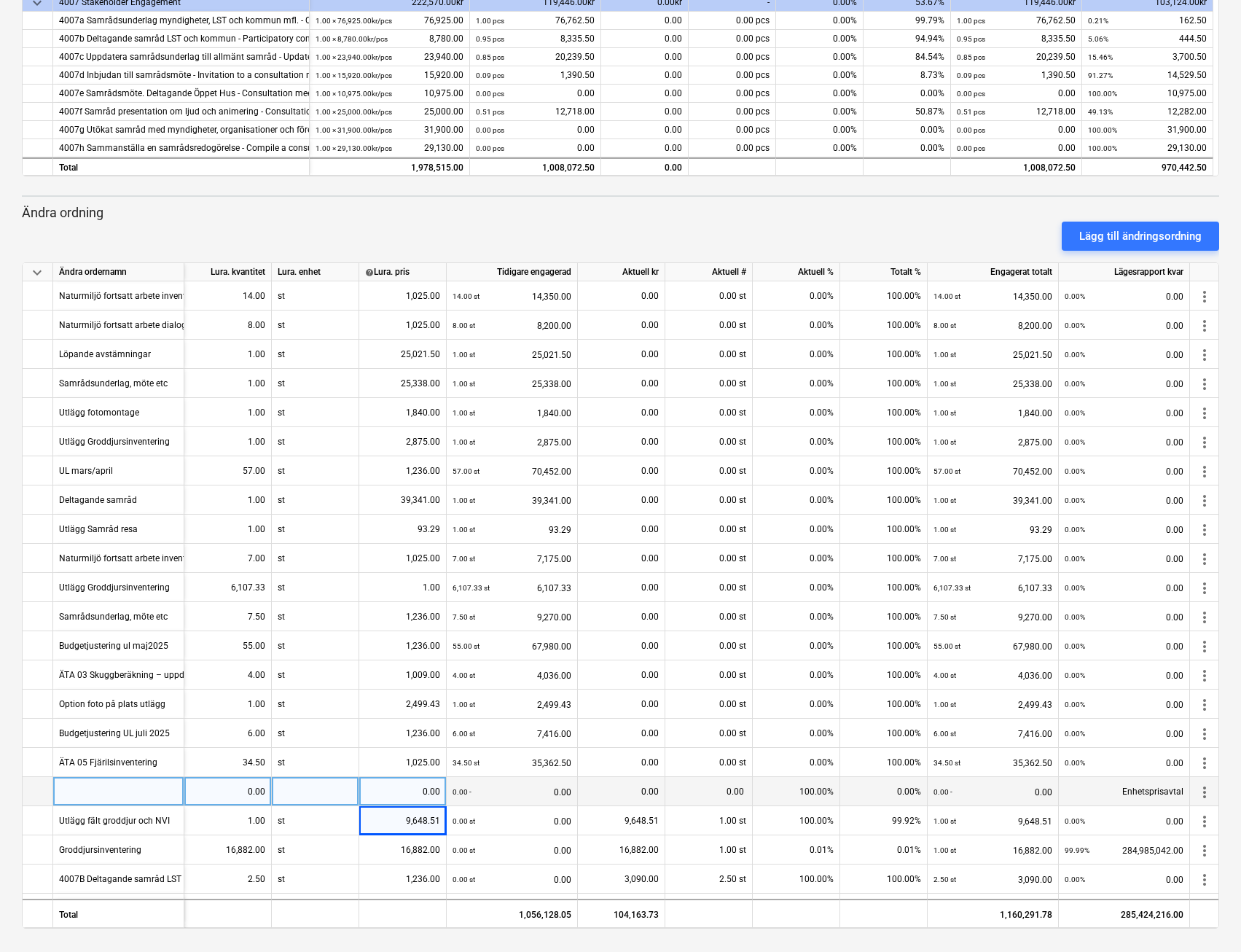
click at [115, 791] on div at bounding box center [118, 791] width 131 height 29
click at [116, 791] on div at bounding box center [118, 791] width 131 height 29
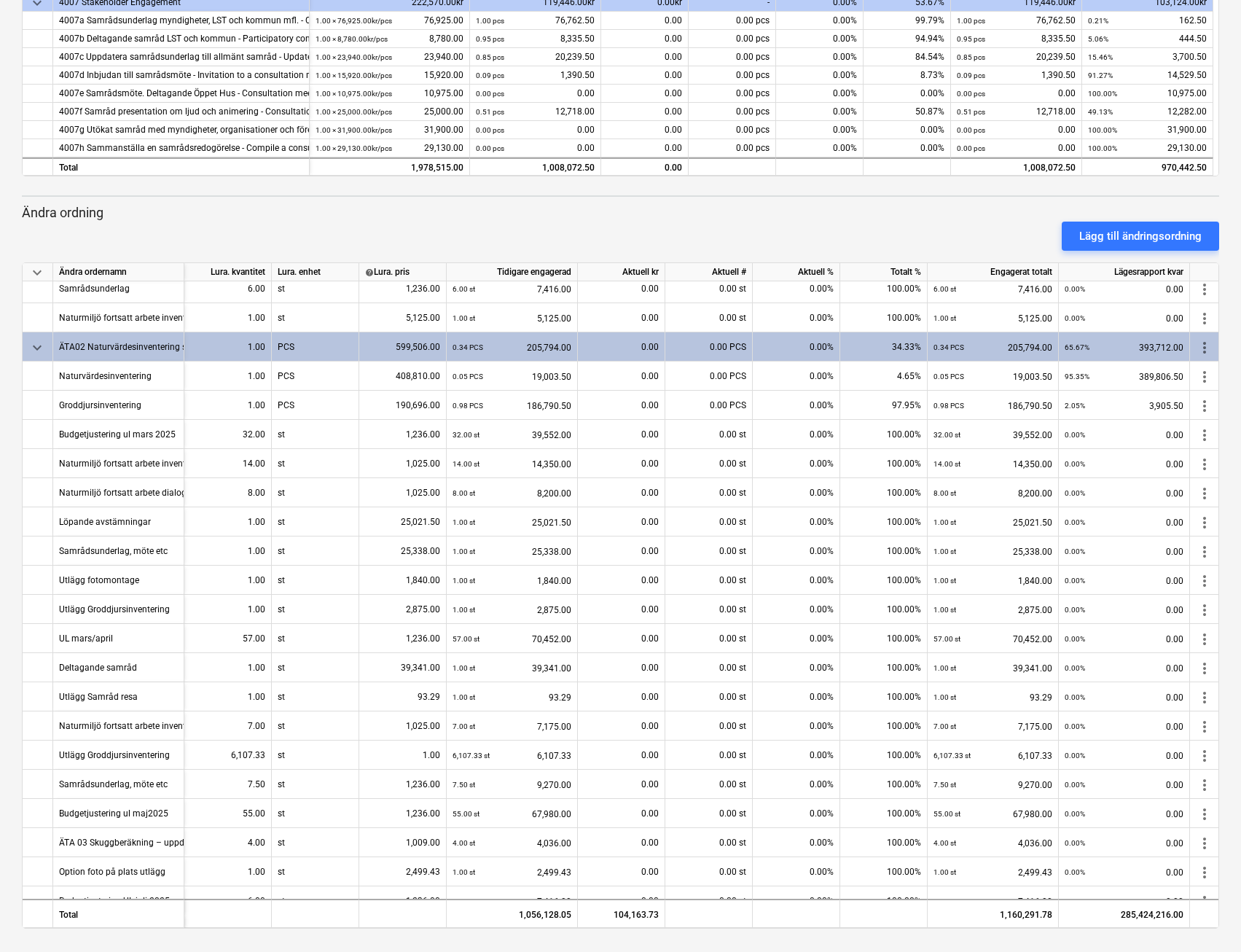
scroll to position [767, 0]
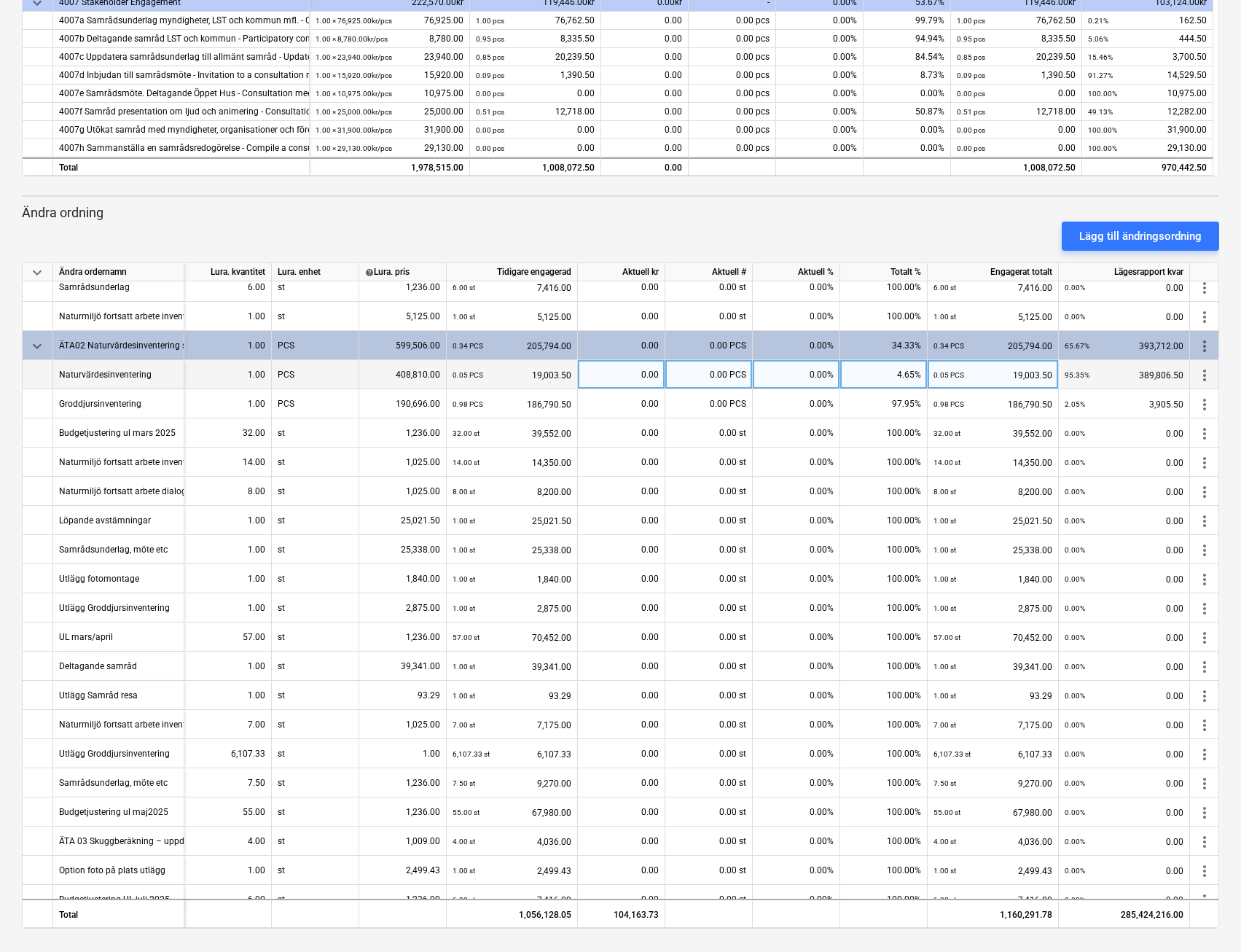
click at [620, 378] on div "0.00" at bounding box center [621, 375] width 75 height 29
type input "88992"
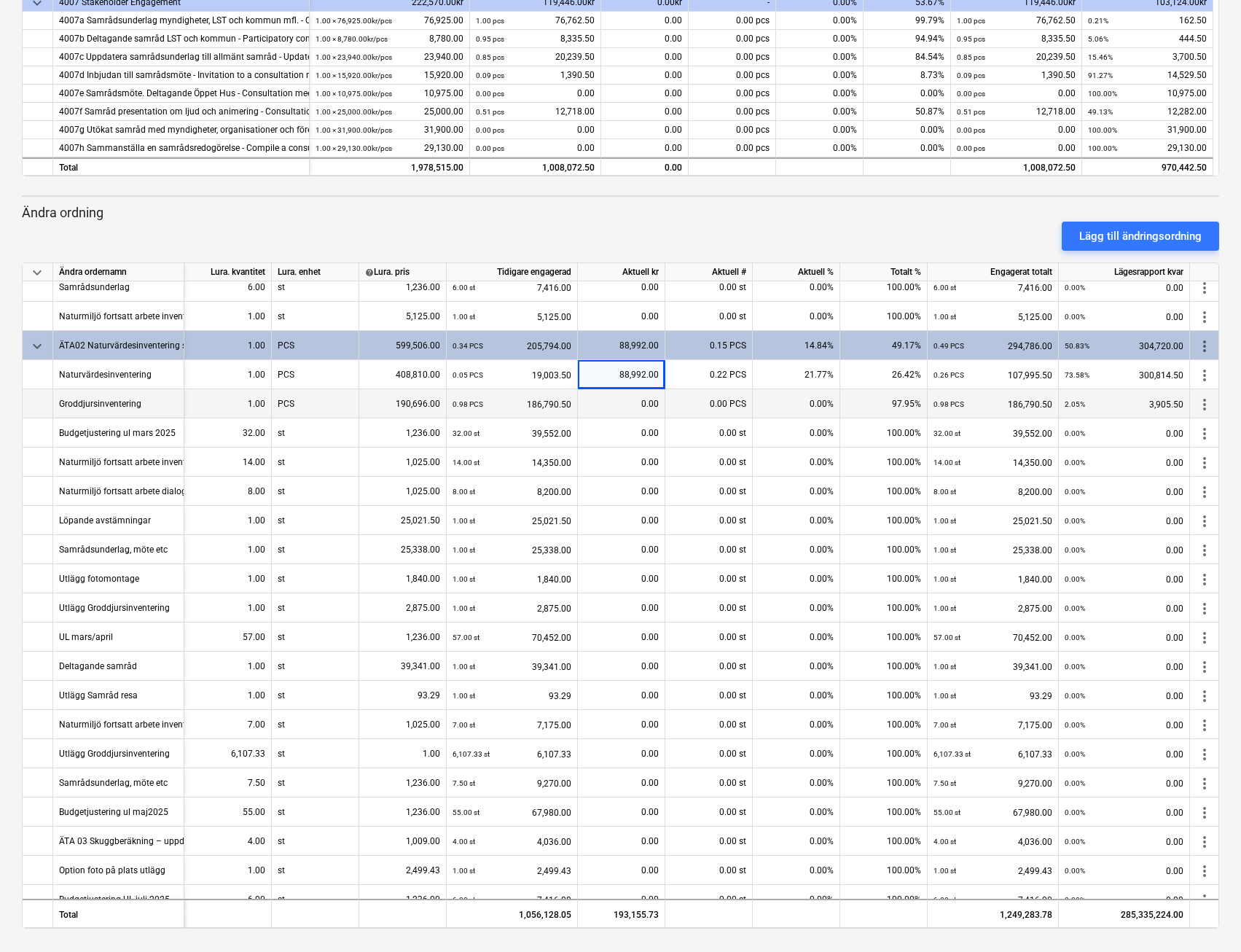
click at [634, 406] on div "0.00" at bounding box center [621, 404] width 75 height 29
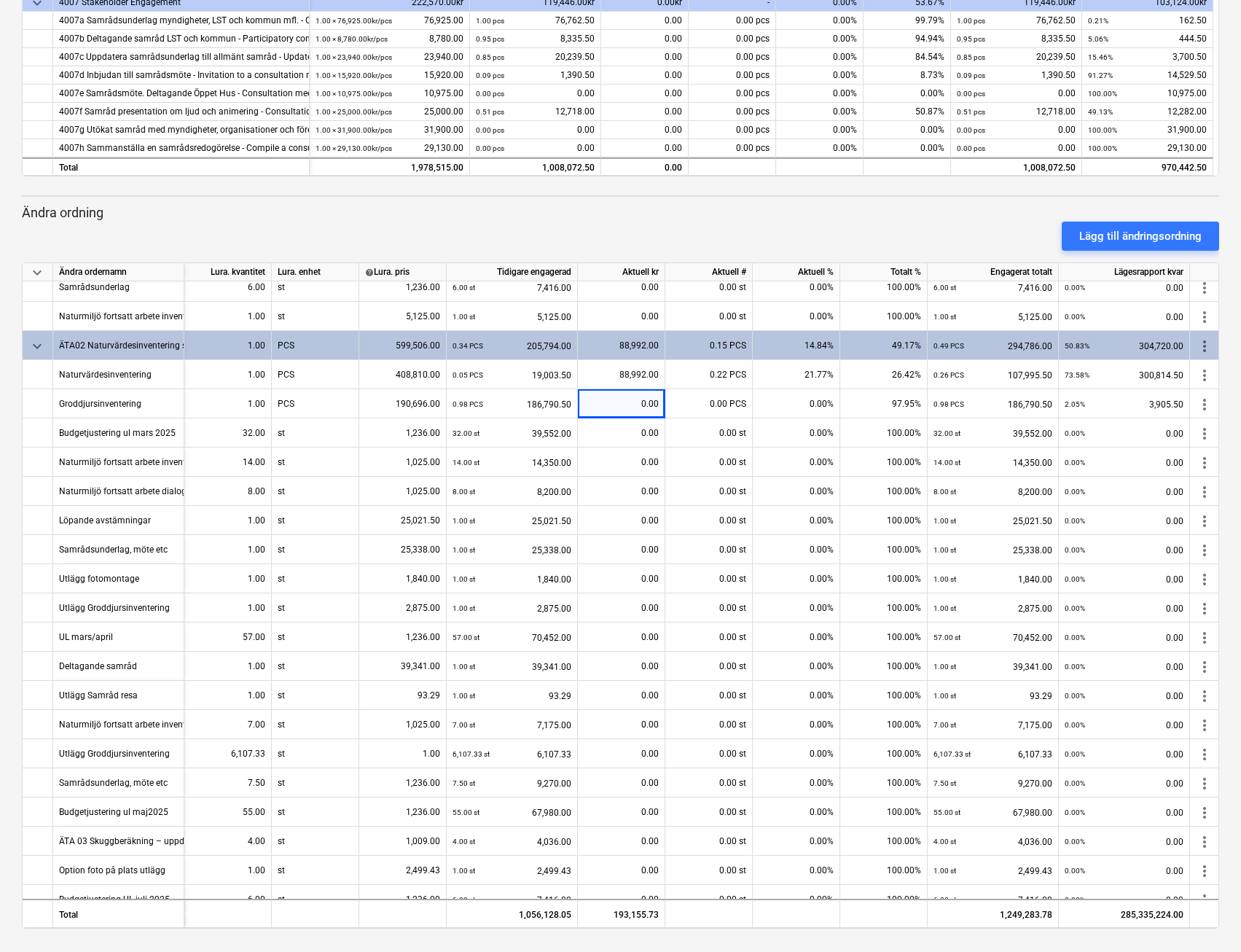
scroll to position [991, 0]
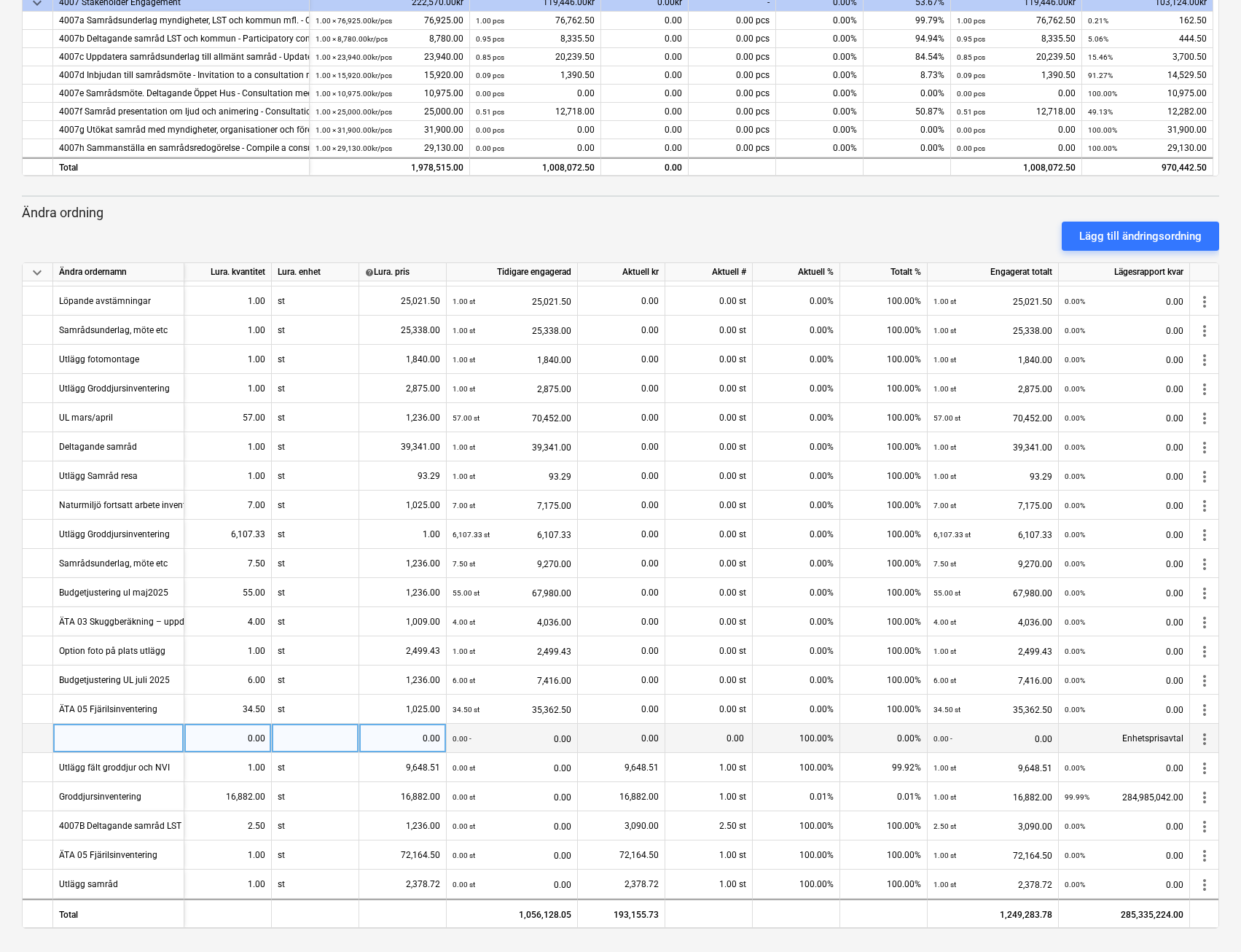
click at [102, 732] on div at bounding box center [118, 738] width 131 height 29
type input "Budgetjustering Naturmiljö"
click at [210, 730] on div "0.00" at bounding box center [228, 738] width 75 height 29
type input "13"
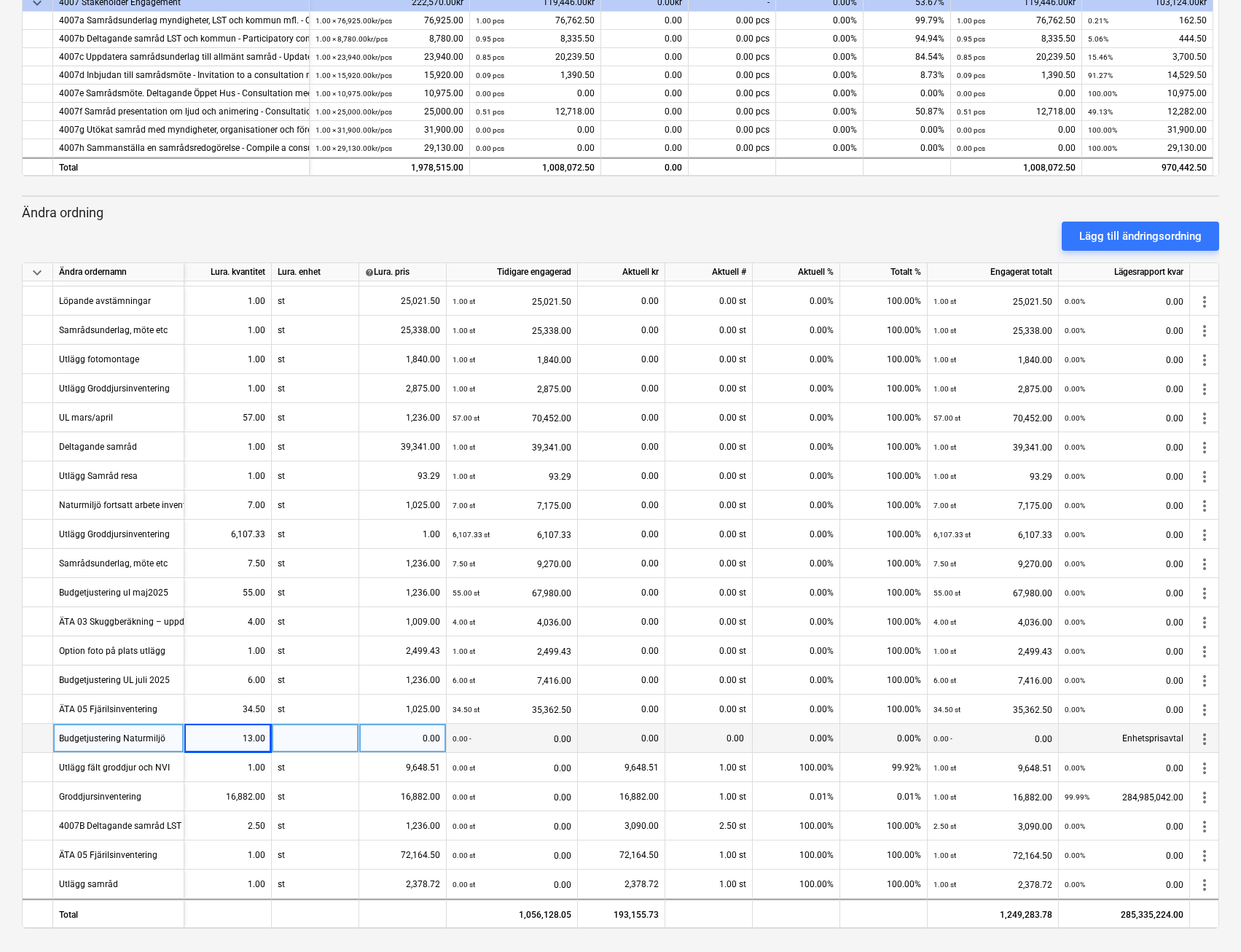
click at [326, 733] on div at bounding box center [315, 738] width 87 height 29
type input "st"
click at [393, 731] on div "0.00" at bounding box center [403, 738] width 75 height 29
type input "1025"
click at [617, 733] on div "0.00" at bounding box center [621, 738] width 75 height 29
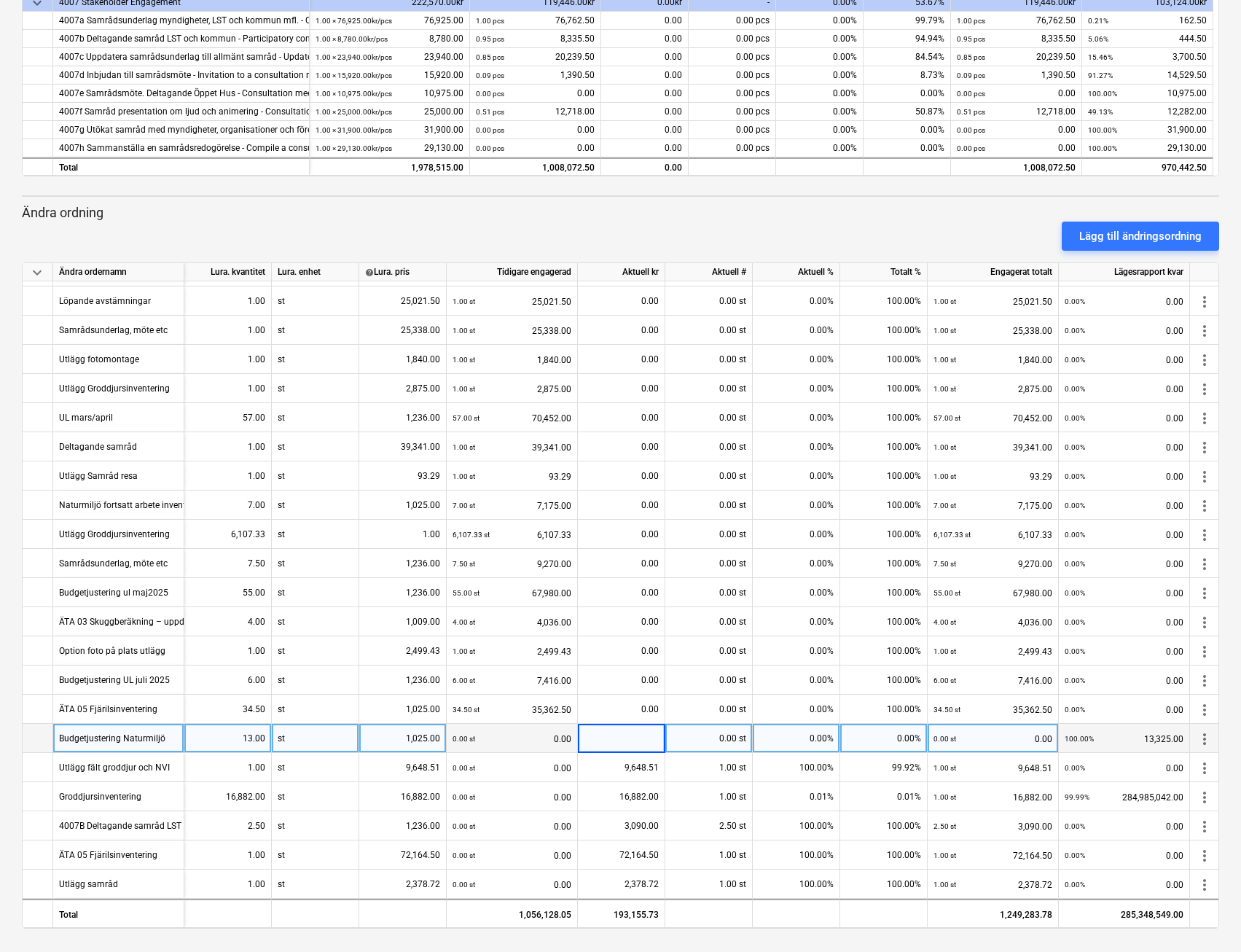
type input "3"
click at [640, 732] on input "133325" at bounding box center [621, 738] width 87 height 28
type input "13325"
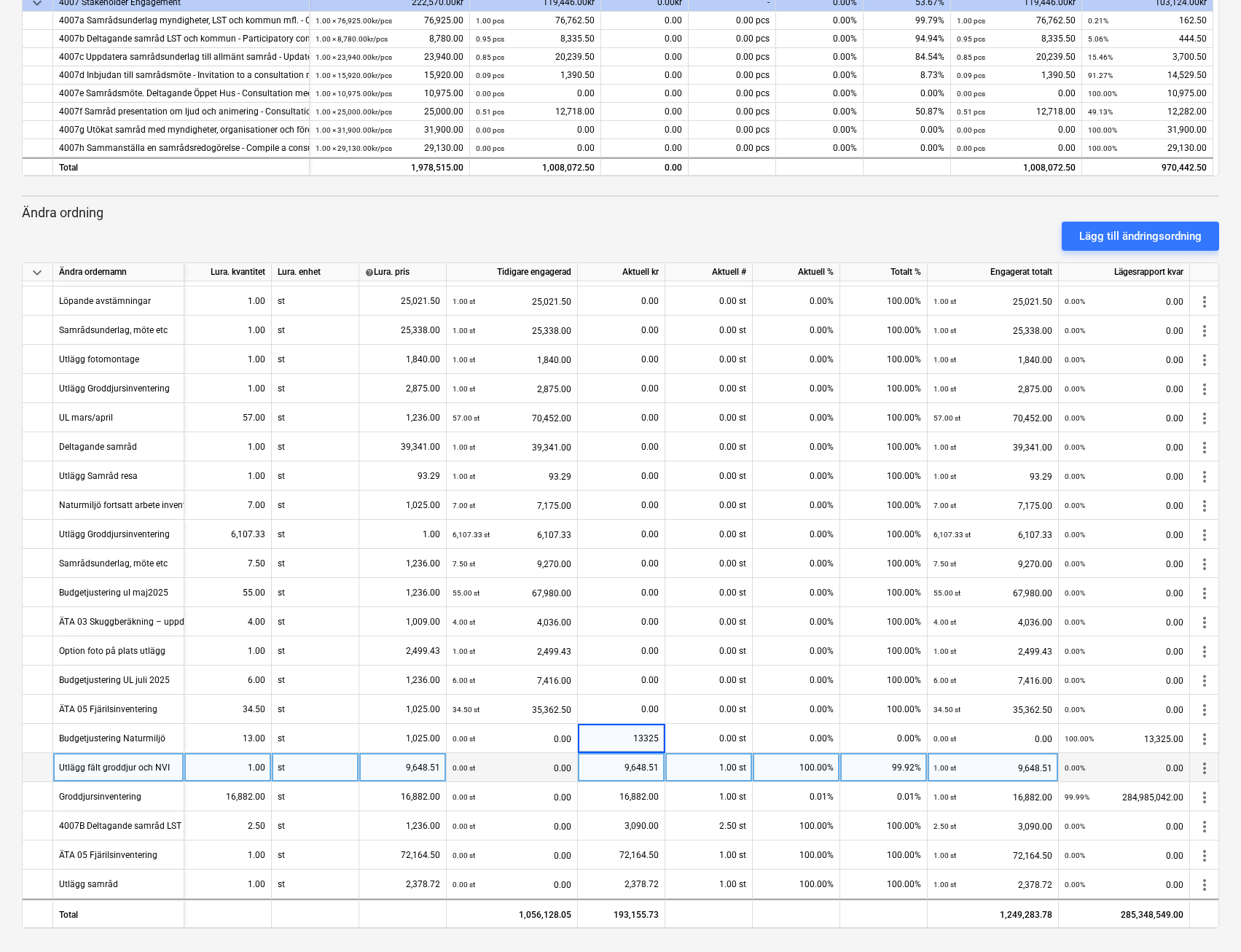
click at [652, 759] on div "9,648.51" at bounding box center [621, 767] width 75 height 29
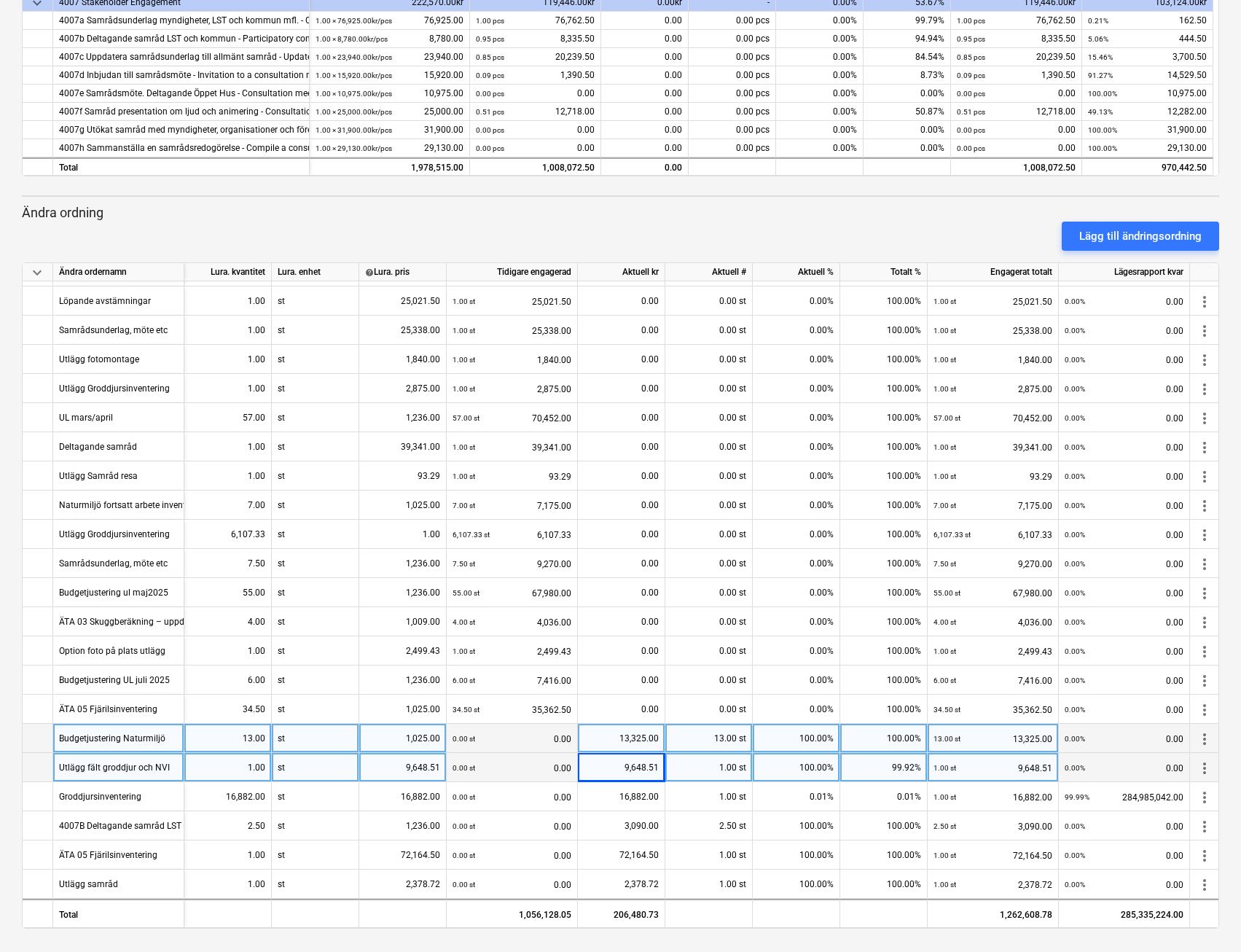
click at [86, 726] on div "Budgetjustering Naturmiljö" at bounding box center [112, 738] width 107 height 28
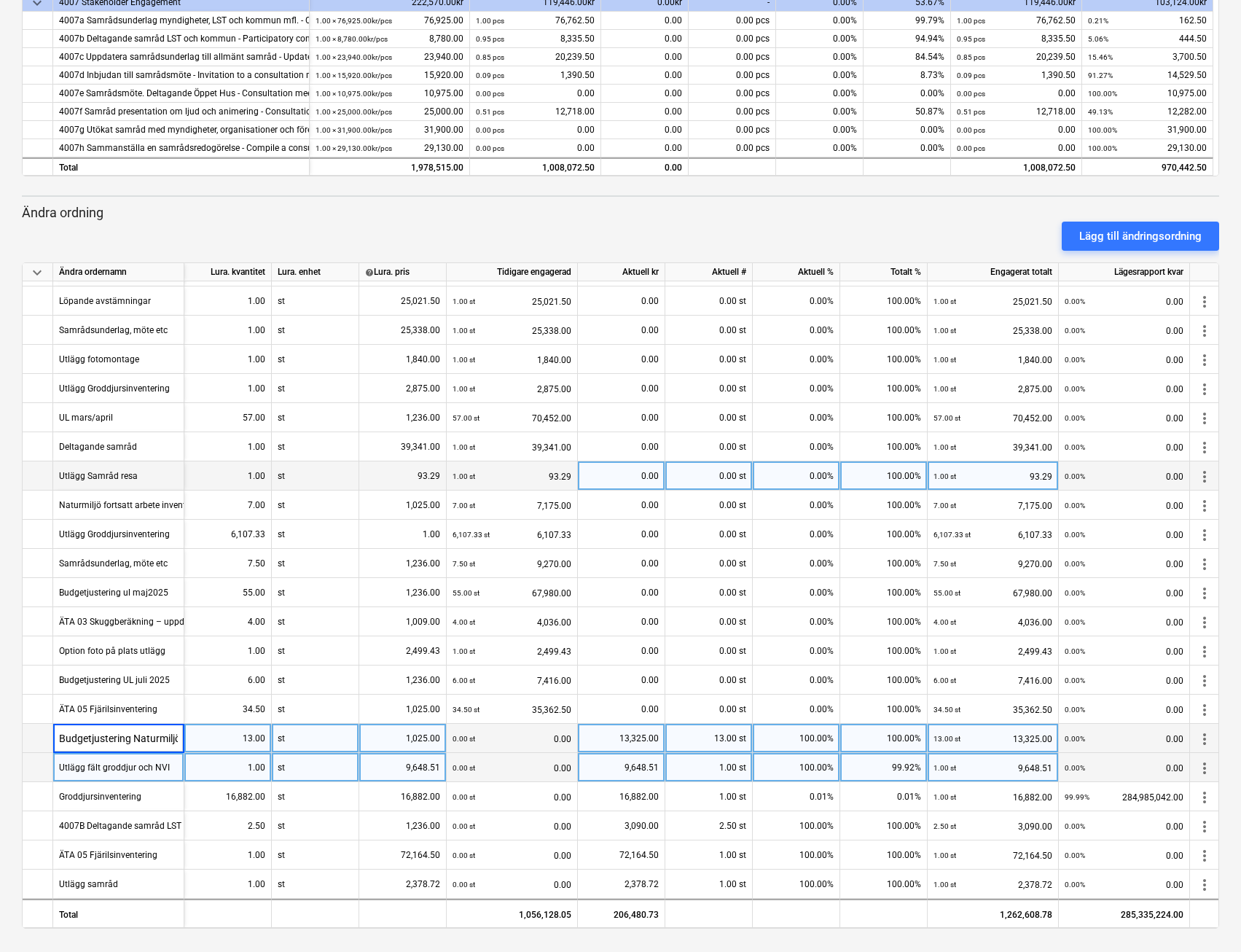
scroll to position [0, 3]
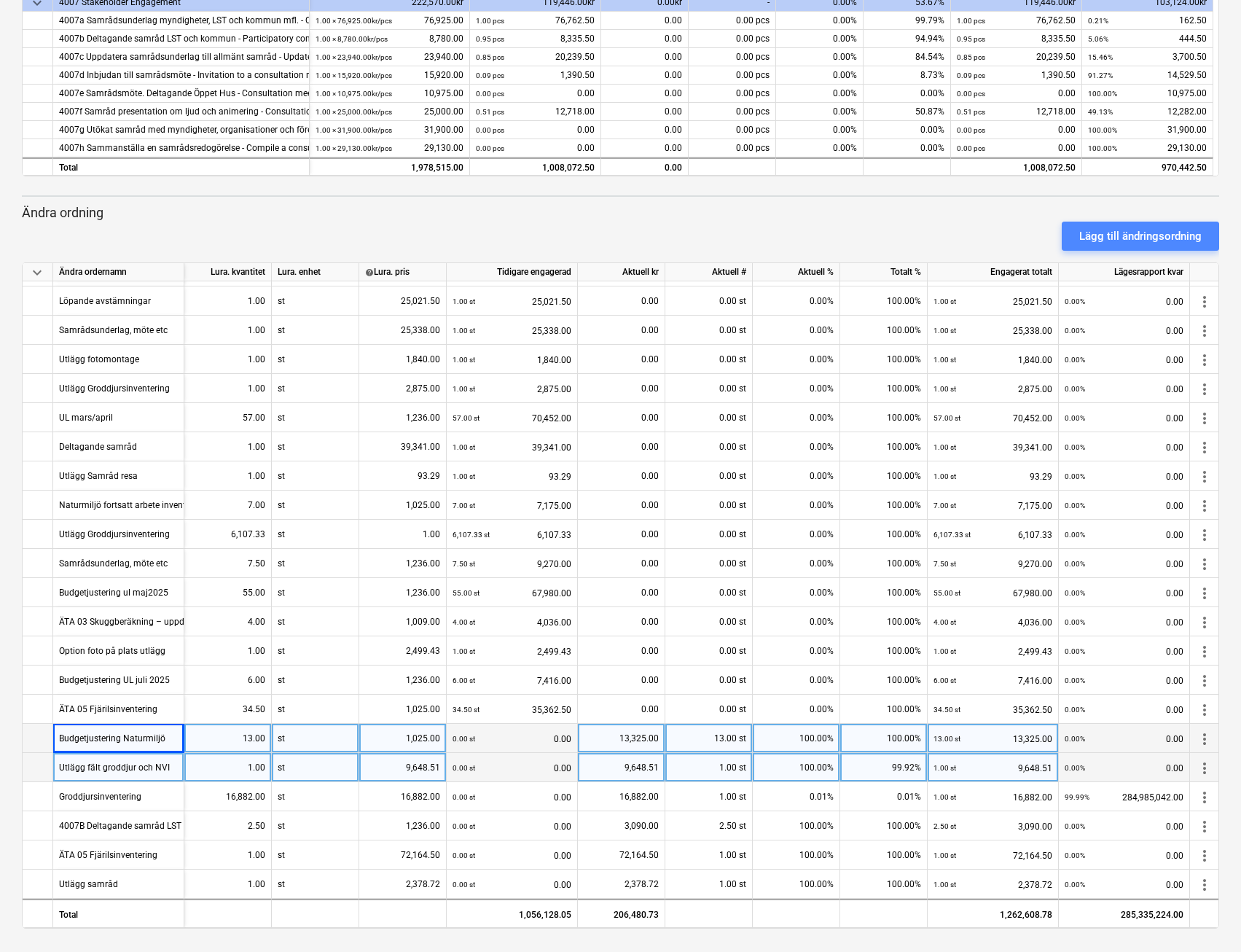
click at [1109, 236] on div "Lägg till ändringsordning" at bounding box center [1141, 236] width 123 height 19
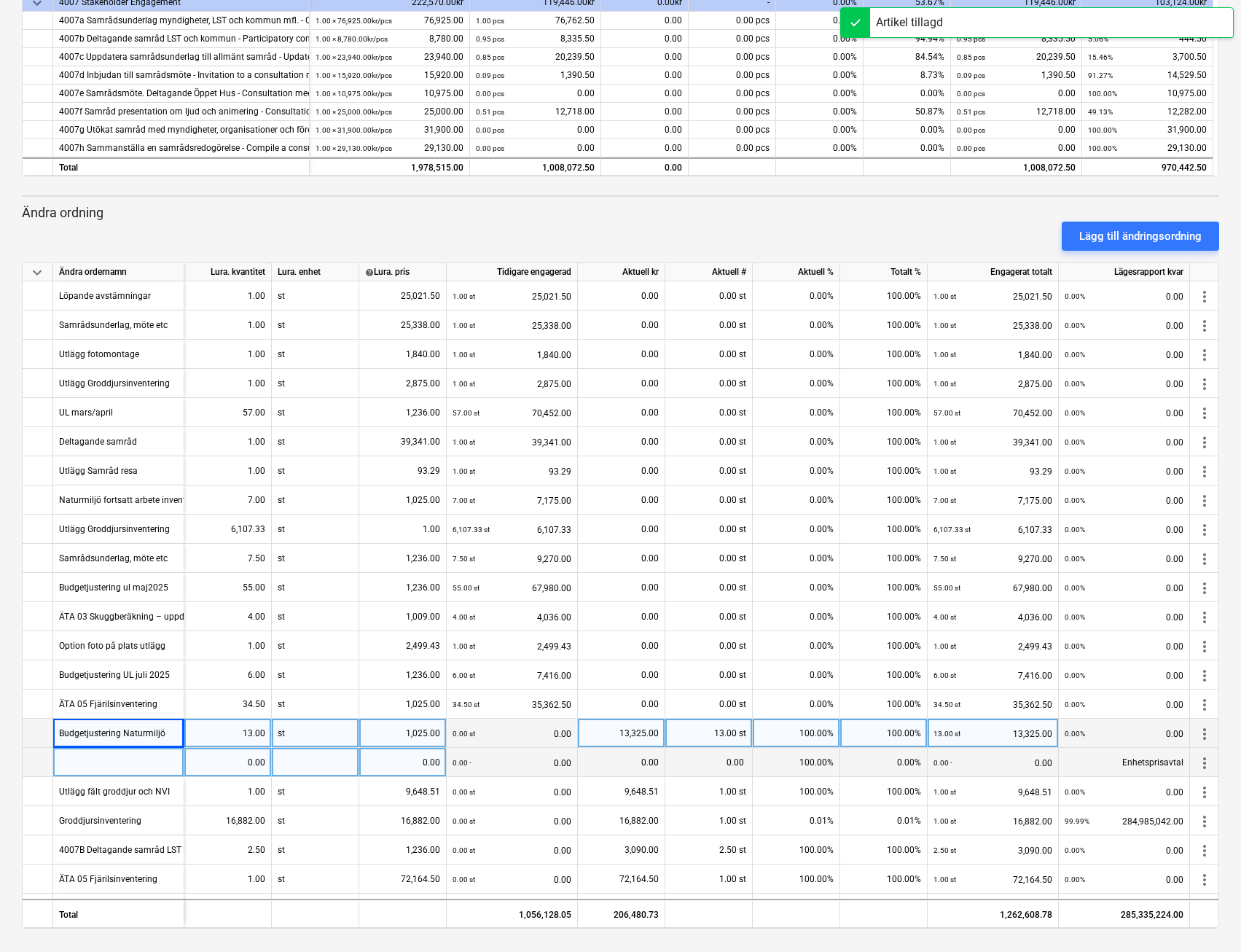
click at [138, 763] on div at bounding box center [118, 763] width 131 height 29
type input "Budgetjust ul"
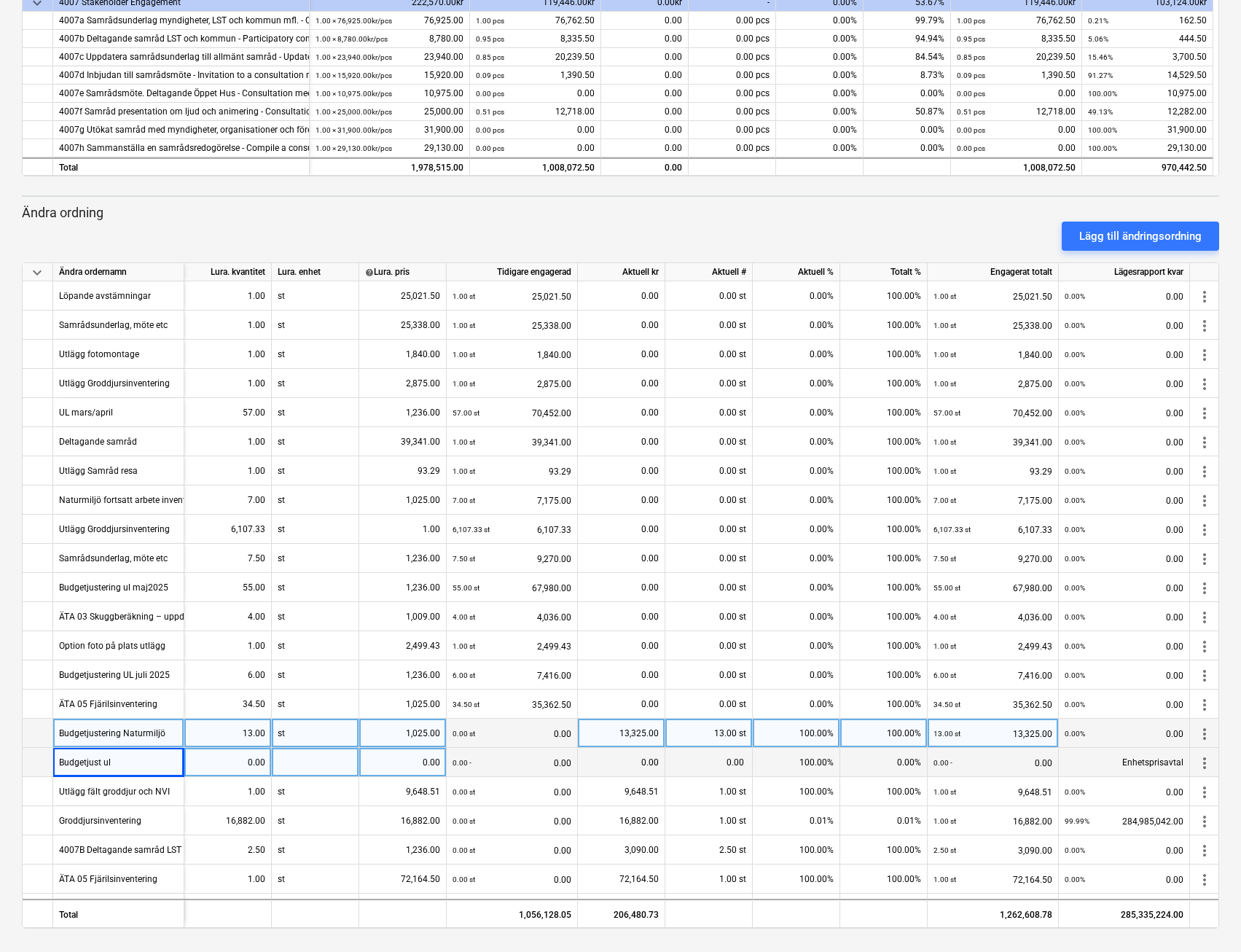
click at [209, 759] on div "0.00" at bounding box center [228, 763] width 75 height 29
type input "22.5"
click at [313, 765] on div at bounding box center [315, 763] width 87 height 29
type input "st"
click at [402, 755] on div "0.00" at bounding box center [403, 763] width 75 height 29
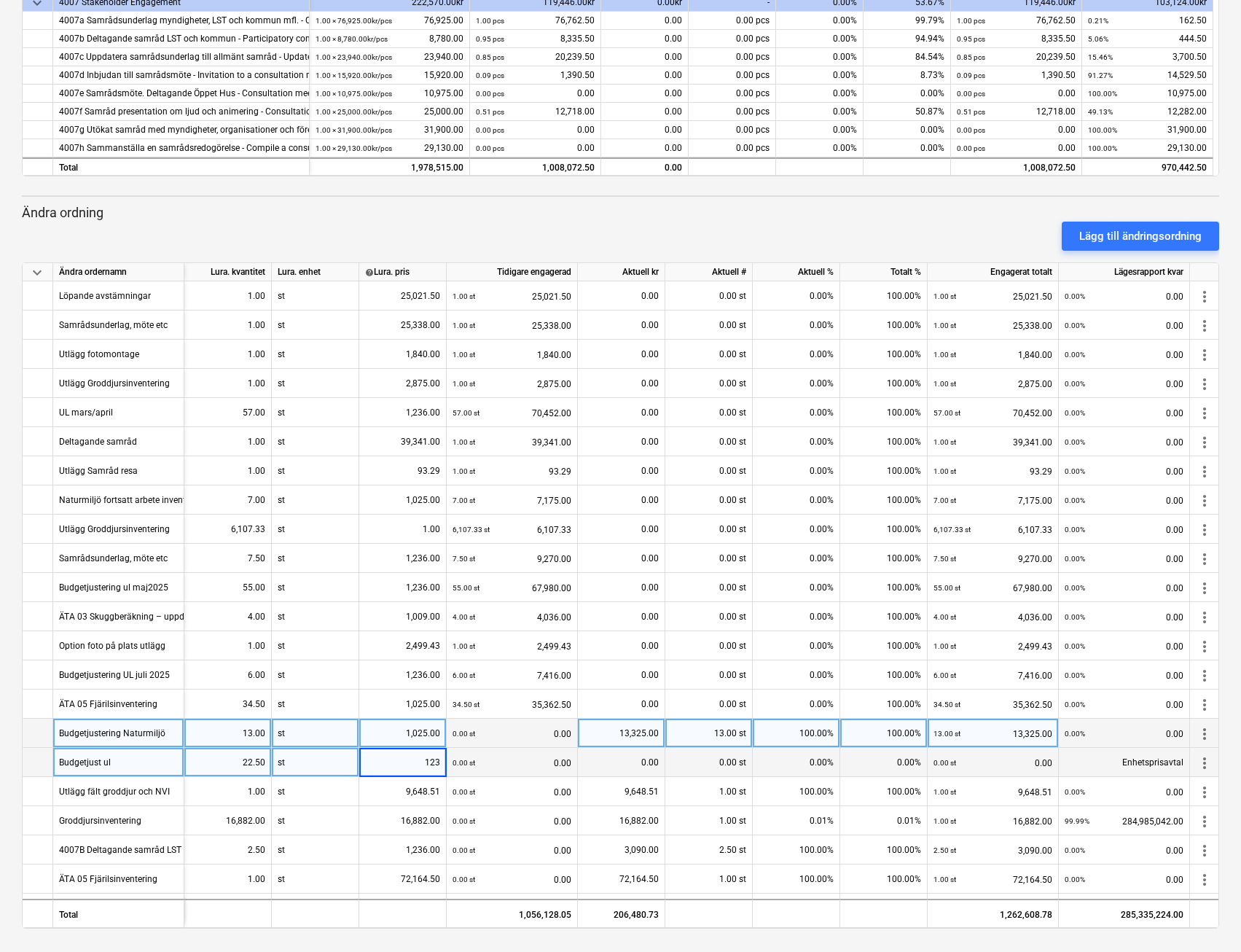
type input "1236"
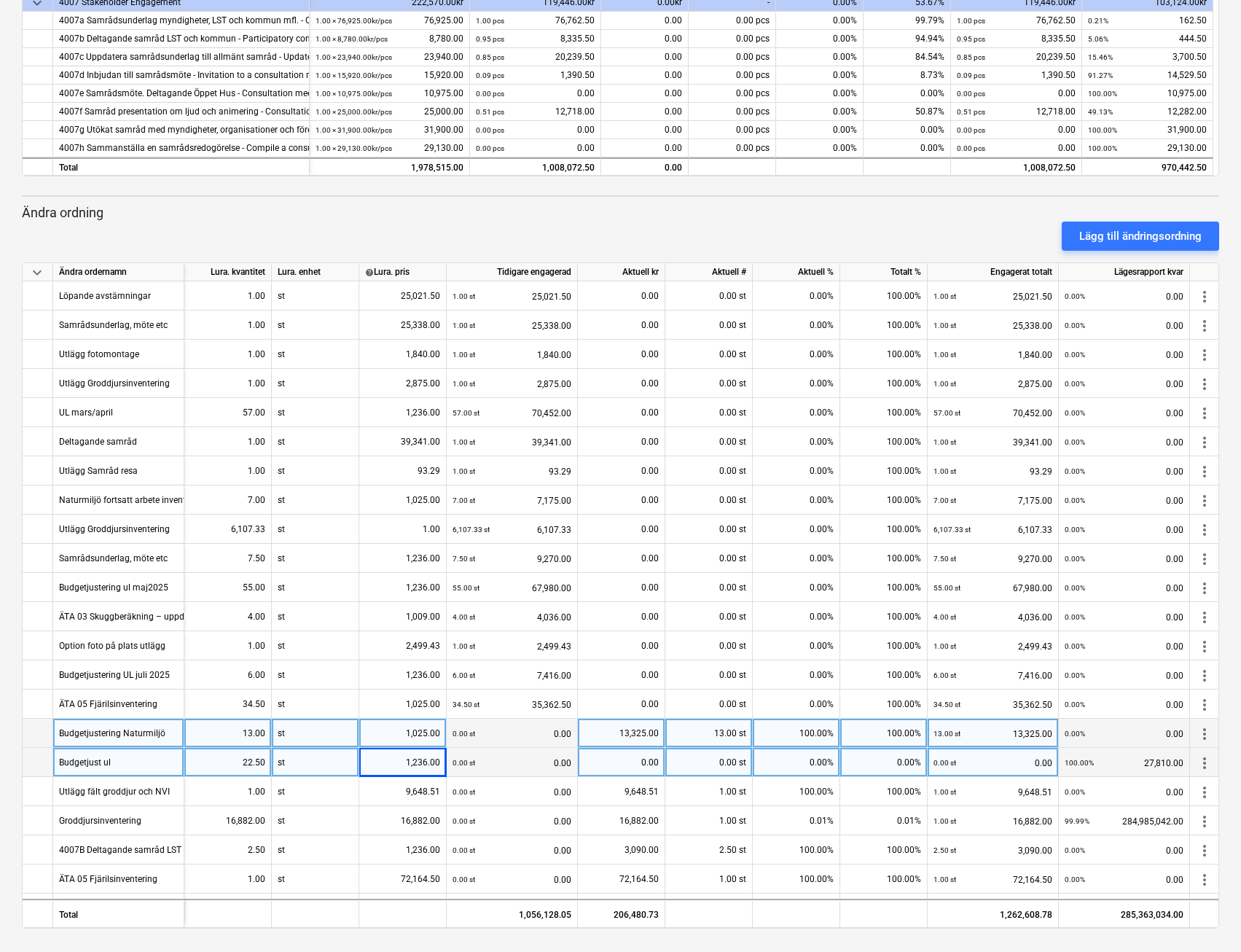
click at [603, 759] on div "0.00" at bounding box center [621, 763] width 75 height 29
type input "27810"
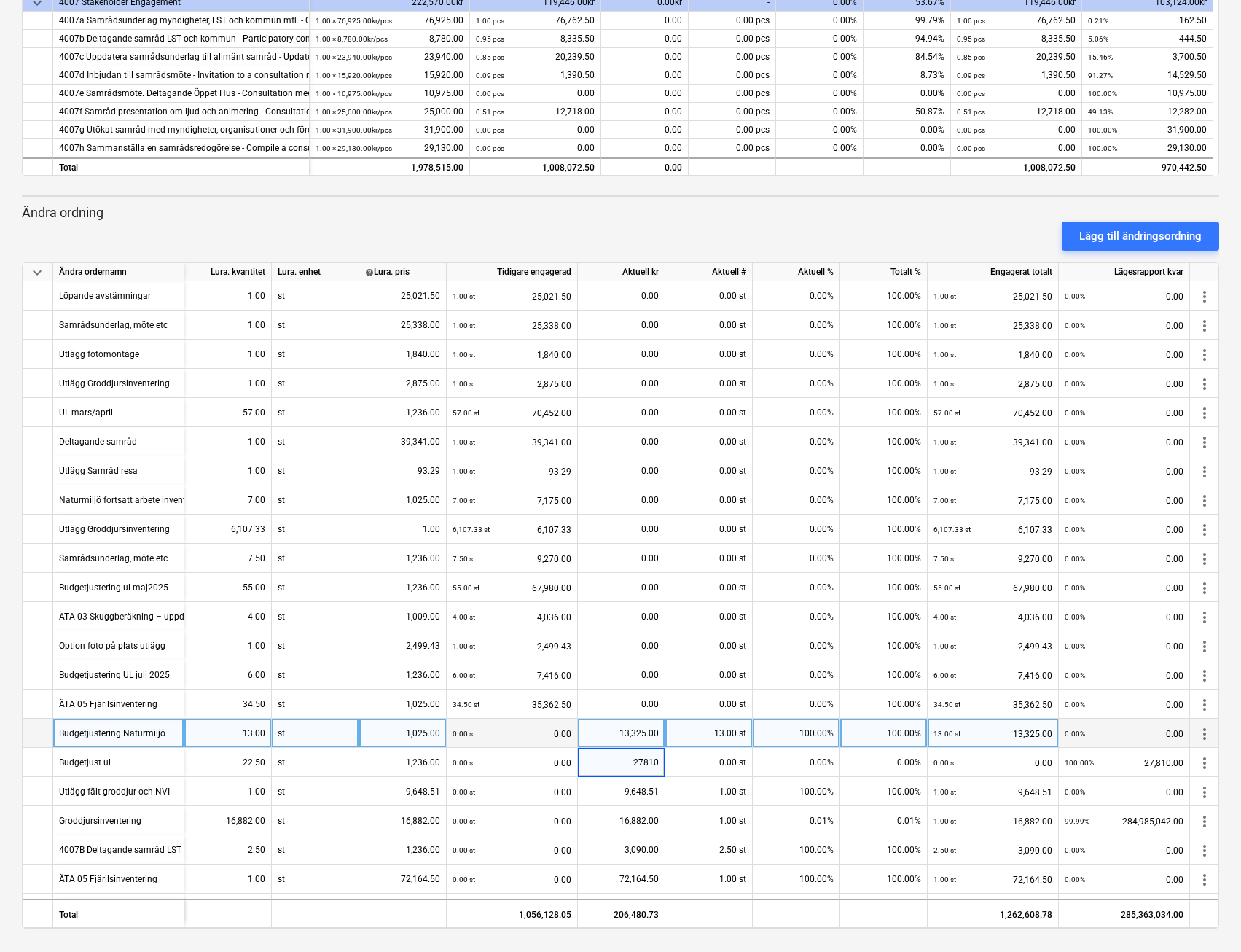
click at [601, 740] on div "13,325.00" at bounding box center [621, 733] width 75 height 29
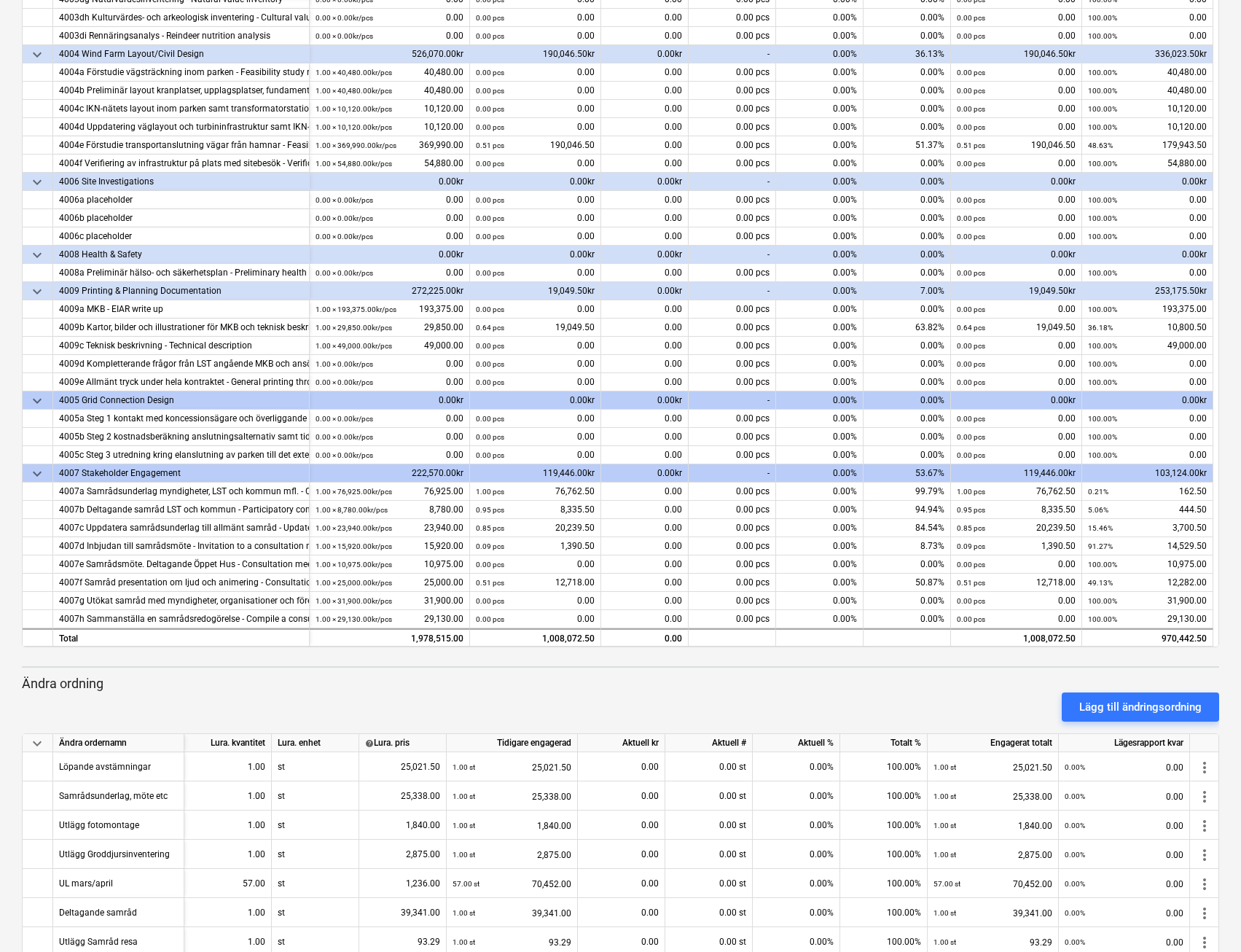
scroll to position [0, 0]
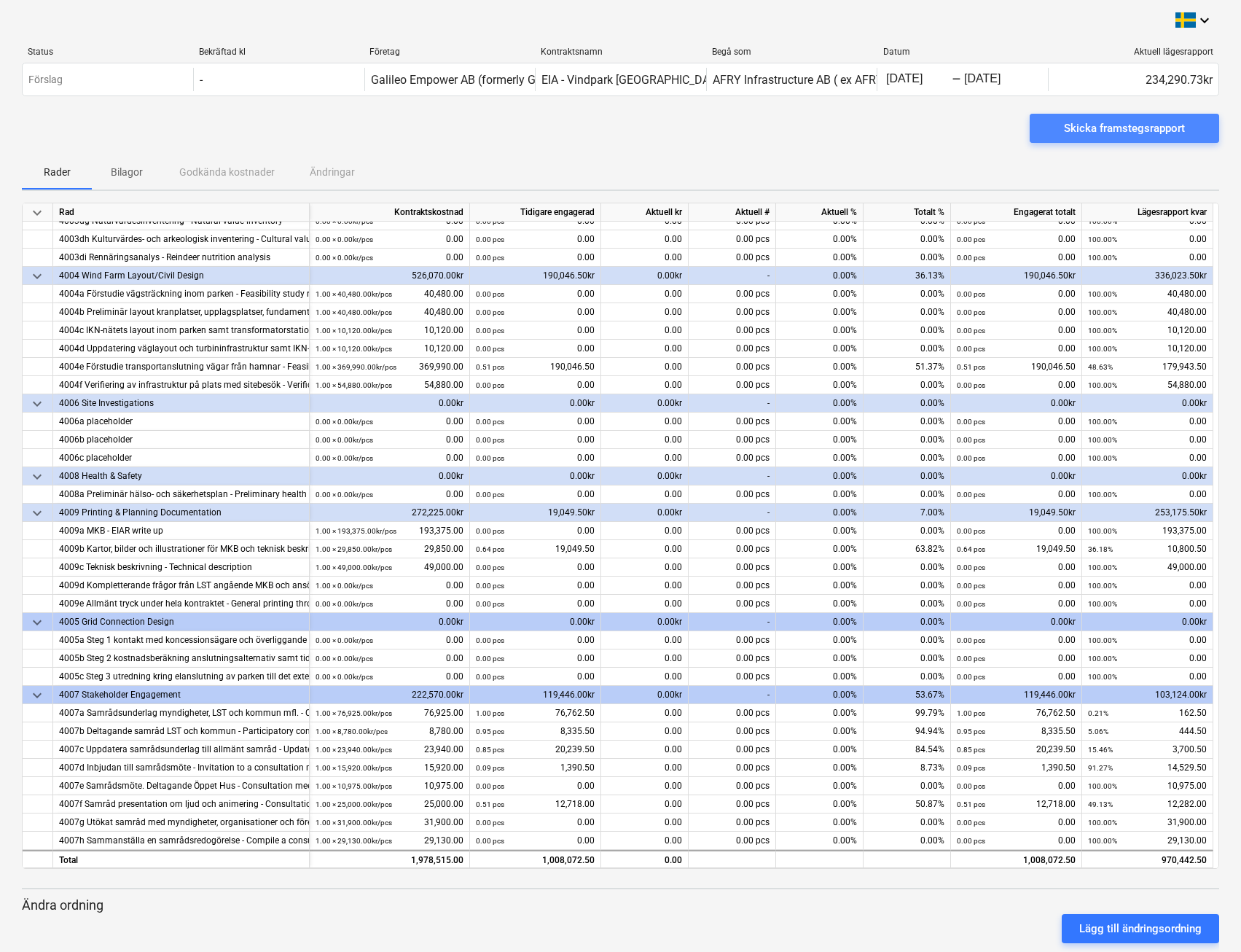
click at [1131, 131] on div "Skicka framstegsrapport" at bounding box center [1125, 128] width 121 height 19
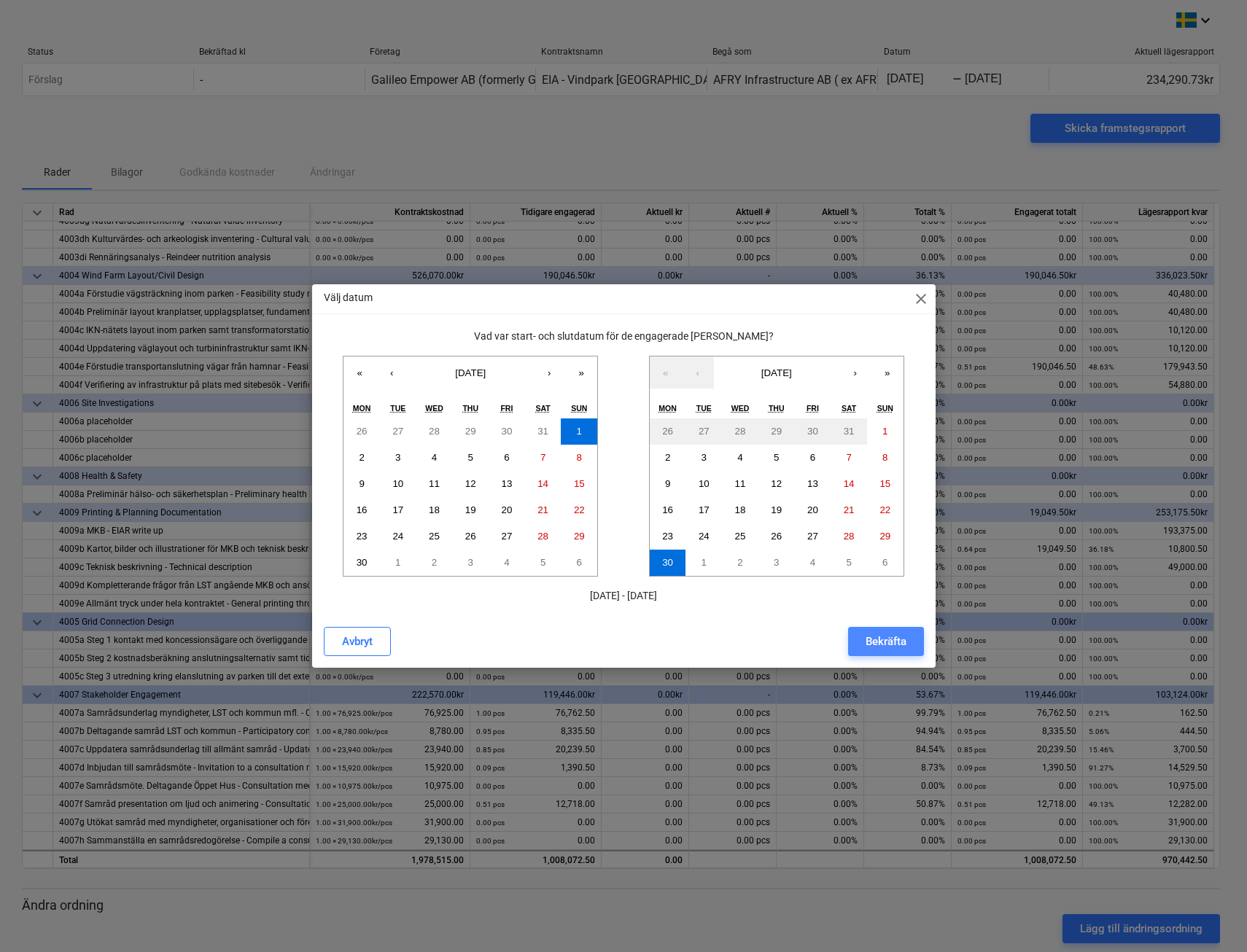
click at [898, 645] on div "Bekräfta" at bounding box center [886, 641] width 41 height 19
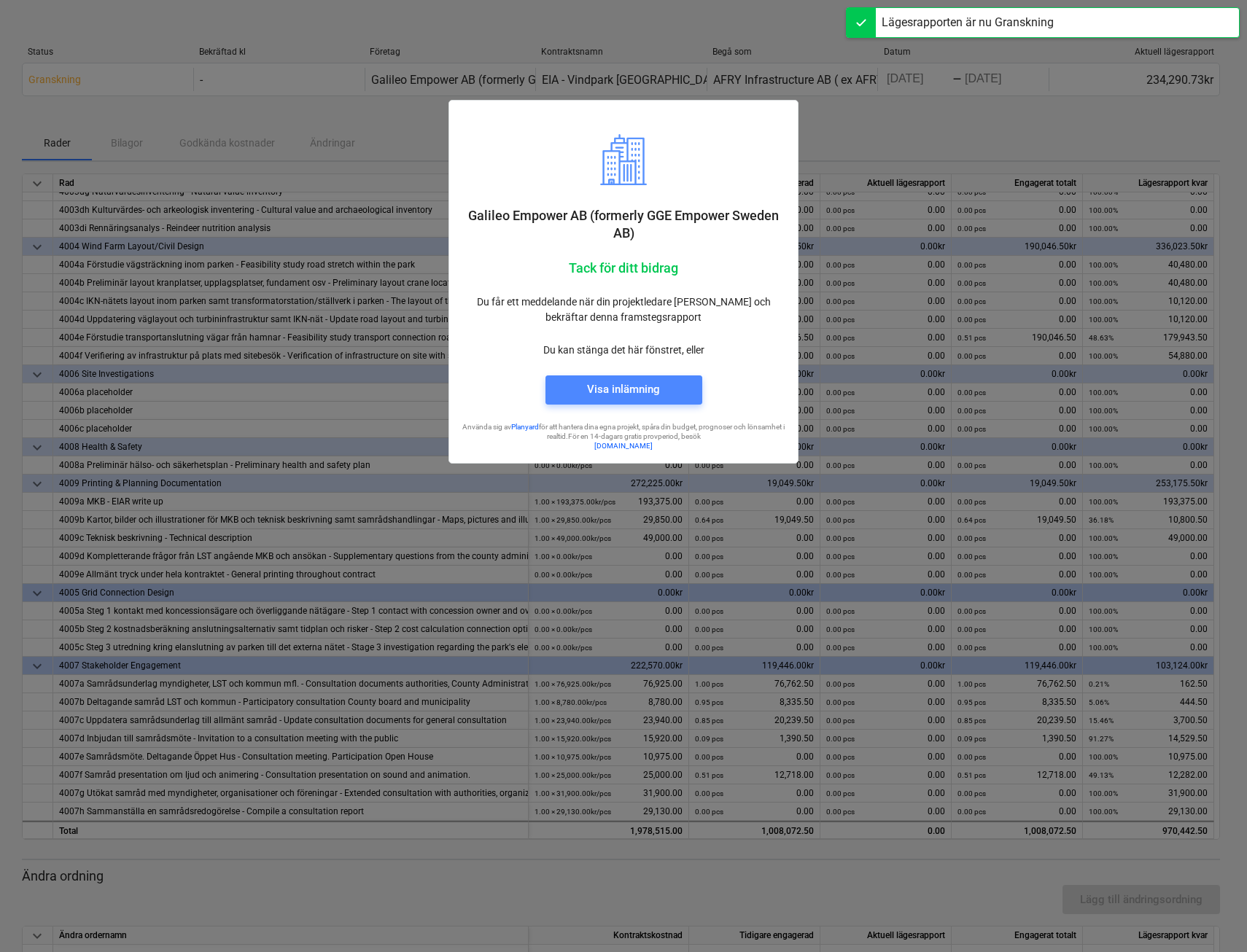
click at [638, 396] on div "Visa inlämning" at bounding box center [623, 389] width 73 height 19
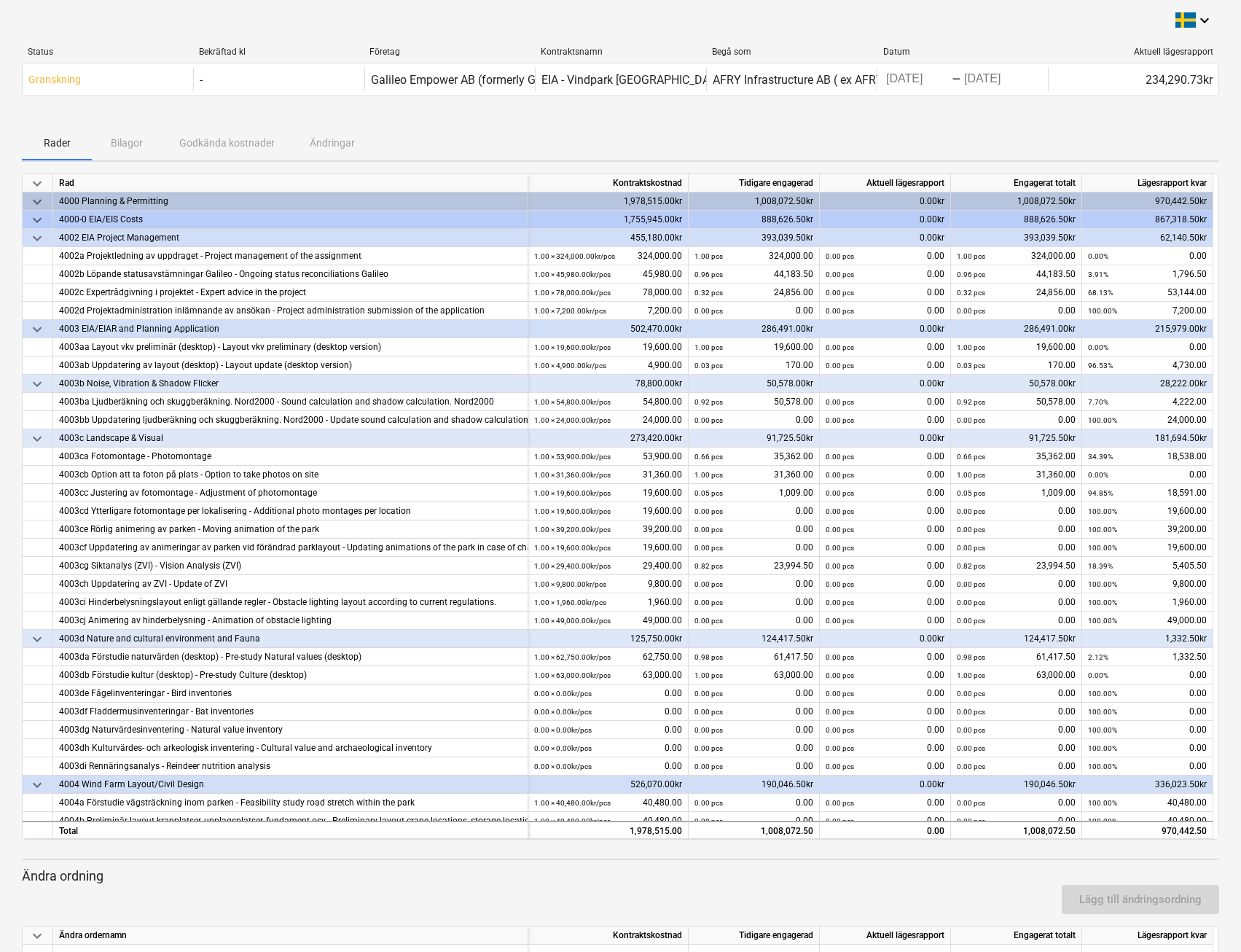
click at [135, 140] on div "Rader Bilagor Godkända kostnader Ändringar" at bounding box center [620, 143] width 1198 height 35
